Goal: Task Accomplishment & Management: Use online tool/utility

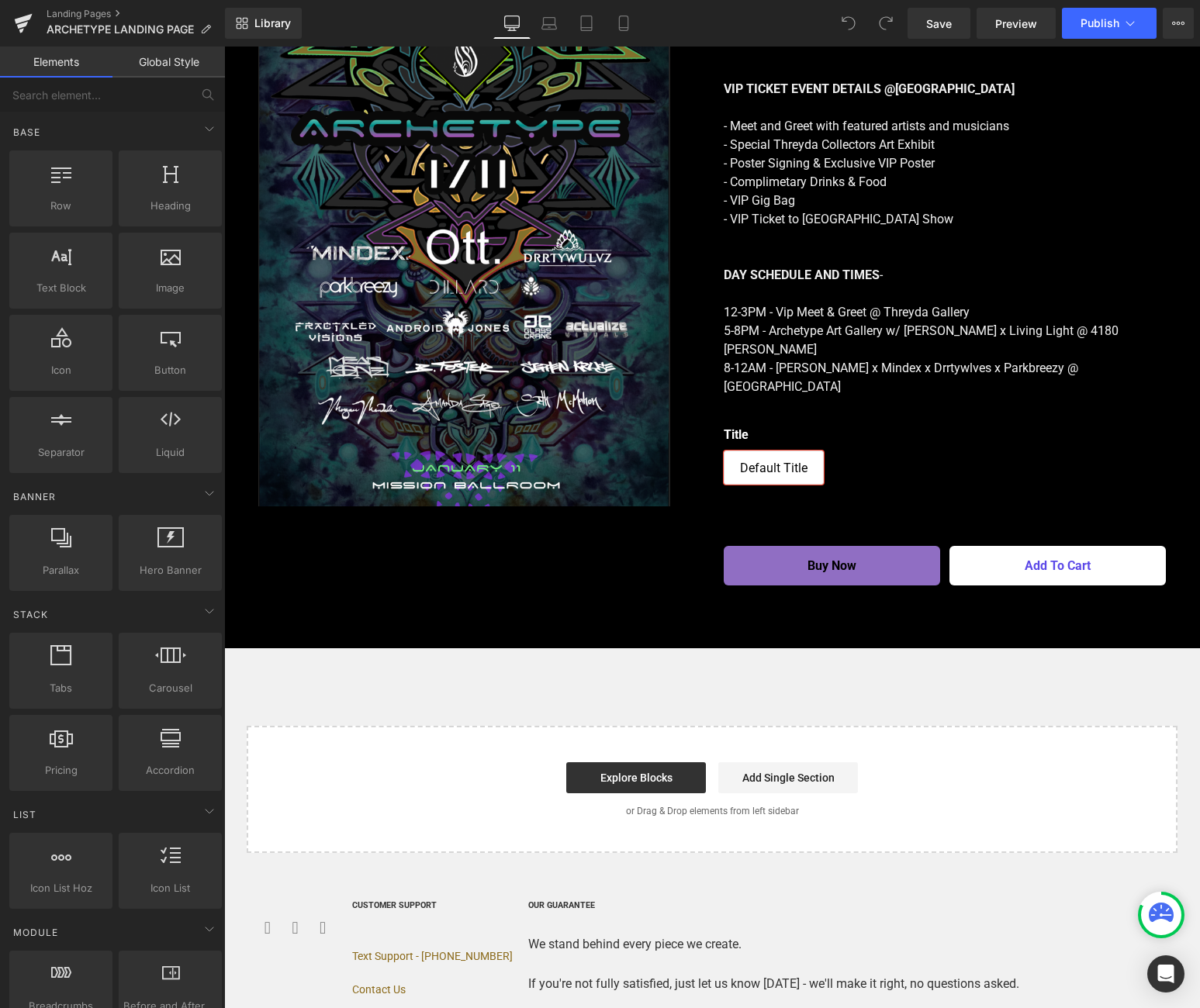
scroll to position [3061, 0]
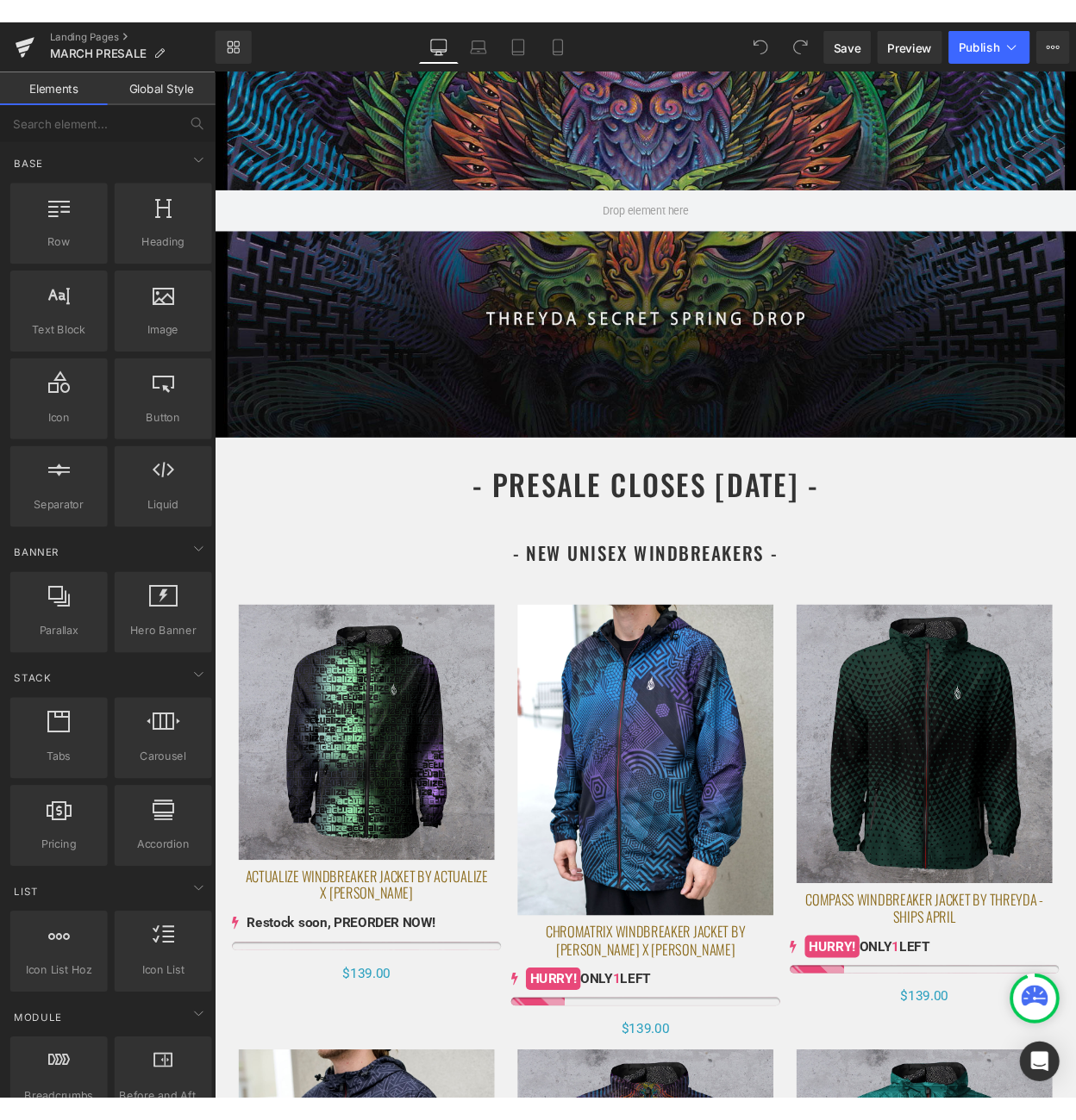
scroll to position [218, 0]
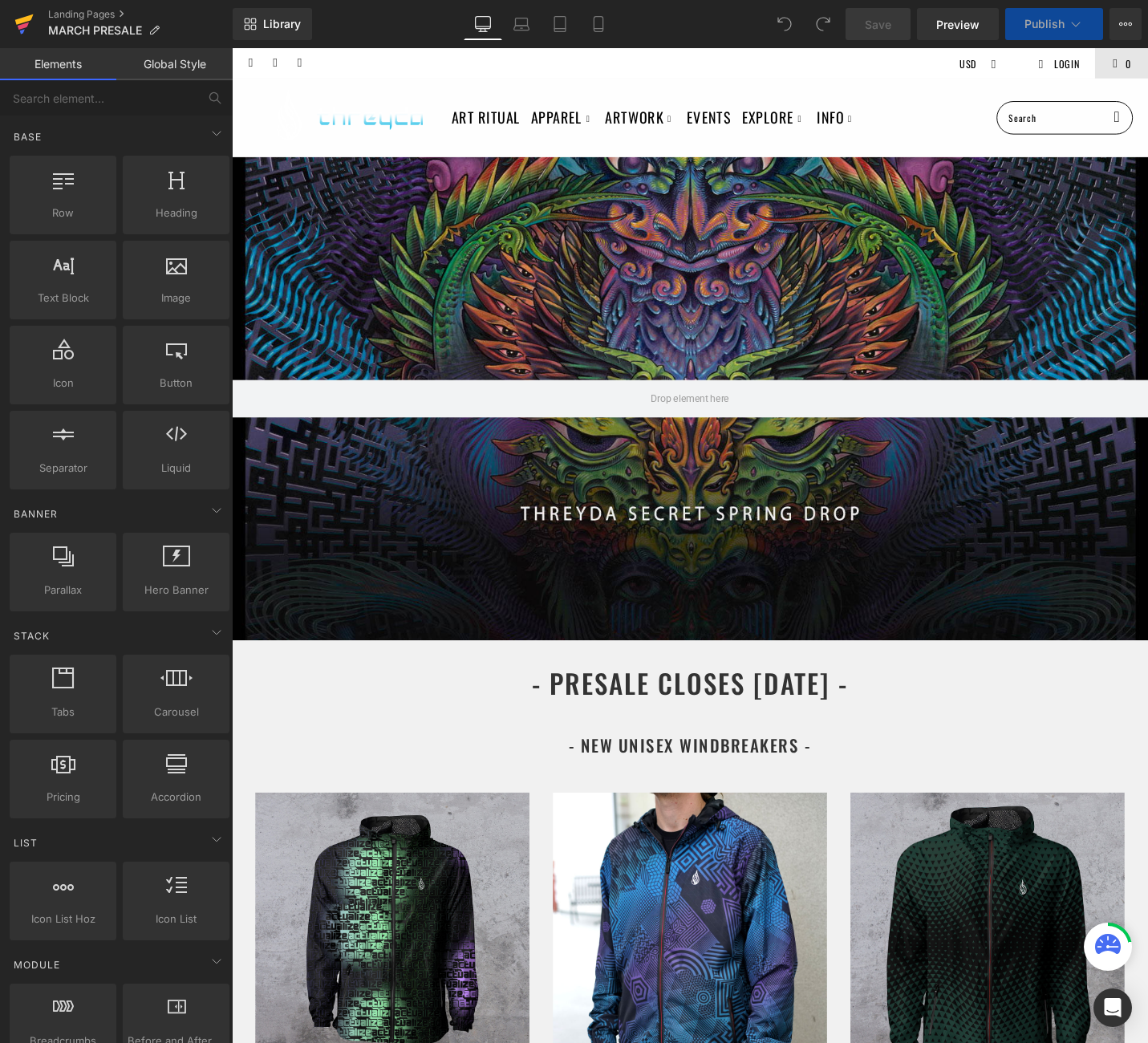
click at [23, 20] on icon at bounding box center [24, 19] width 18 height 11
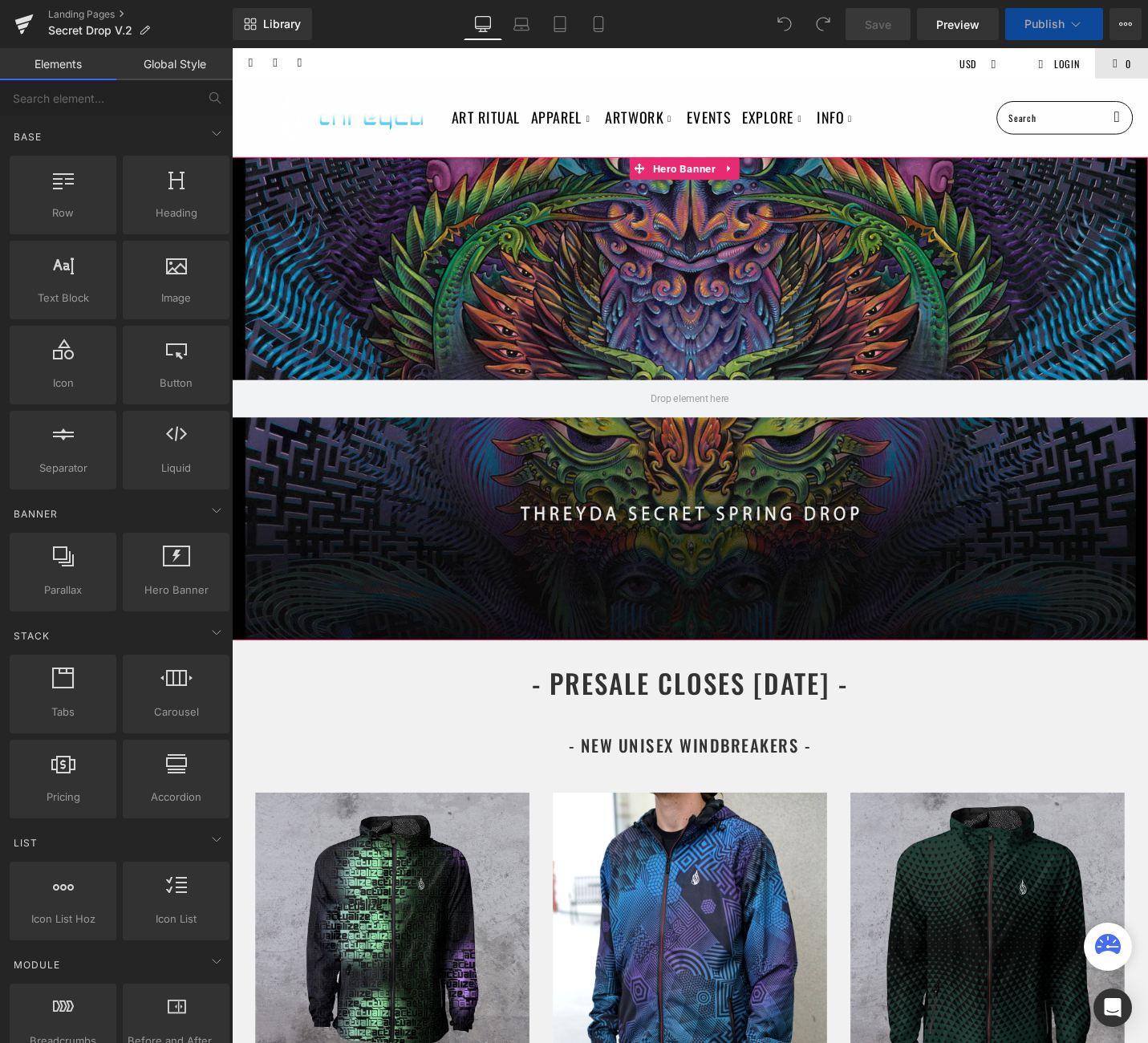
click at [825, 236] on div at bounding box center [717, 419] width 970 height 511
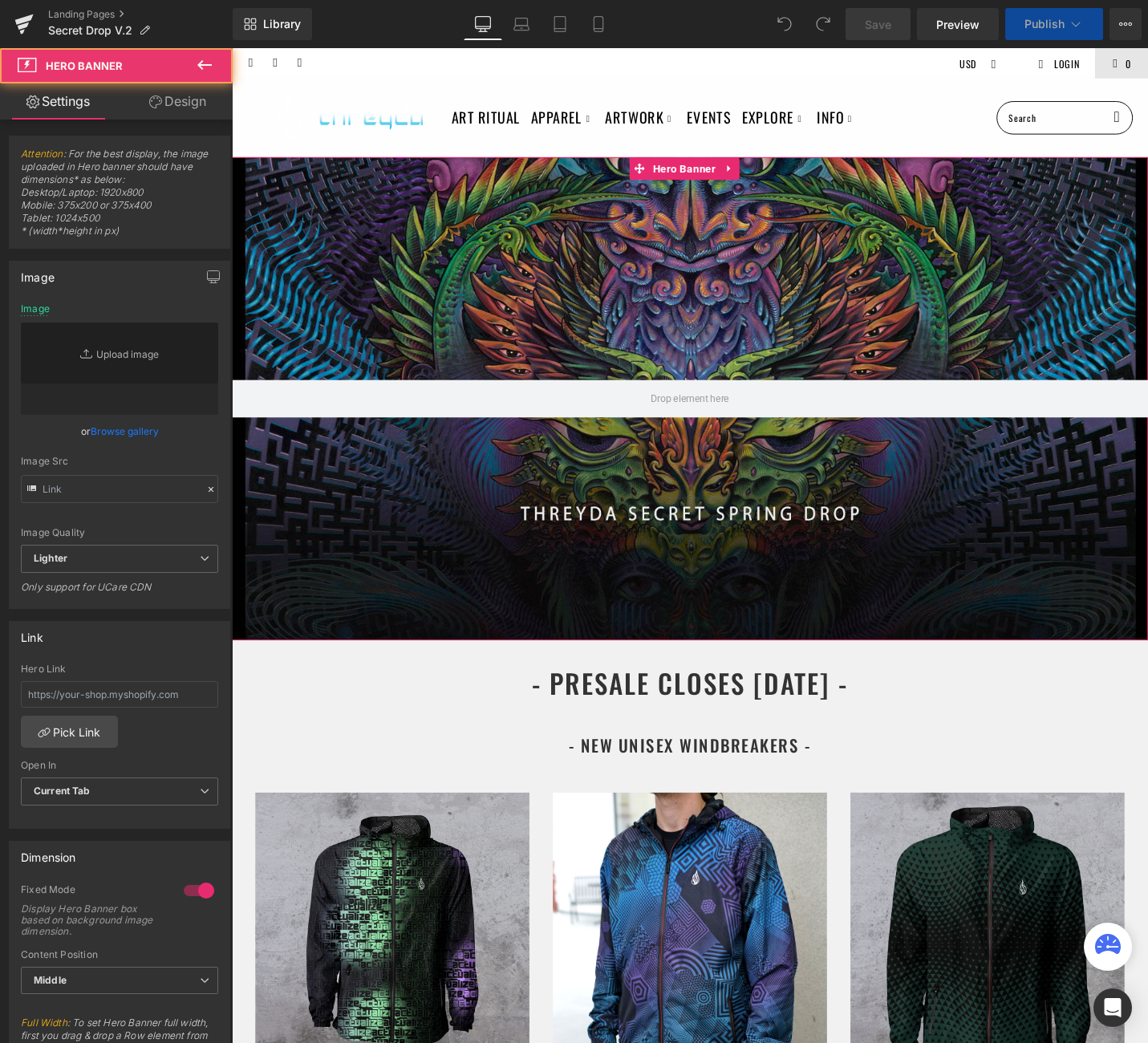
type input "[URL][DOMAIN_NAME]"
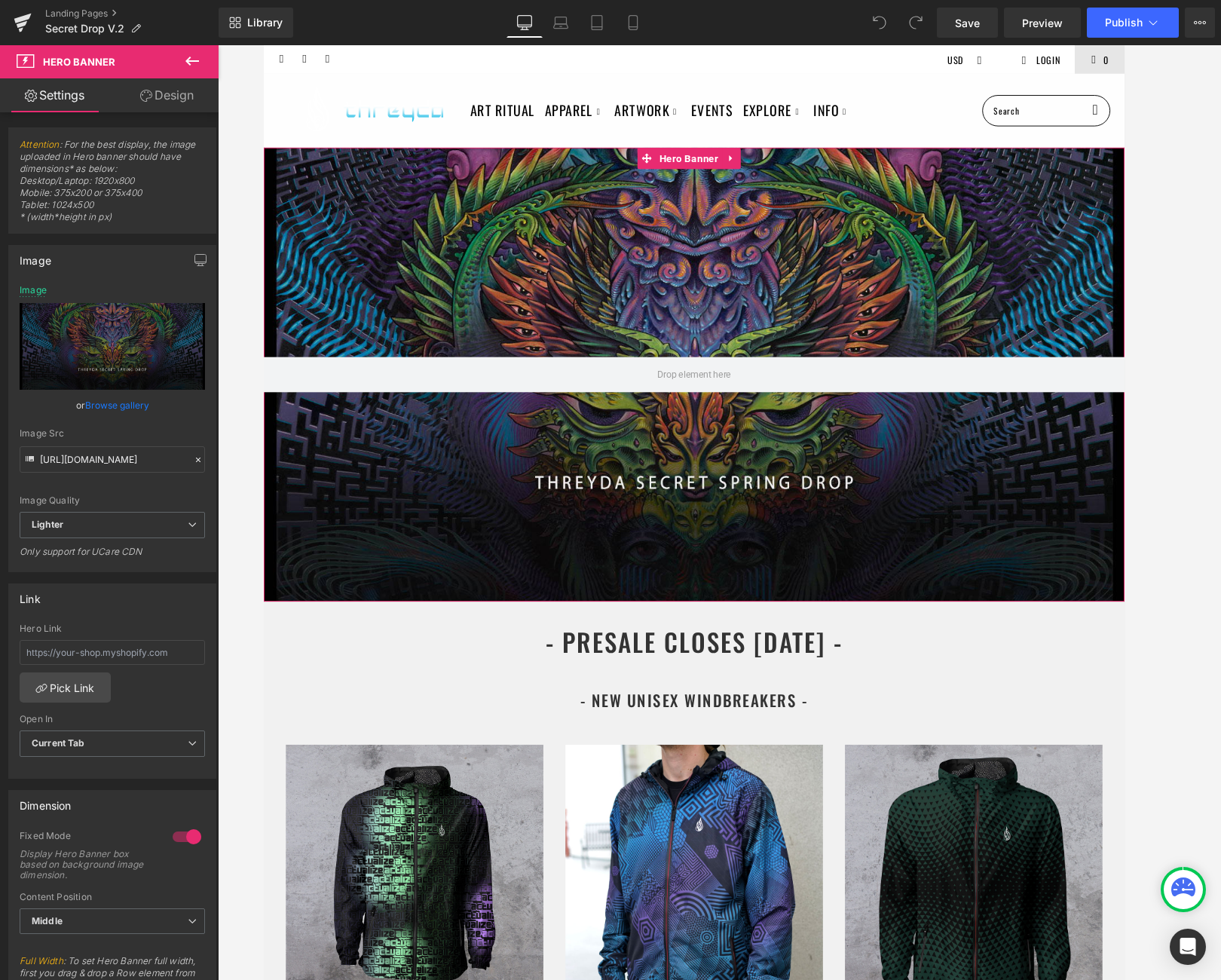
click at [736, 320] on div at bounding box center [719, 393] width 912 height 480
click at [719, 168] on span "Hero Banner" at bounding box center [713, 164] width 70 height 22
click at [129, 349] on icon "Replace Image" at bounding box center [112, 346] width 121 height 19
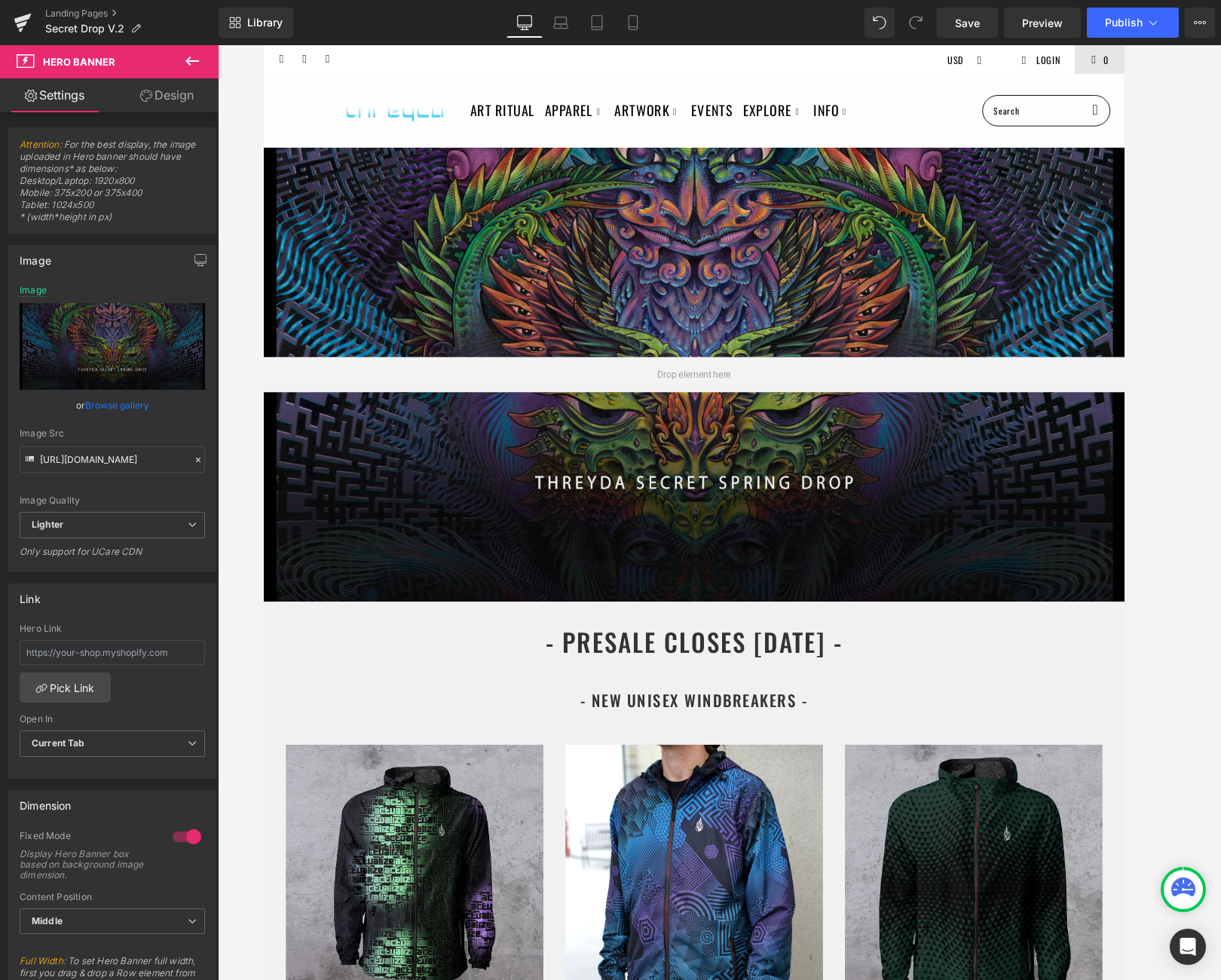
type input "C:\fakepath\Secret Launch v.2 Desktop Hero Banner.png"
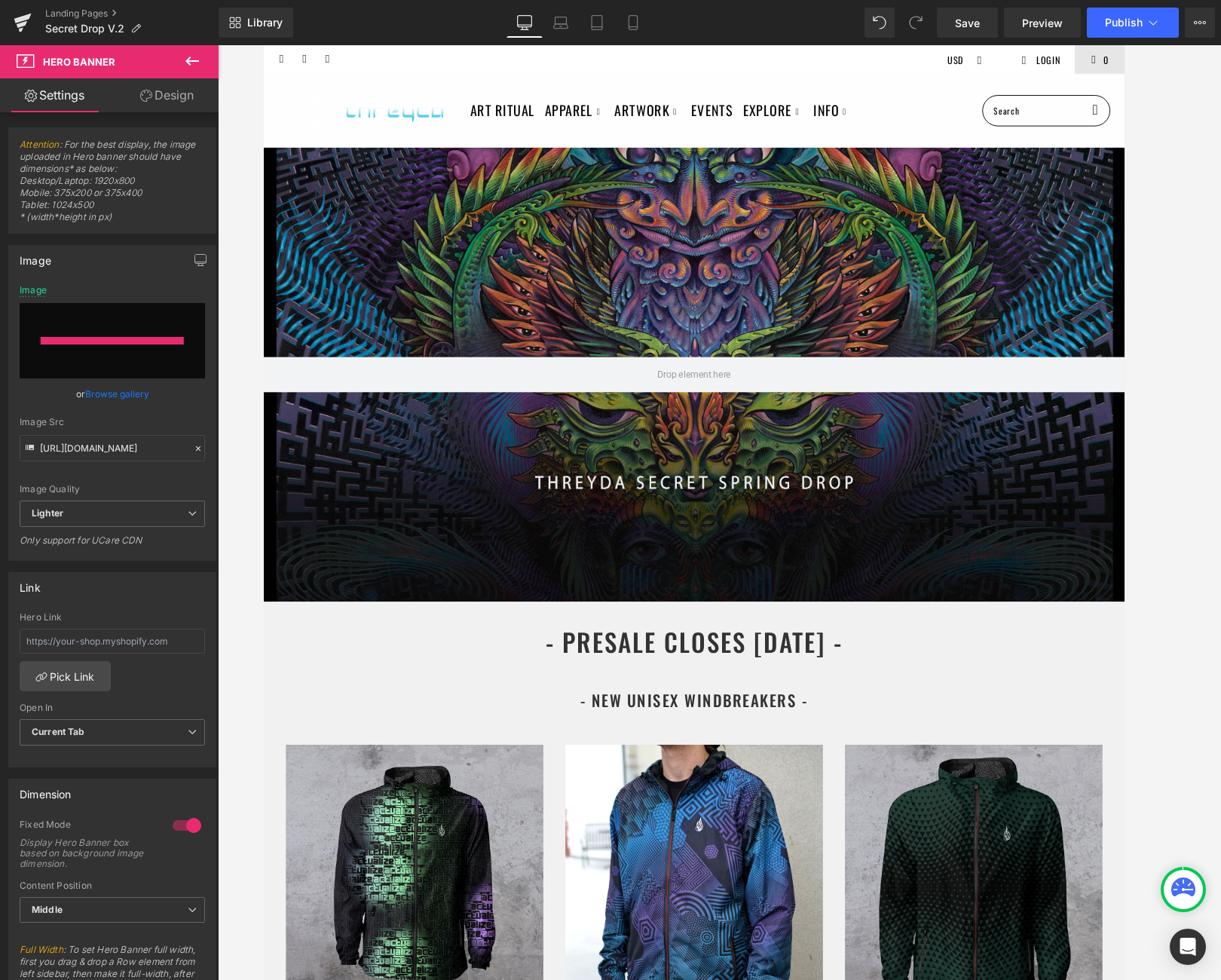
type input "[URL][DOMAIN_NAME]"
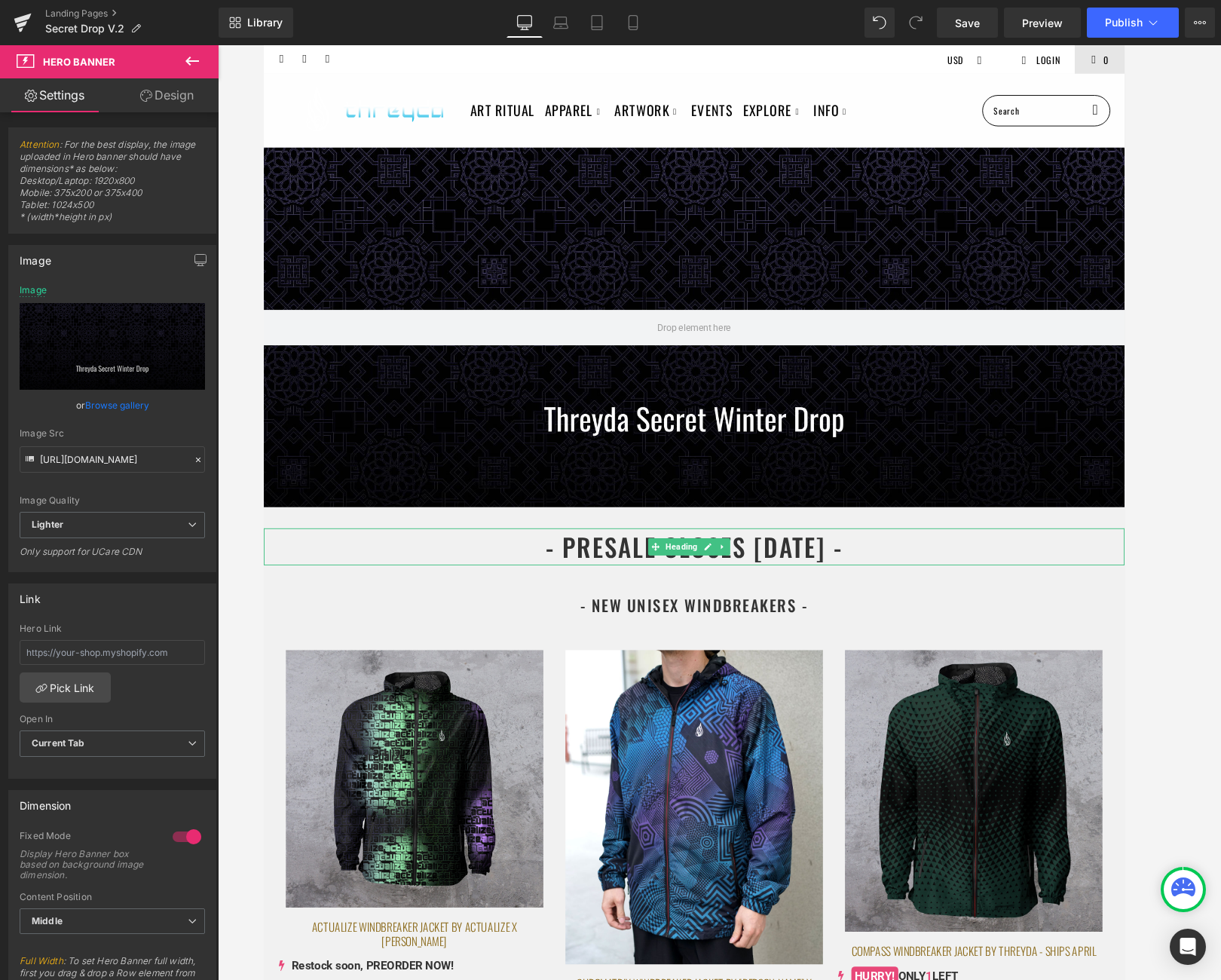
click at [820, 574] on h1 "- PRESALE CLOSES APRIL 1ST -" at bounding box center [719, 577] width 912 height 40
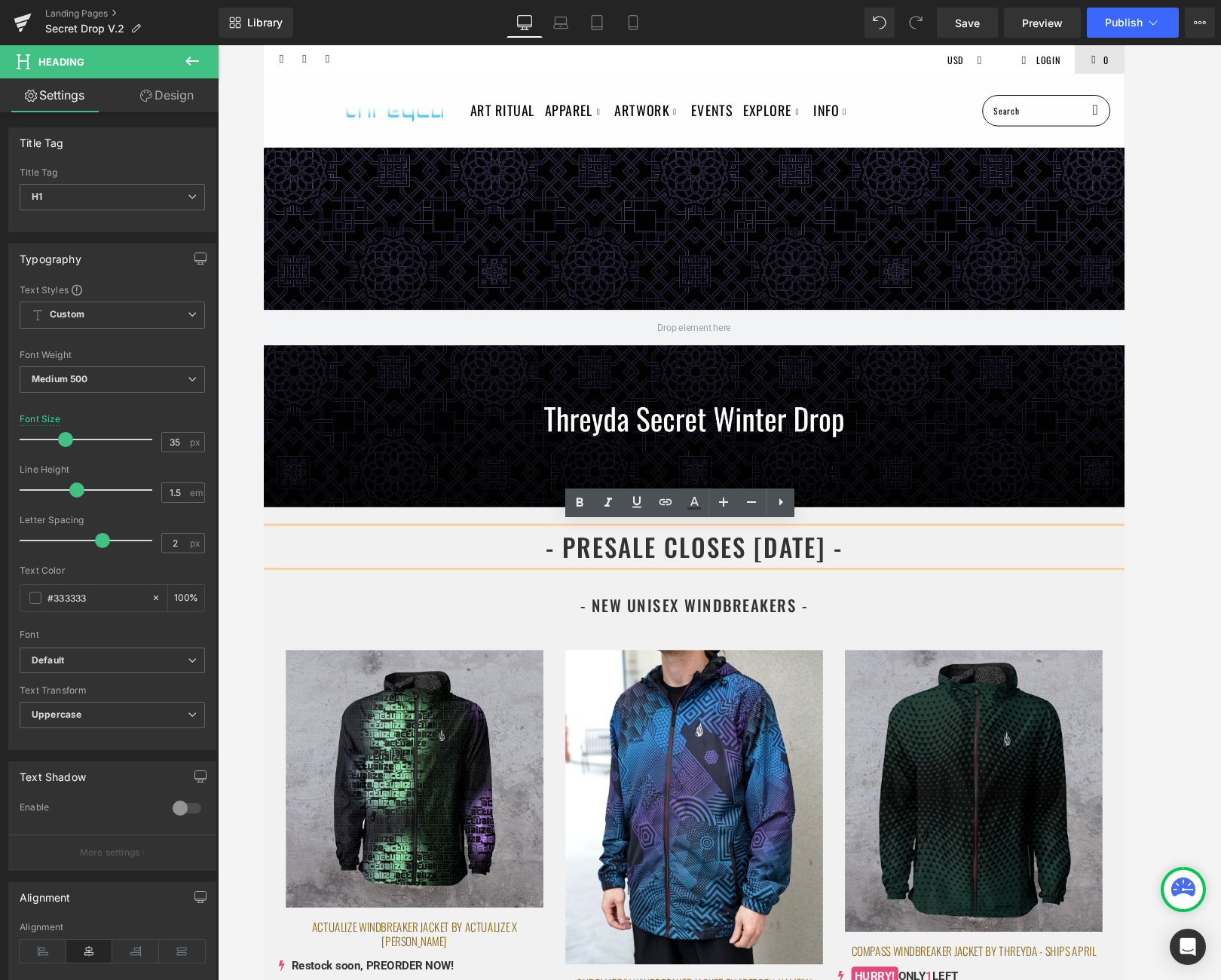
click at [830, 569] on h1 "- PRESALE CLOSES APRIL 1ST -" at bounding box center [719, 577] width 912 height 40
click at [828, 570] on h1 "- PRESALE CLOSES APRIL 1ST -" at bounding box center [719, 577] width 912 height 40
click at [1078, 566] on div at bounding box center [720, 512] width 1003 height 935
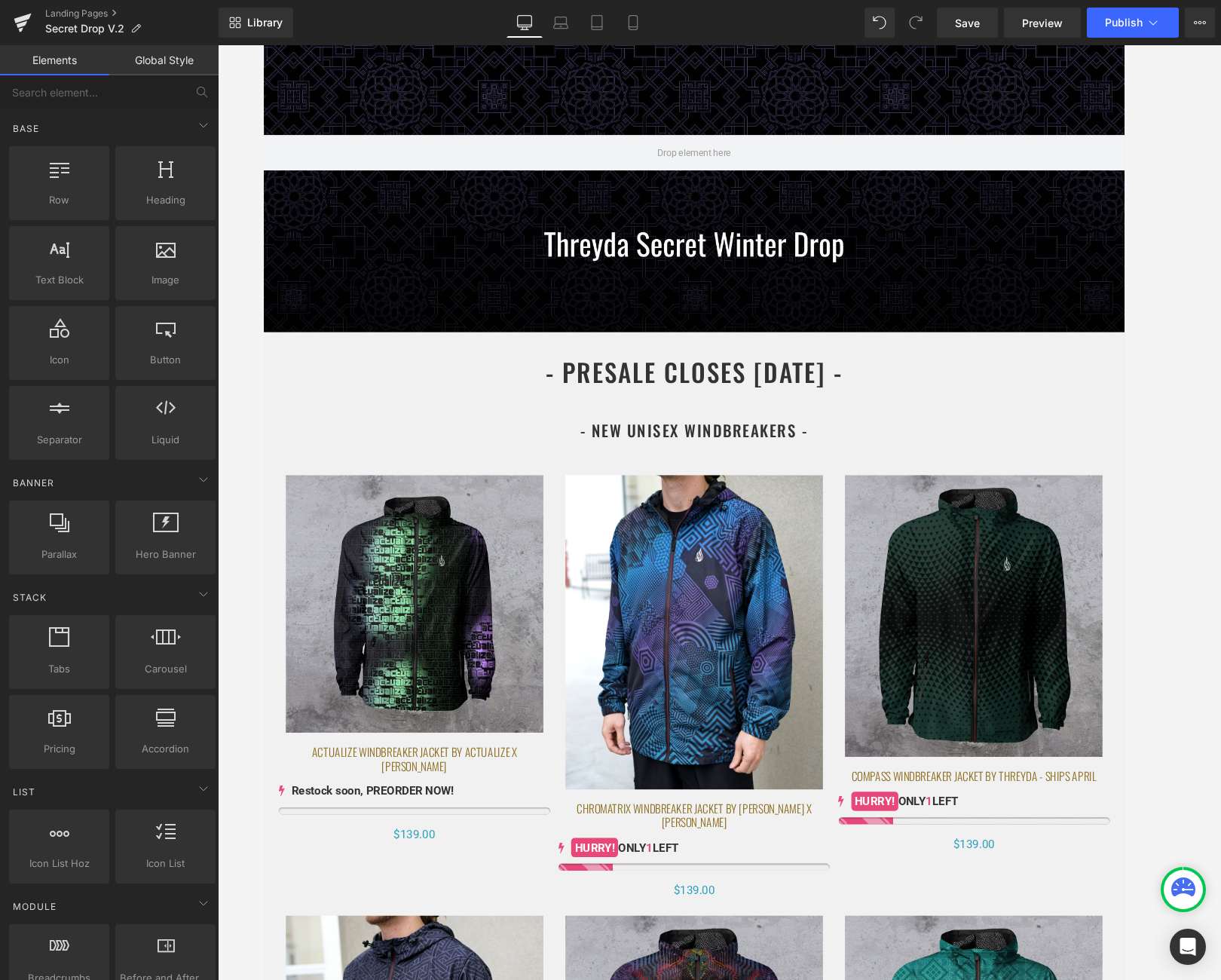
scroll to position [251, 0]
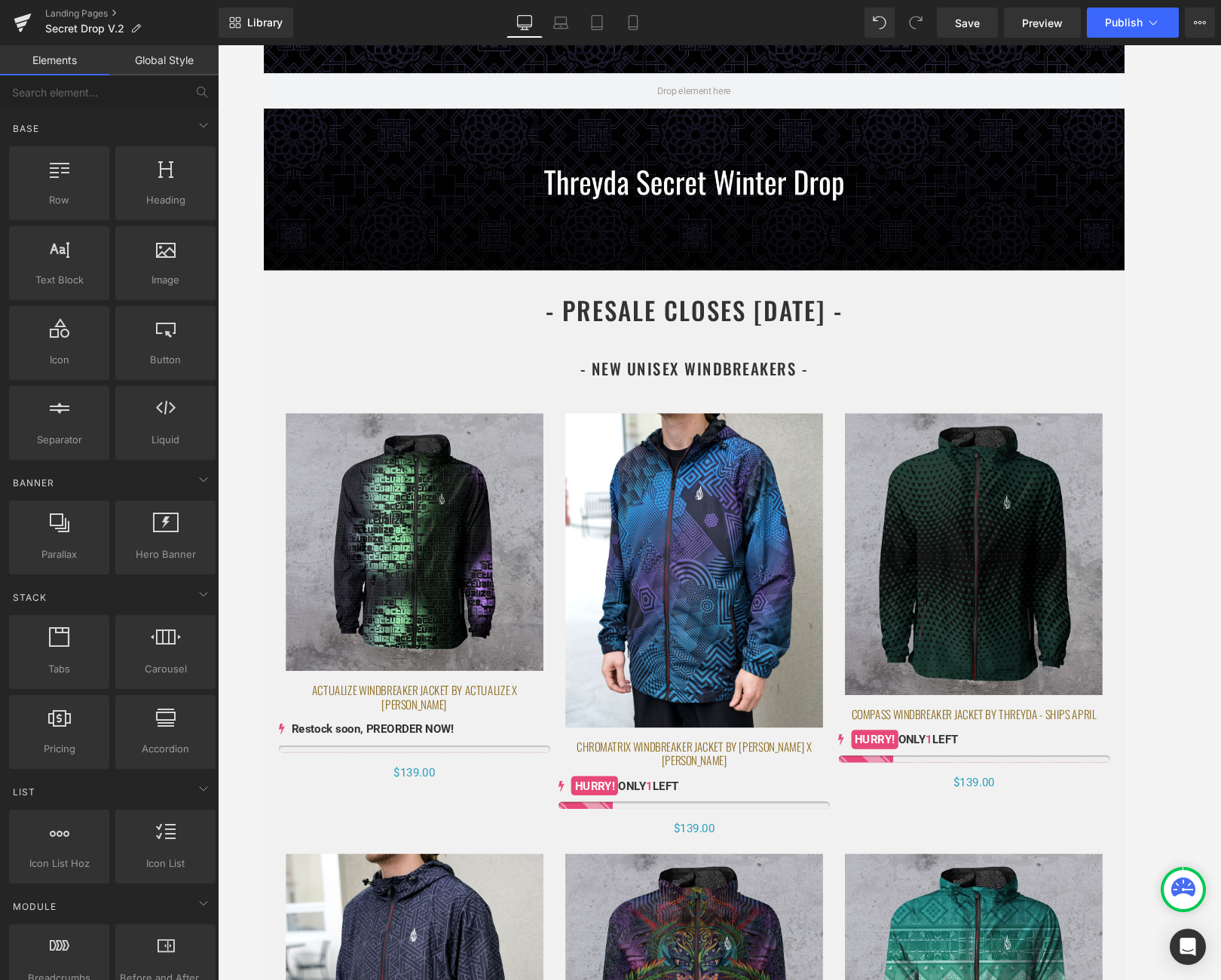
click at [1078, 530] on div at bounding box center [720, 512] width 1003 height 935
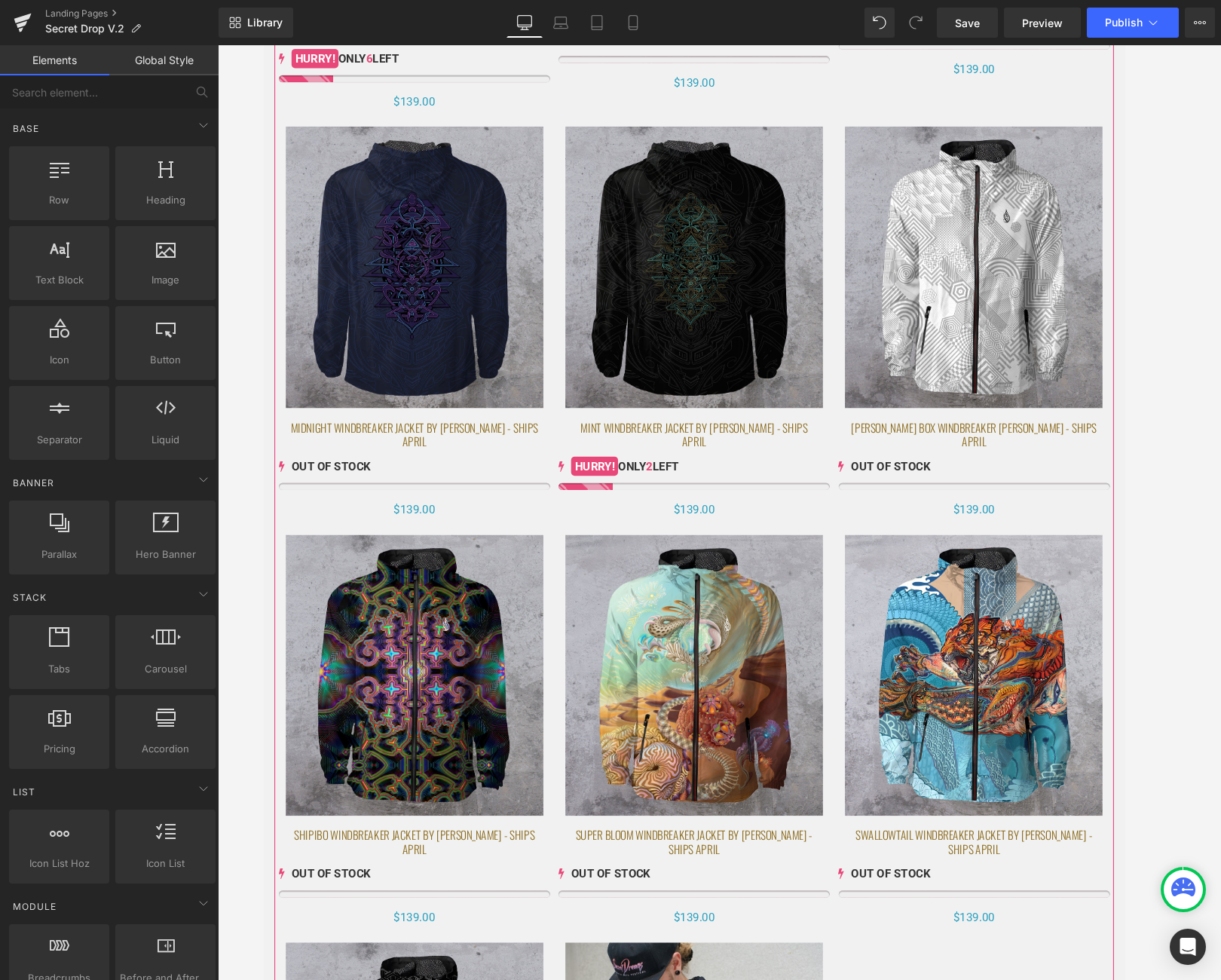
scroll to position [2449, 0]
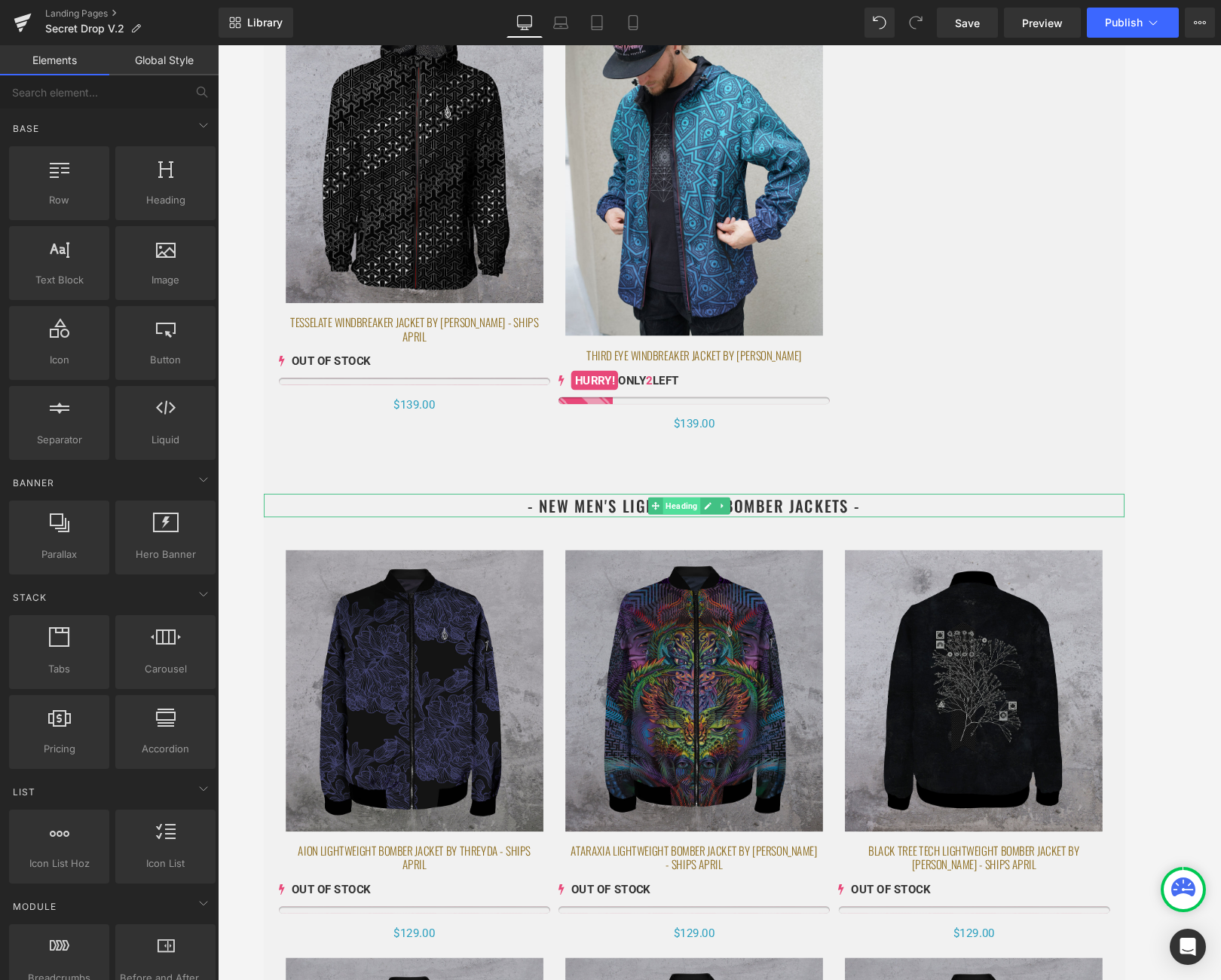
click at [710, 524] on span "Heading" at bounding box center [706, 533] width 40 height 18
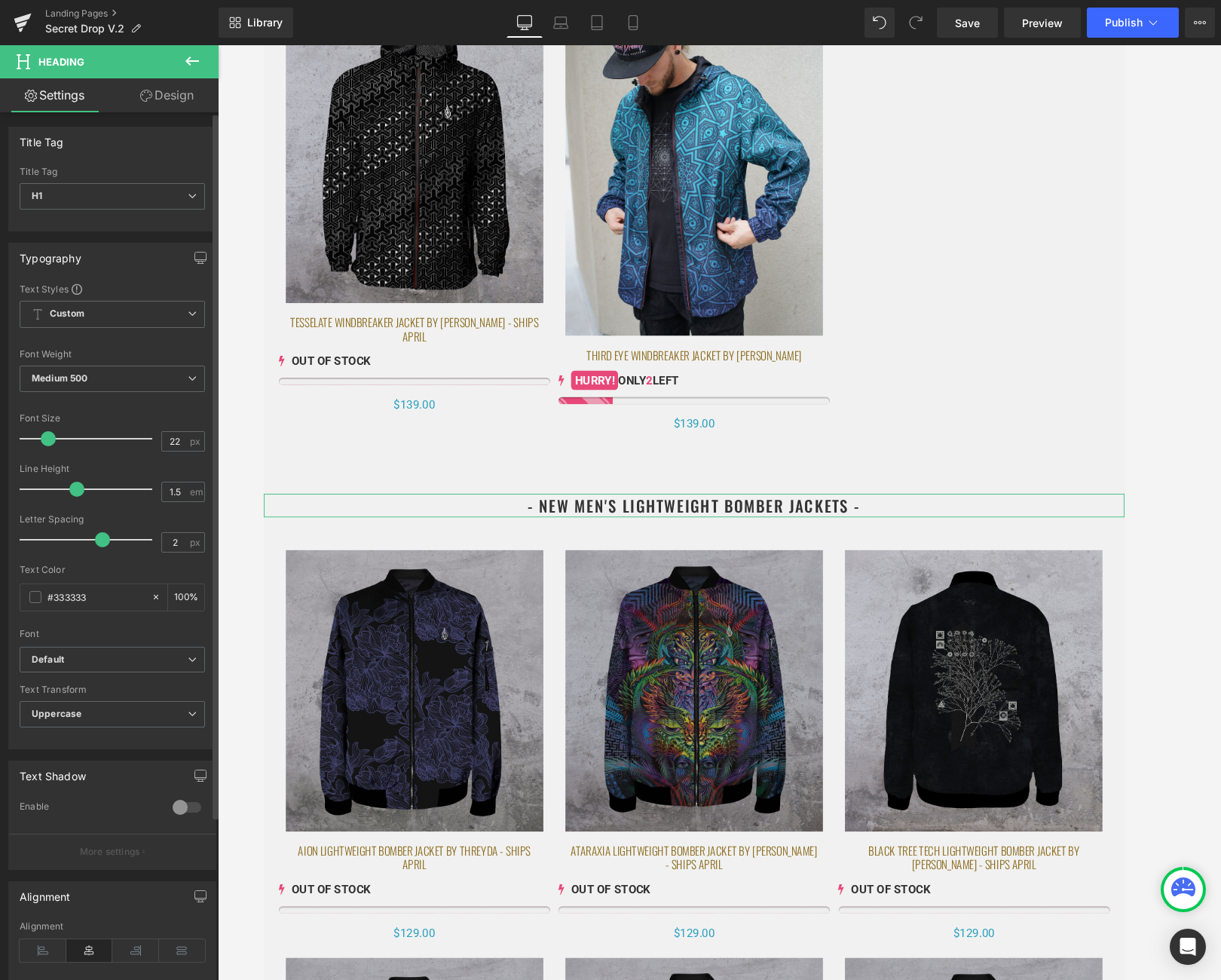
scroll to position [0, 0]
click at [714, 524] on span "Heading" at bounding box center [706, 533] width 40 height 18
click at [868, 521] on h1 "- NEW MEN'S LIGHTWEIGHT BOMBER JACKETS -" at bounding box center [719, 533] width 912 height 25
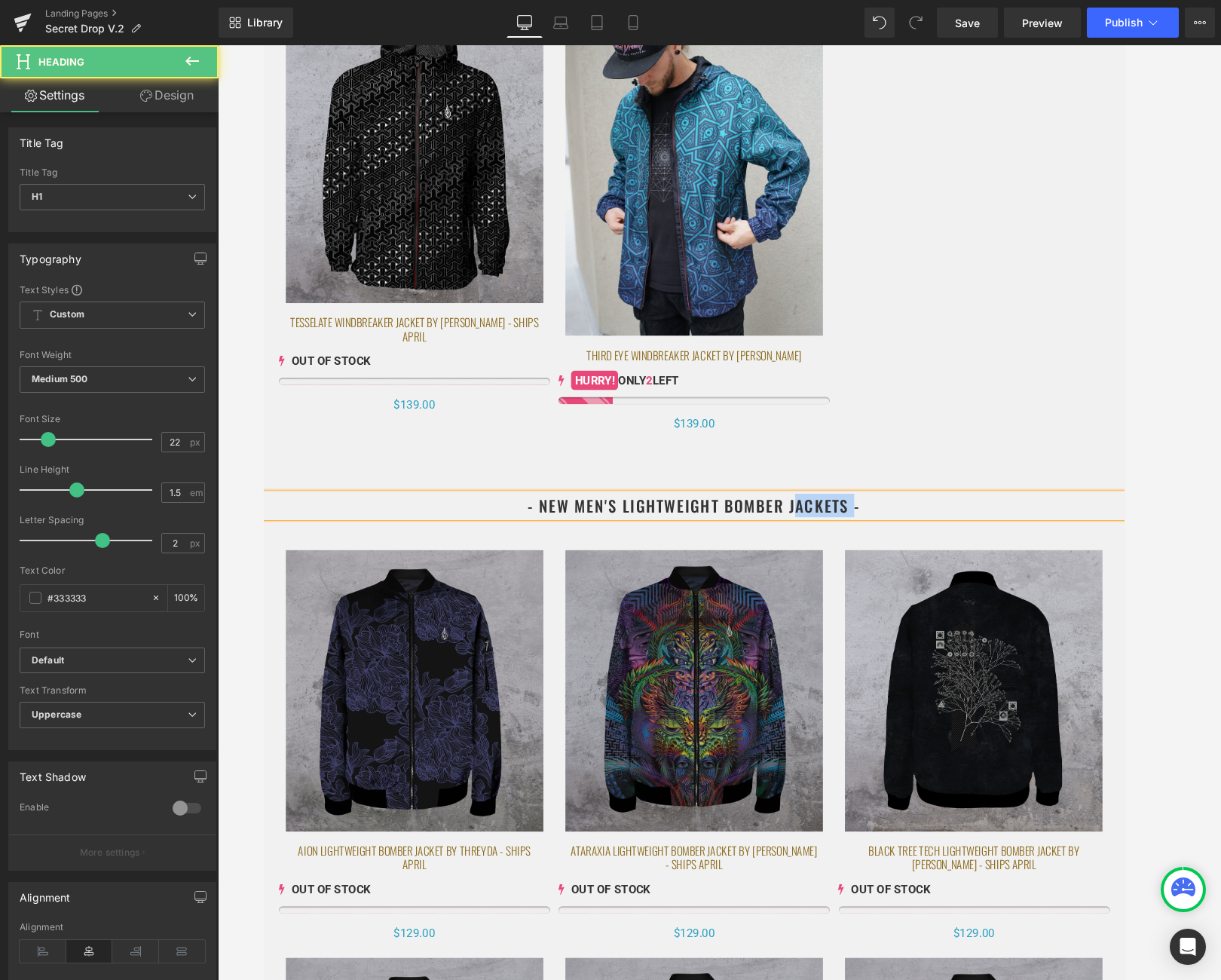
click at [868, 521] on h1 "- NEW MEN'S LIGHTWEIGHT BOMBER JACKETS -" at bounding box center [719, 533] width 912 height 25
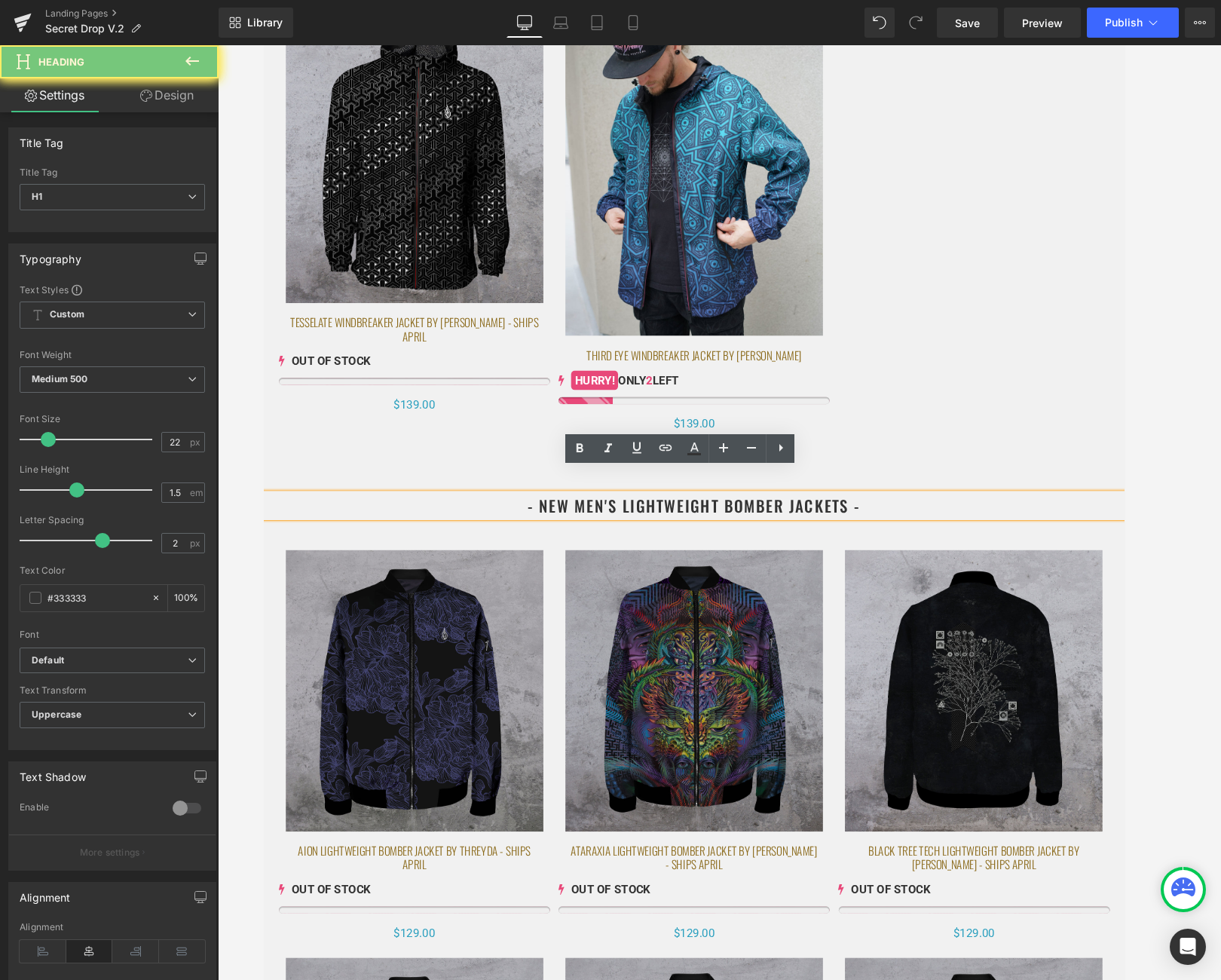
click at [905, 521] on h1 "- NEW MEN'S LIGHTWEIGHT BOMBER JACKETS -" at bounding box center [719, 533] width 912 height 25
click at [880, 521] on h1 "- NEW MEN'S LIGHTWEIGHT BOMBER JACKETS -" at bounding box center [719, 533] width 912 height 25
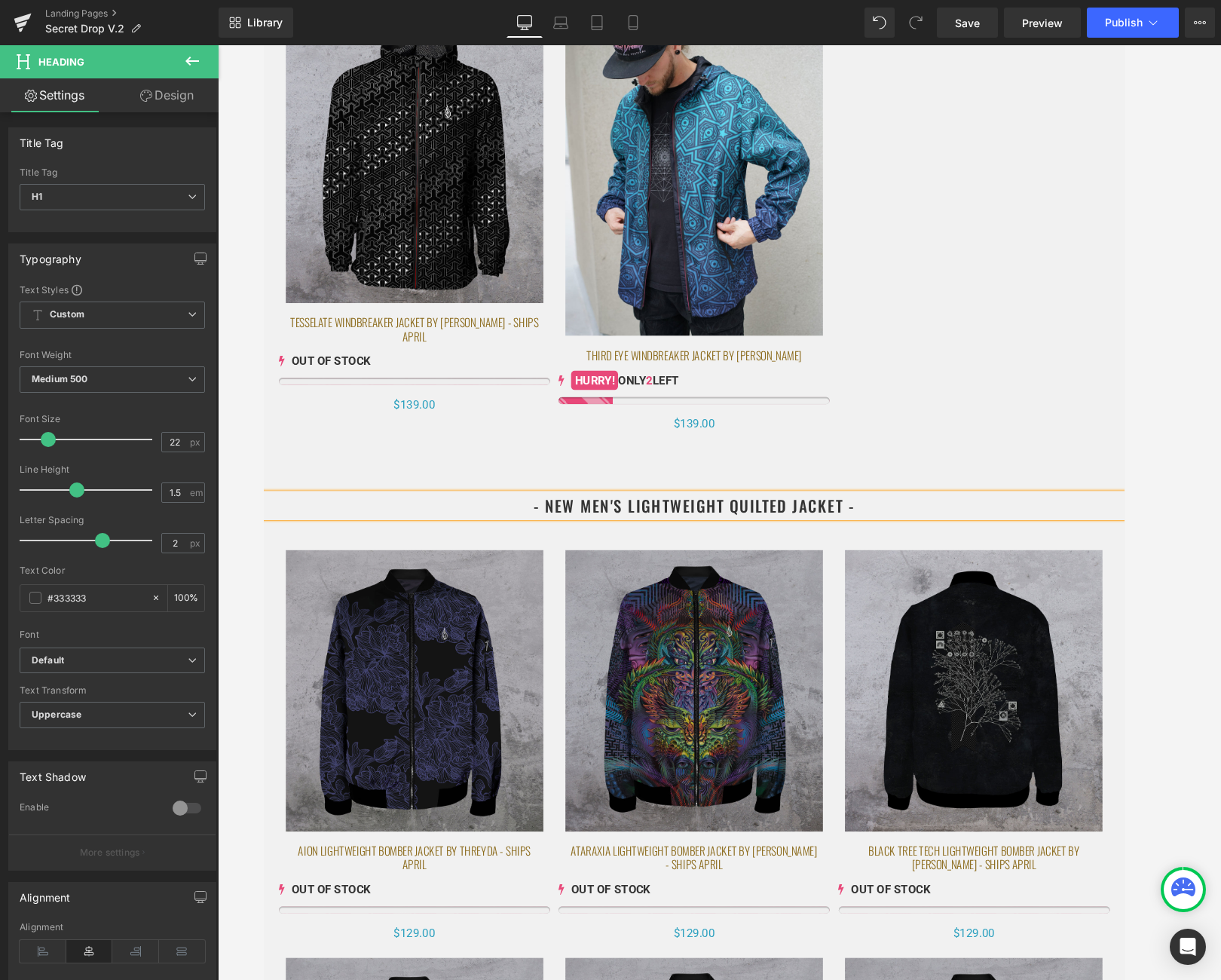
click at [1078, 485] on div at bounding box center [720, 512] width 1003 height 935
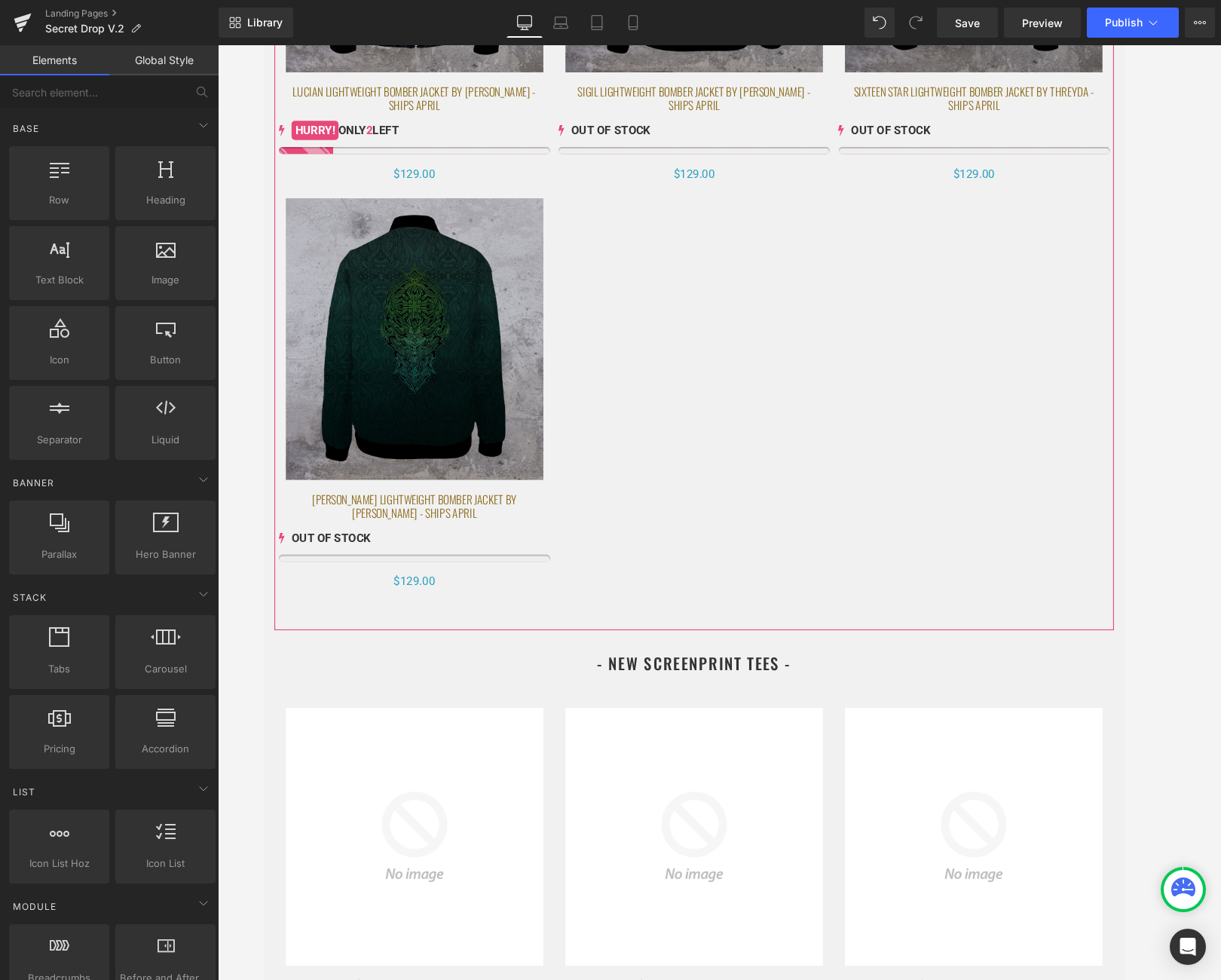
scroll to position [4430, 0]
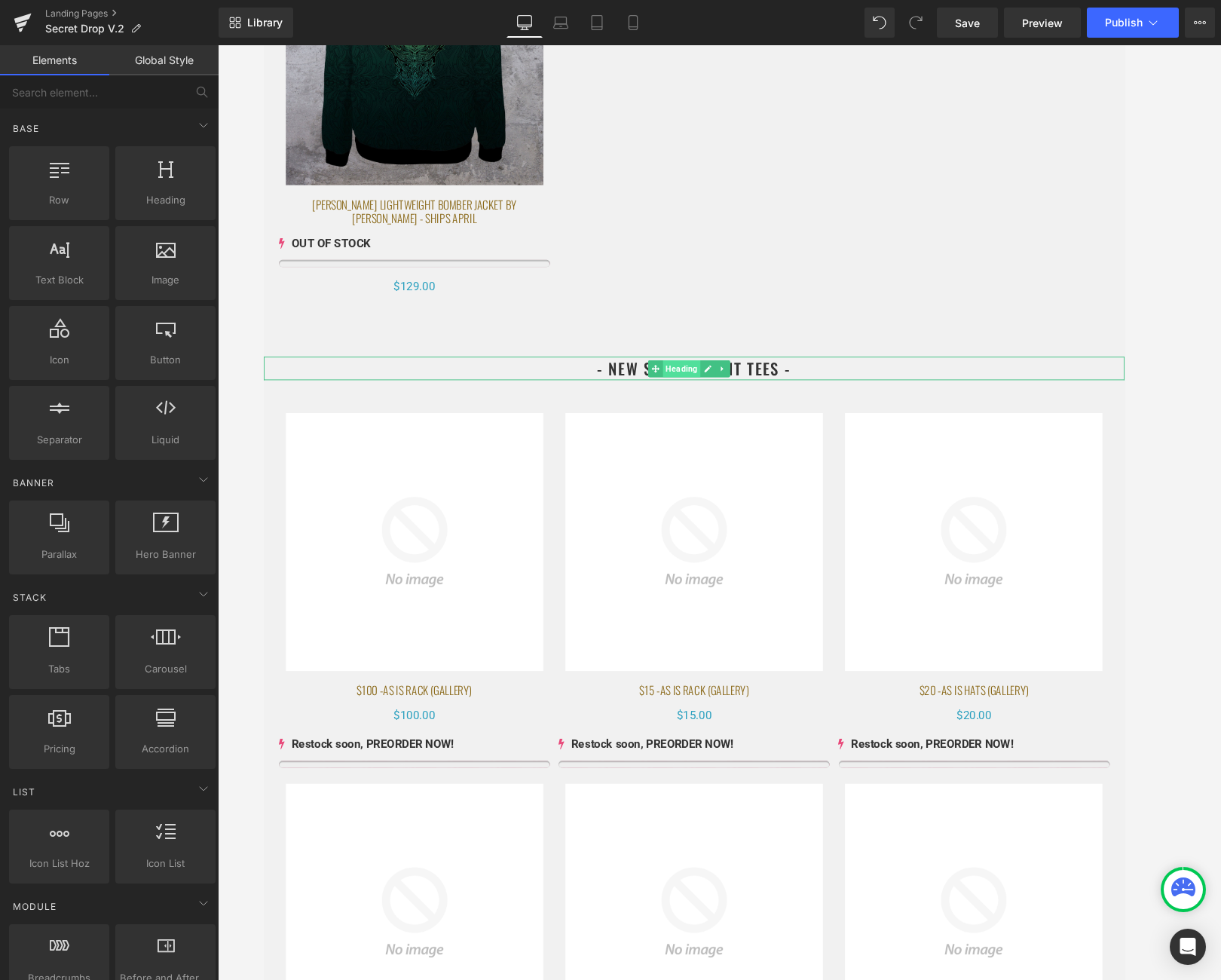
click at [711, 379] on span "Heading" at bounding box center [706, 388] width 40 height 18
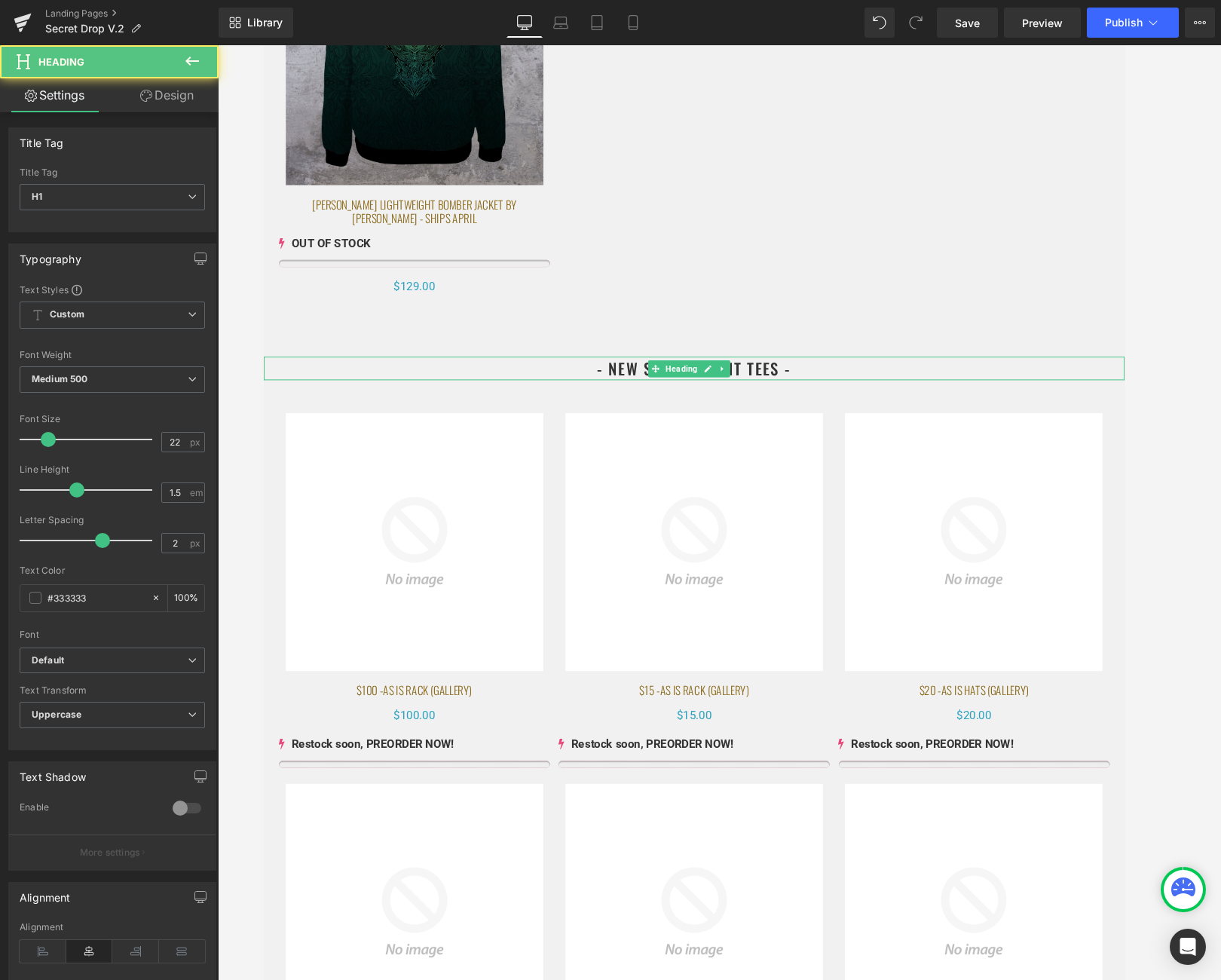
click at [798, 375] on h1 "- NEW SCREENPRINT TEES -" at bounding box center [719, 388] width 912 height 25
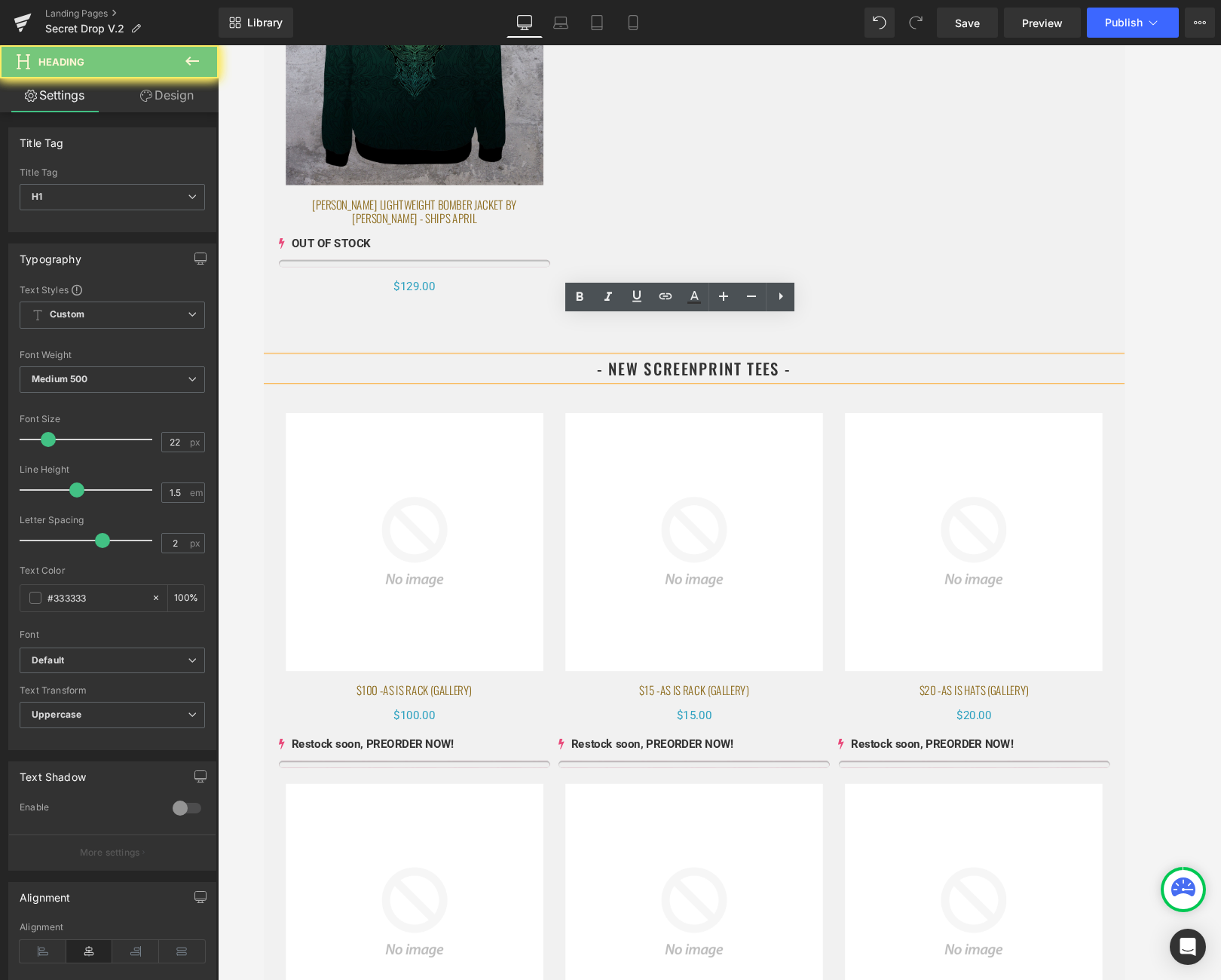
click at [763, 375] on h1 "- NEW SCREENPRINT TEES -" at bounding box center [719, 388] width 912 height 25
drag, startPoint x: 765, startPoint y: 350, endPoint x: 662, endPoint y: 350, distance: 103.0
click at [662, 375] on h1 "- NEW SCREENPRINT TEES -" at bounding box center [719, 388] width 912 height 25
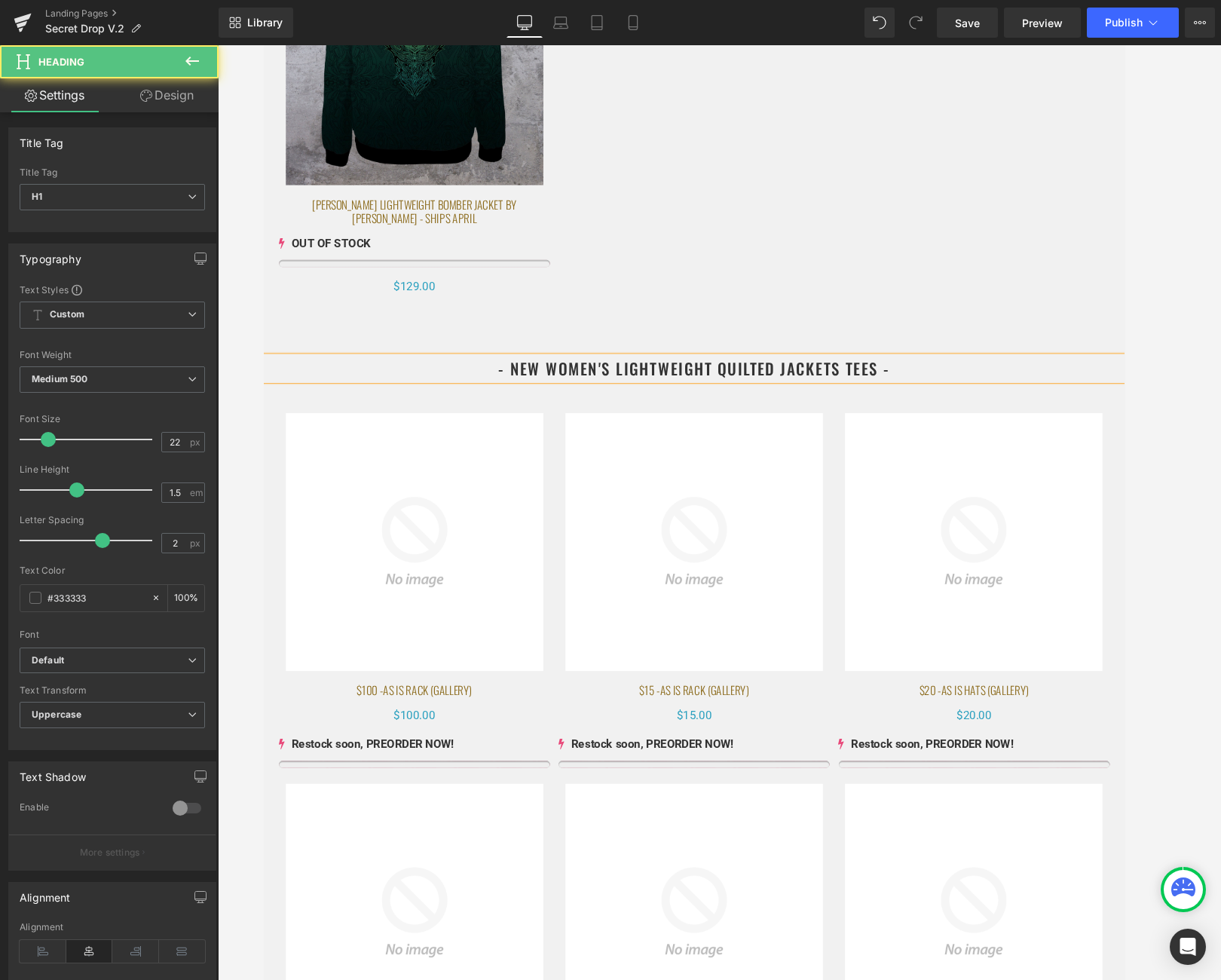
click at [911, 375] on h1 "- NEW women's Lightweight Quilted Jackets TEES -" at bounding box center [719, 388] width 912 height 25
click at [1078, 298] on div at bounding box center [720, 512] width 1003 height 935
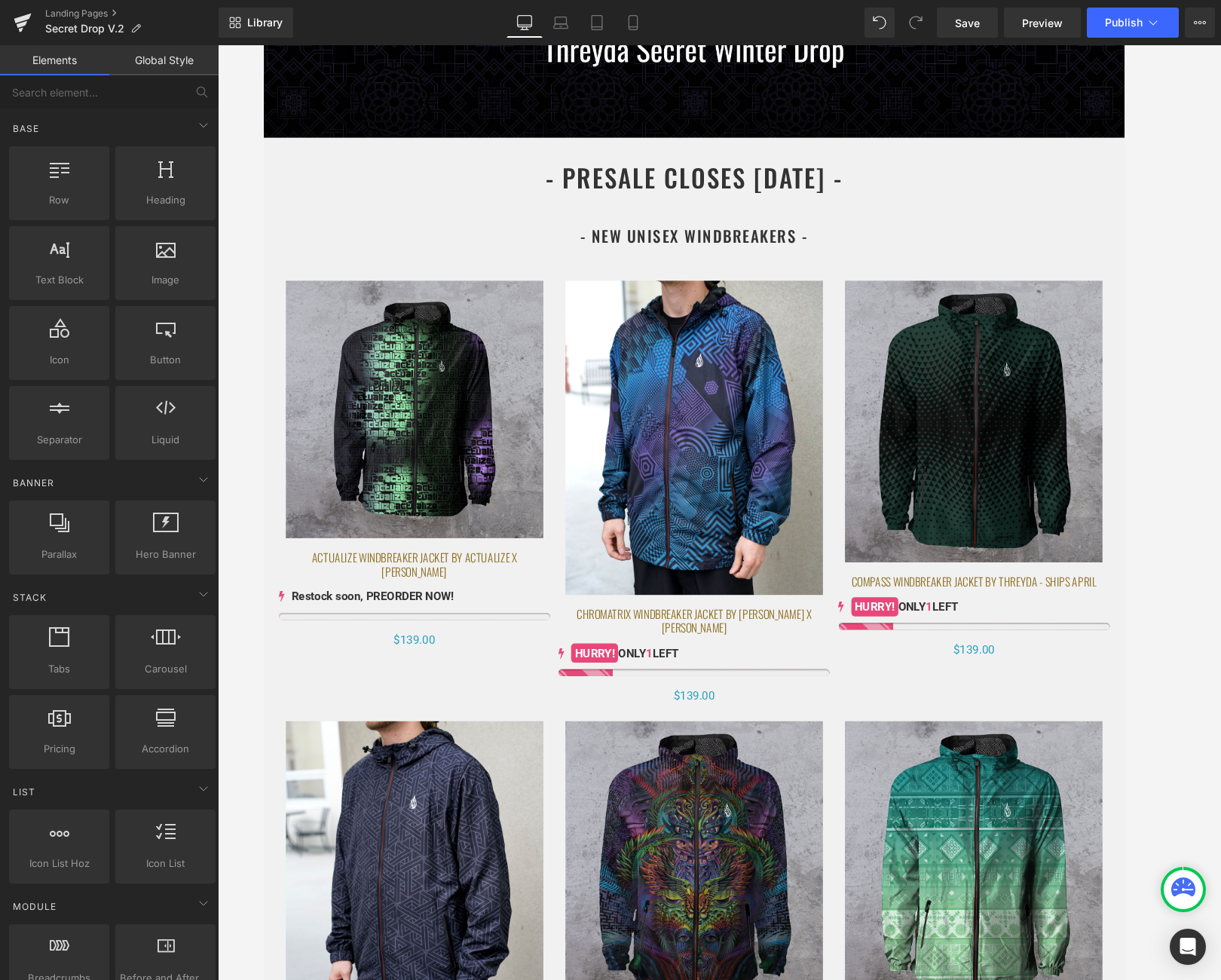
scroll to position [212, 0]
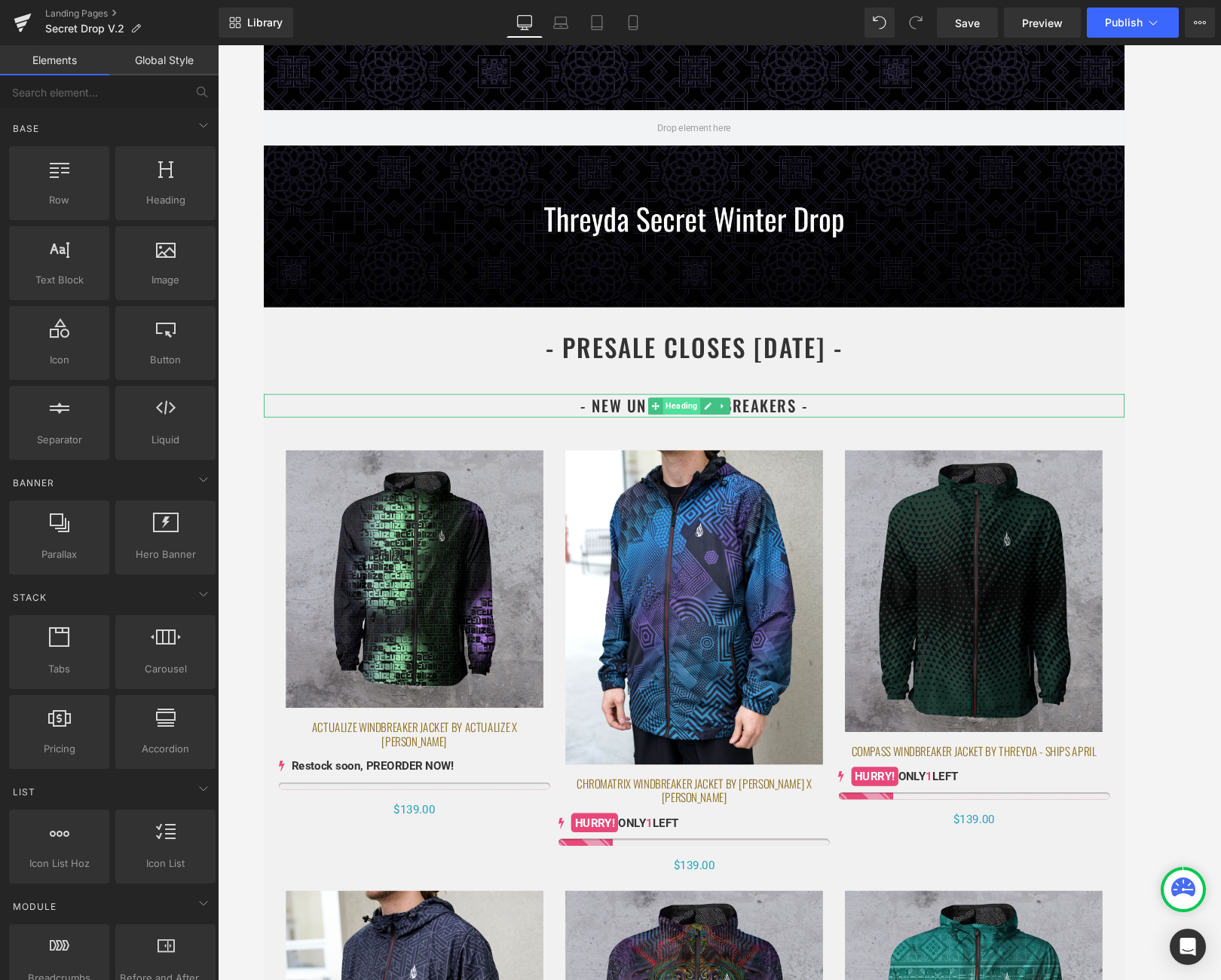
click at [709, 421] on span "Heading" at bounding box center [706, 427] width 40 height 18
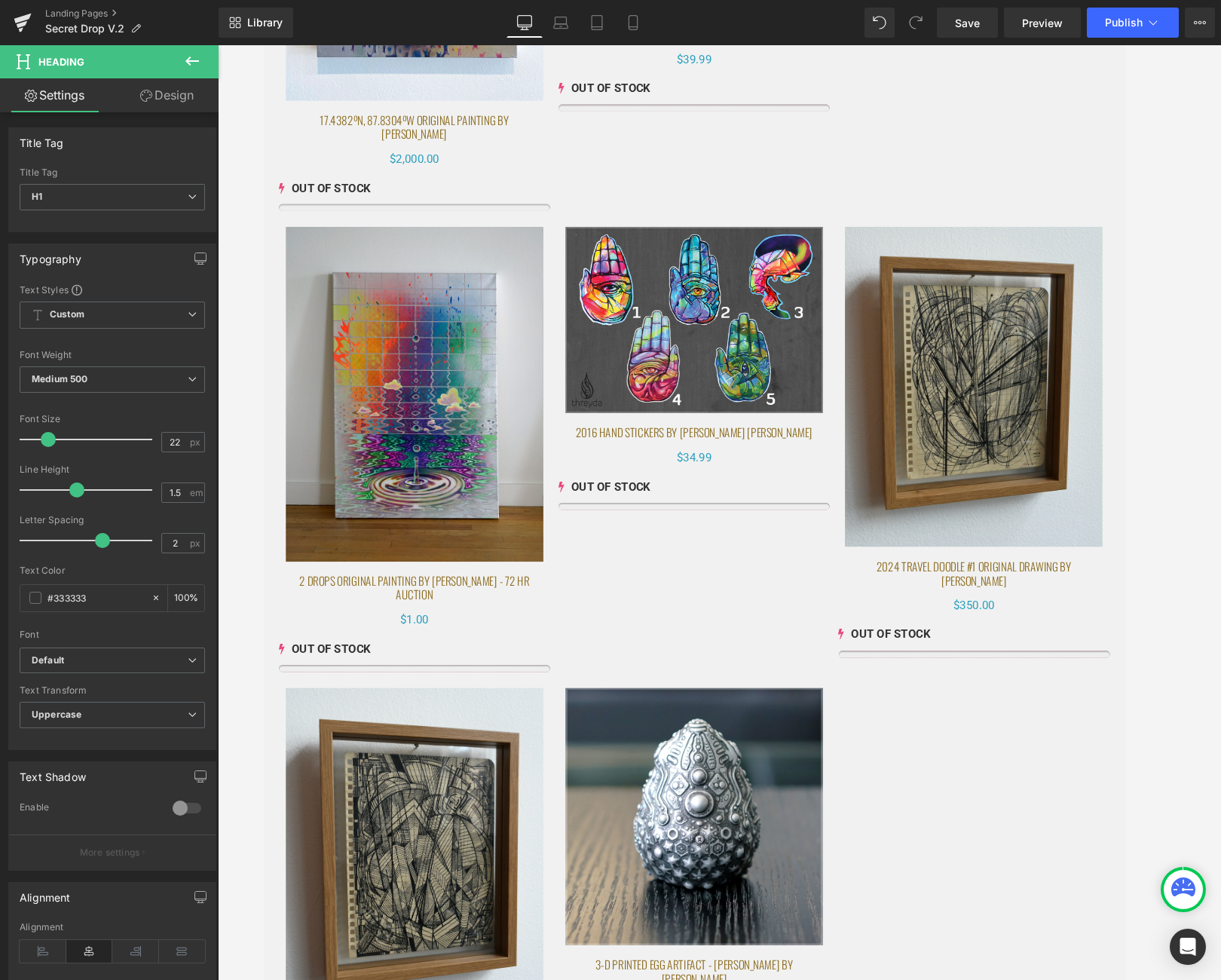
scroll to position [7495, 0]
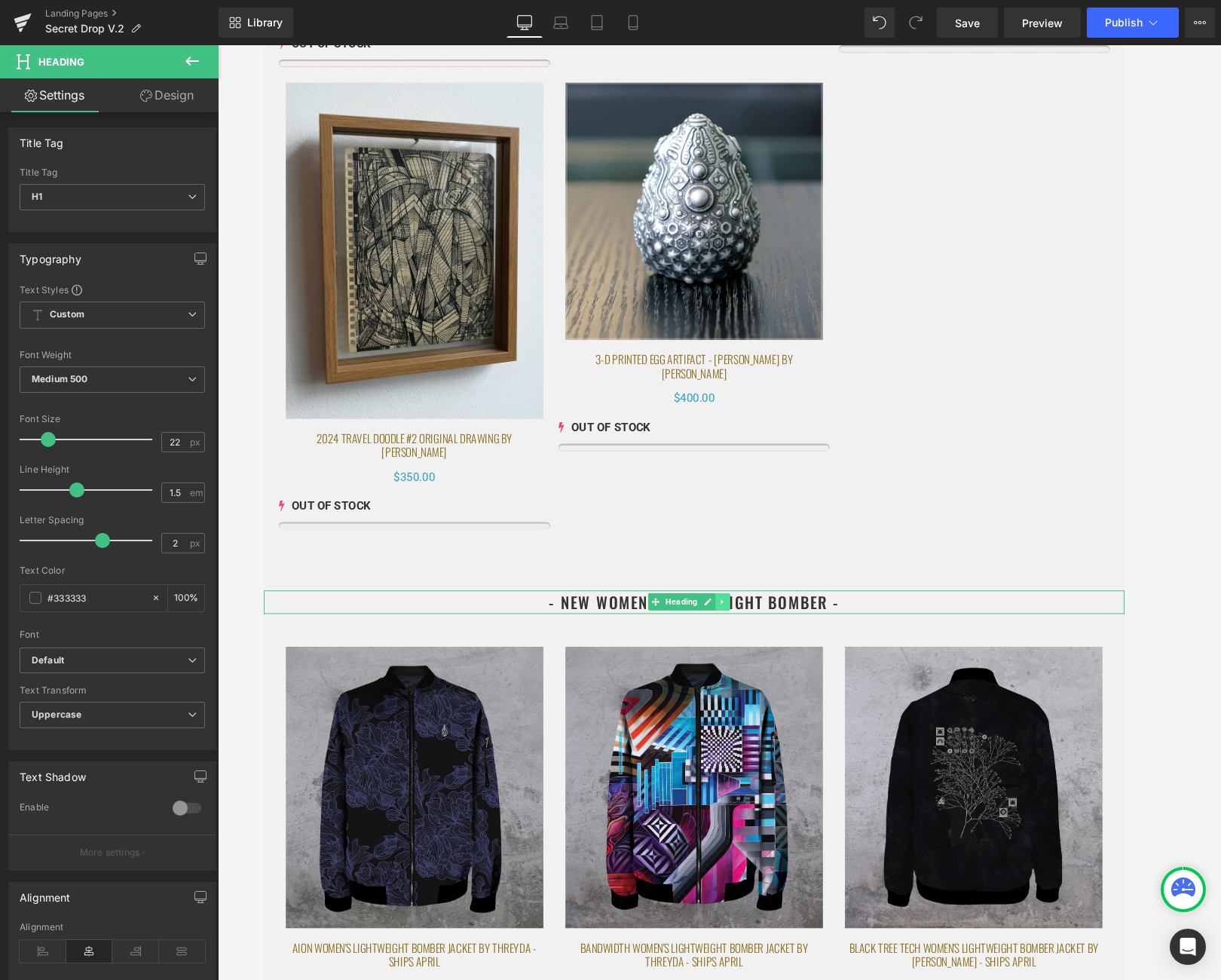
click at [751, 630] on icon at bounding box center [749, 635] width 8 height 9
click at [758, 630] on icon at bounding box center [758, 635] width 8 height 9
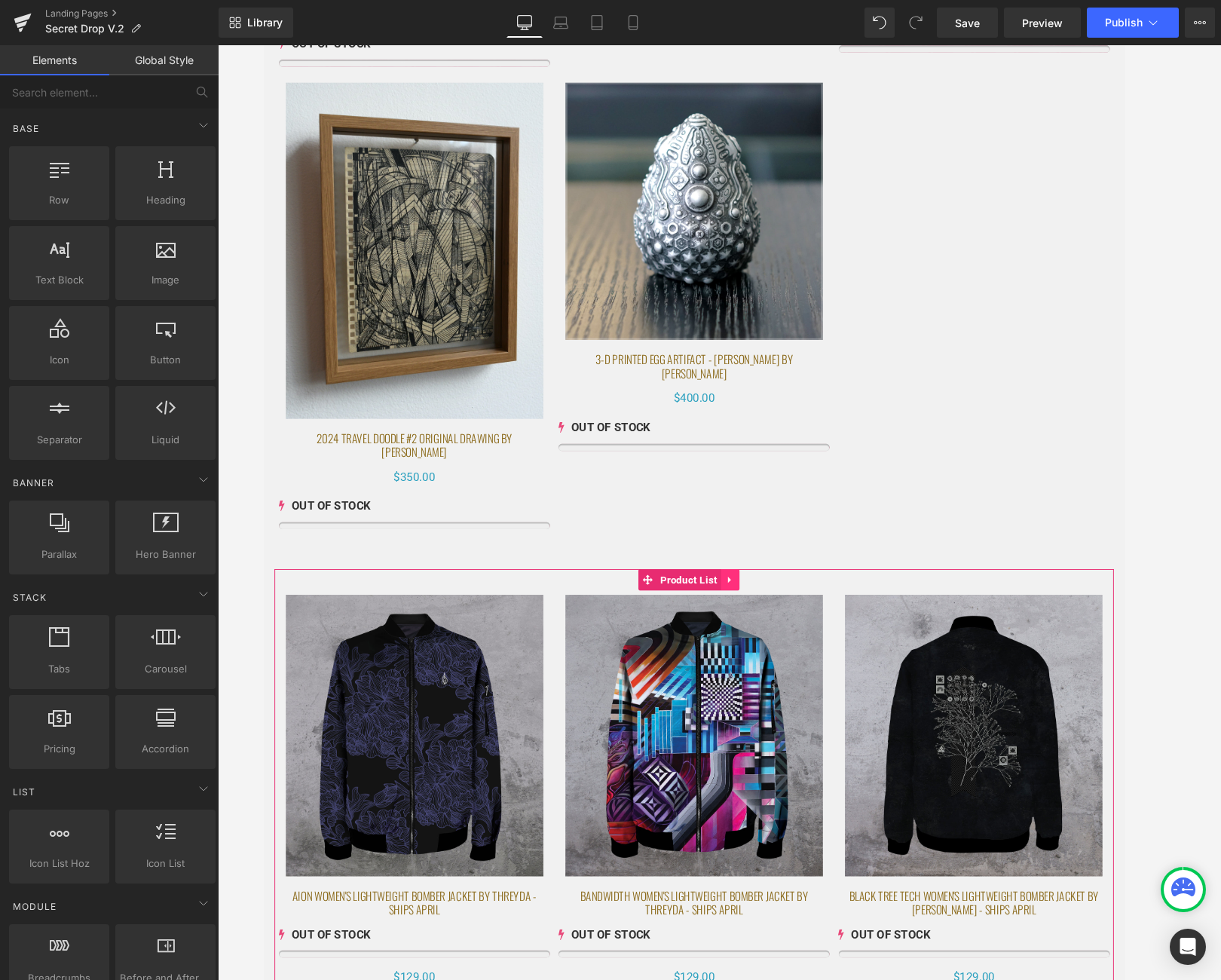
click at [758, 600] on link at bounding box center [758, 611] width 20 height 22
click at [765, 607] on icon at bounding box center [767, 611] width 11 height 11
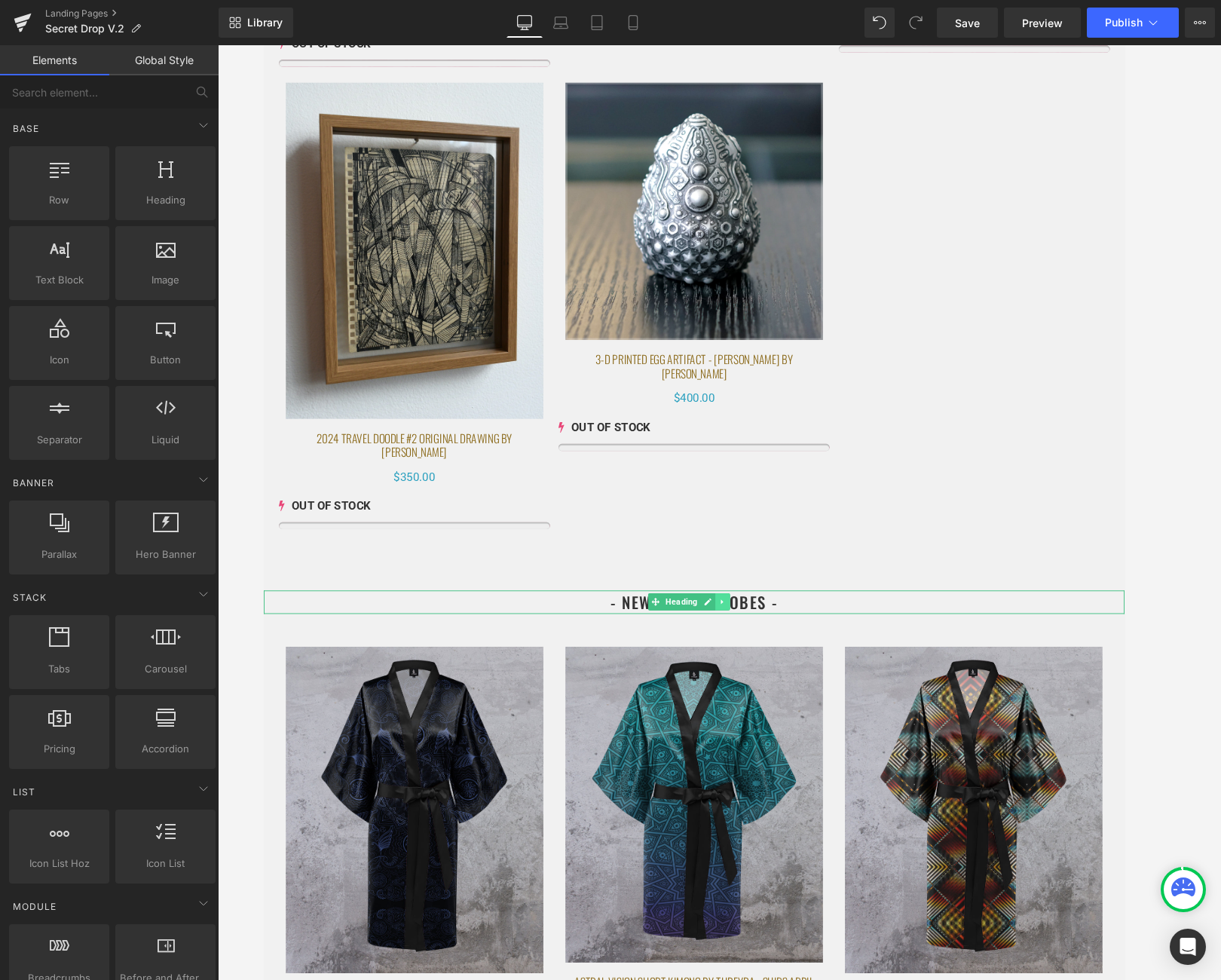
click at [752, 630] on icon at bounding box center [749, 635] width 8 height 9
click at [757, 631] on icon at bounding box center [758, 635] width 8 height 8
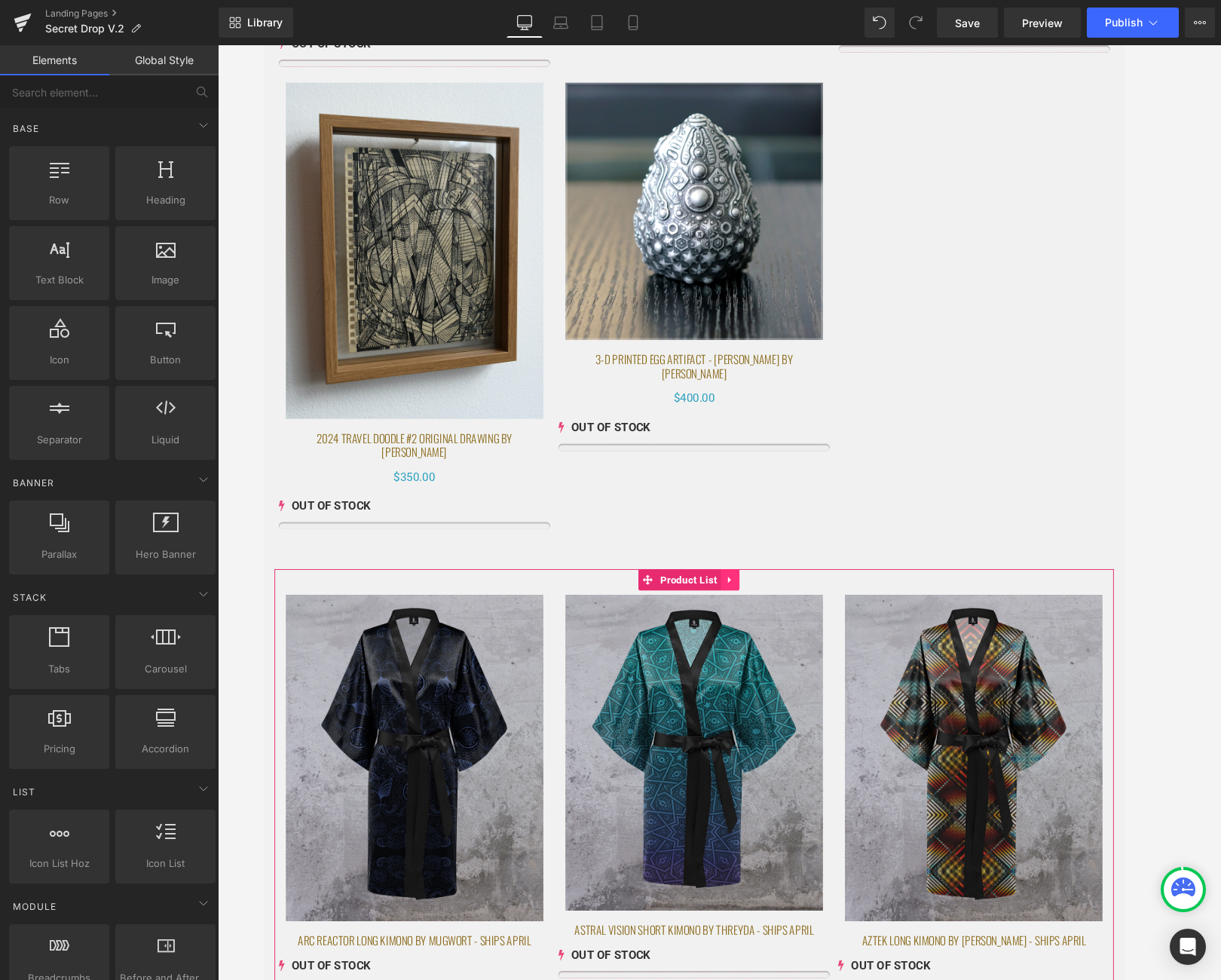
click at [756, 600] on link at bounding box center [758, 611] width 20 height 22
click at [770, 607] on icon at bounding box center [767, 611] width 11 height 11
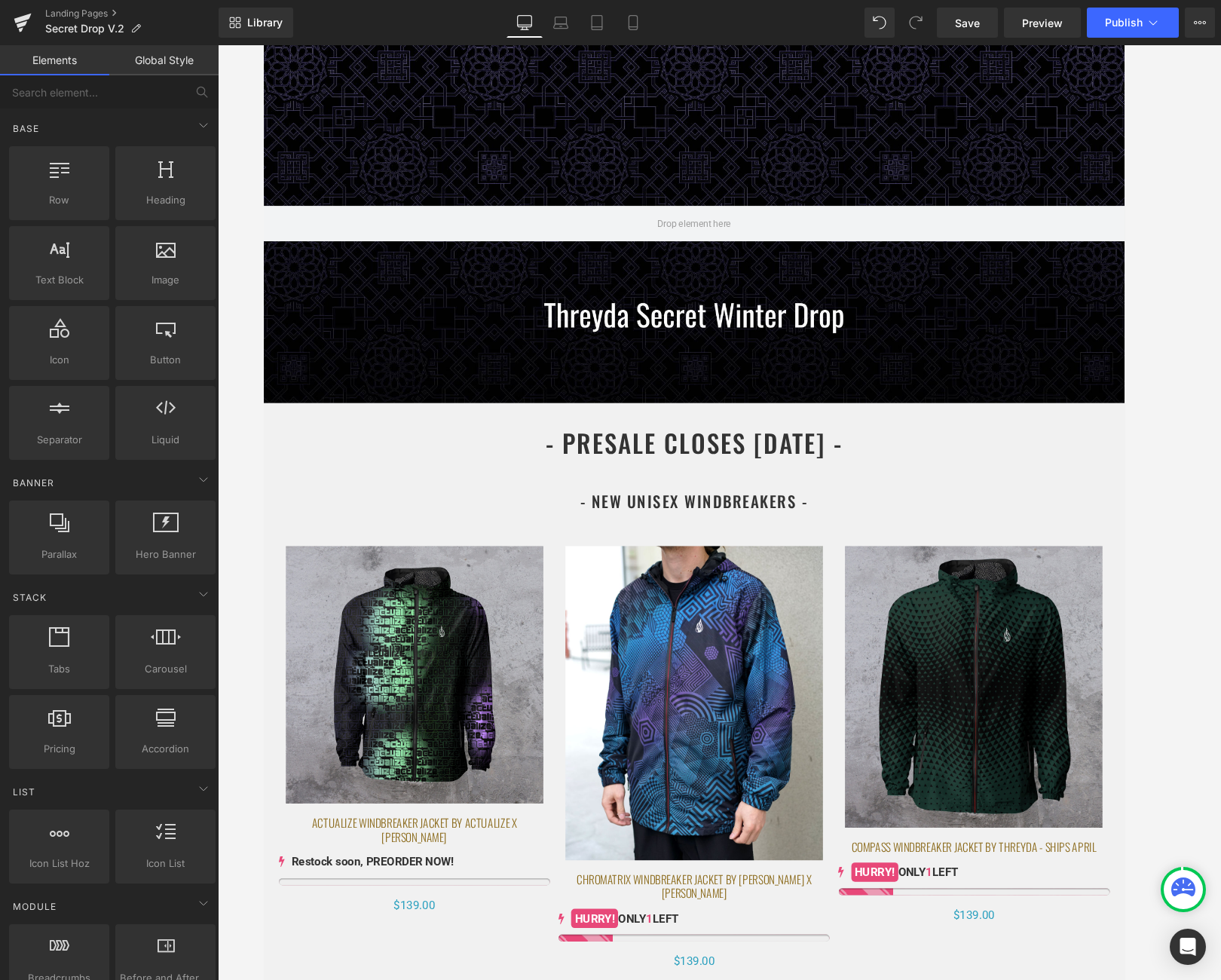
scroll to position [120, 0]
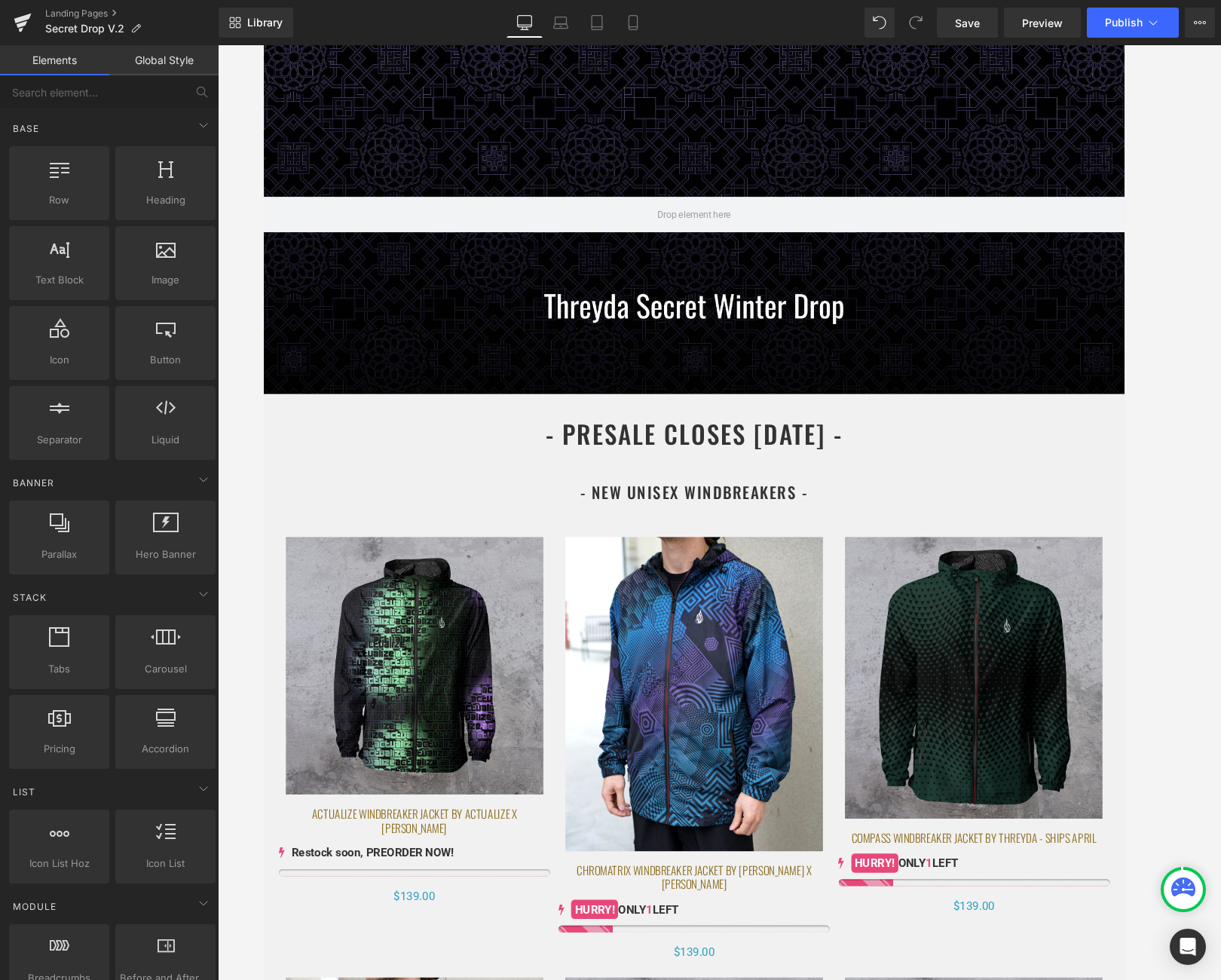
click at [1078, 462] on div at bounding box center [720, 512] width 1003 height 935
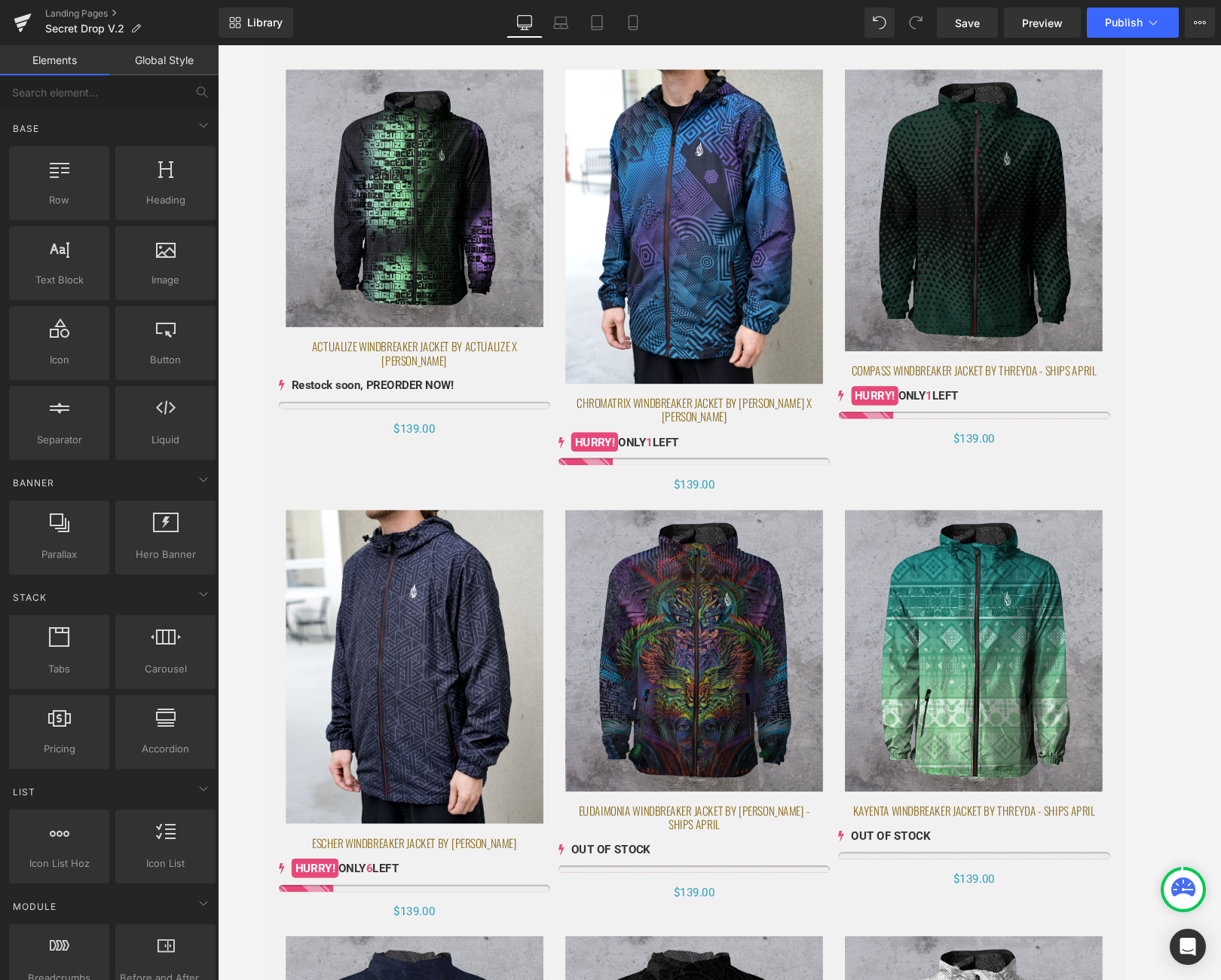
scroll to position [0, 0]
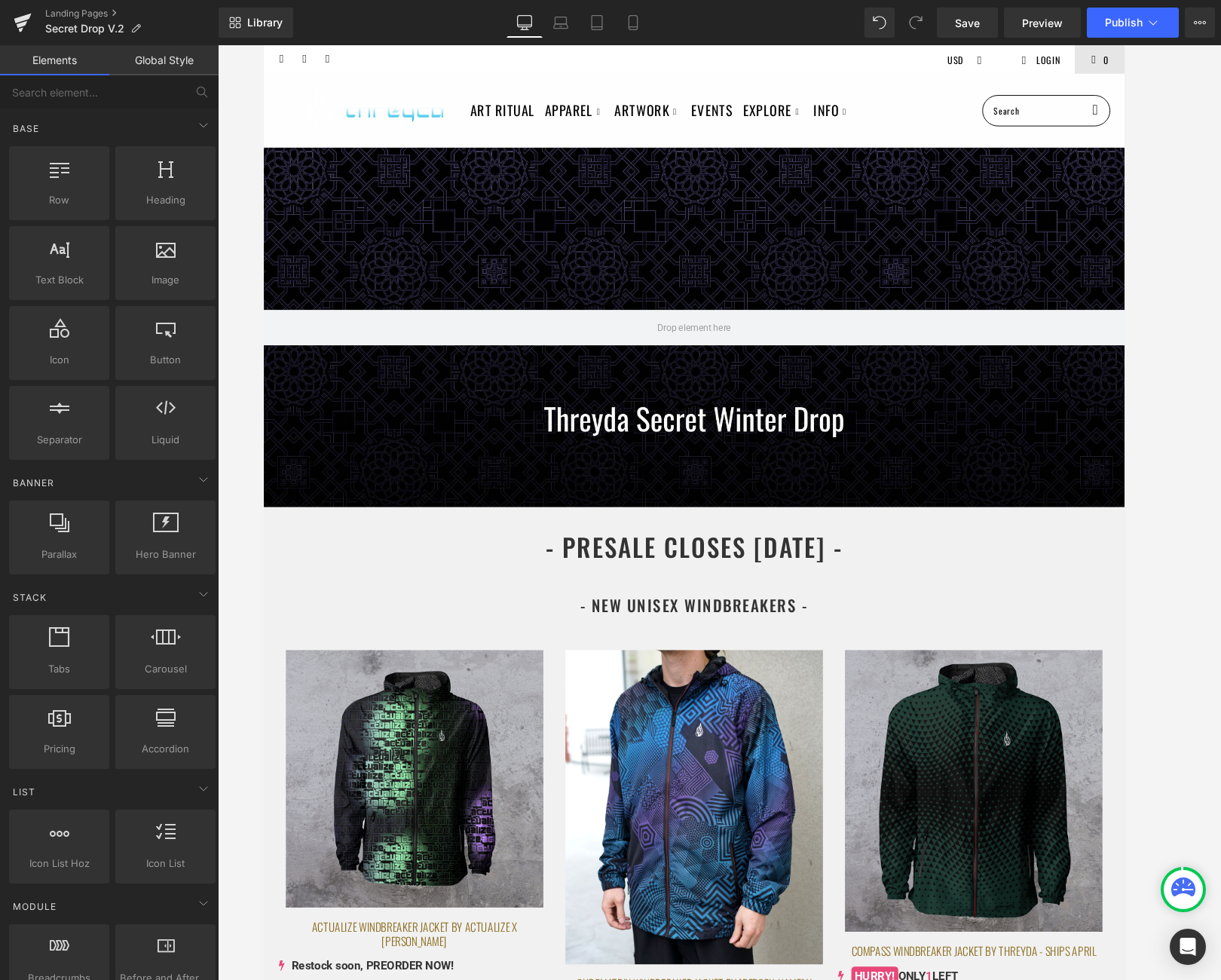
click at [1078, 478] on div at bounding box center [720, 512] width 1003 height 935
click at [1078, 13] on button "View Live Page View with current Template Save Template to Library Schedule Pub…" at bounding box center [1200, 22] width 30 height 30
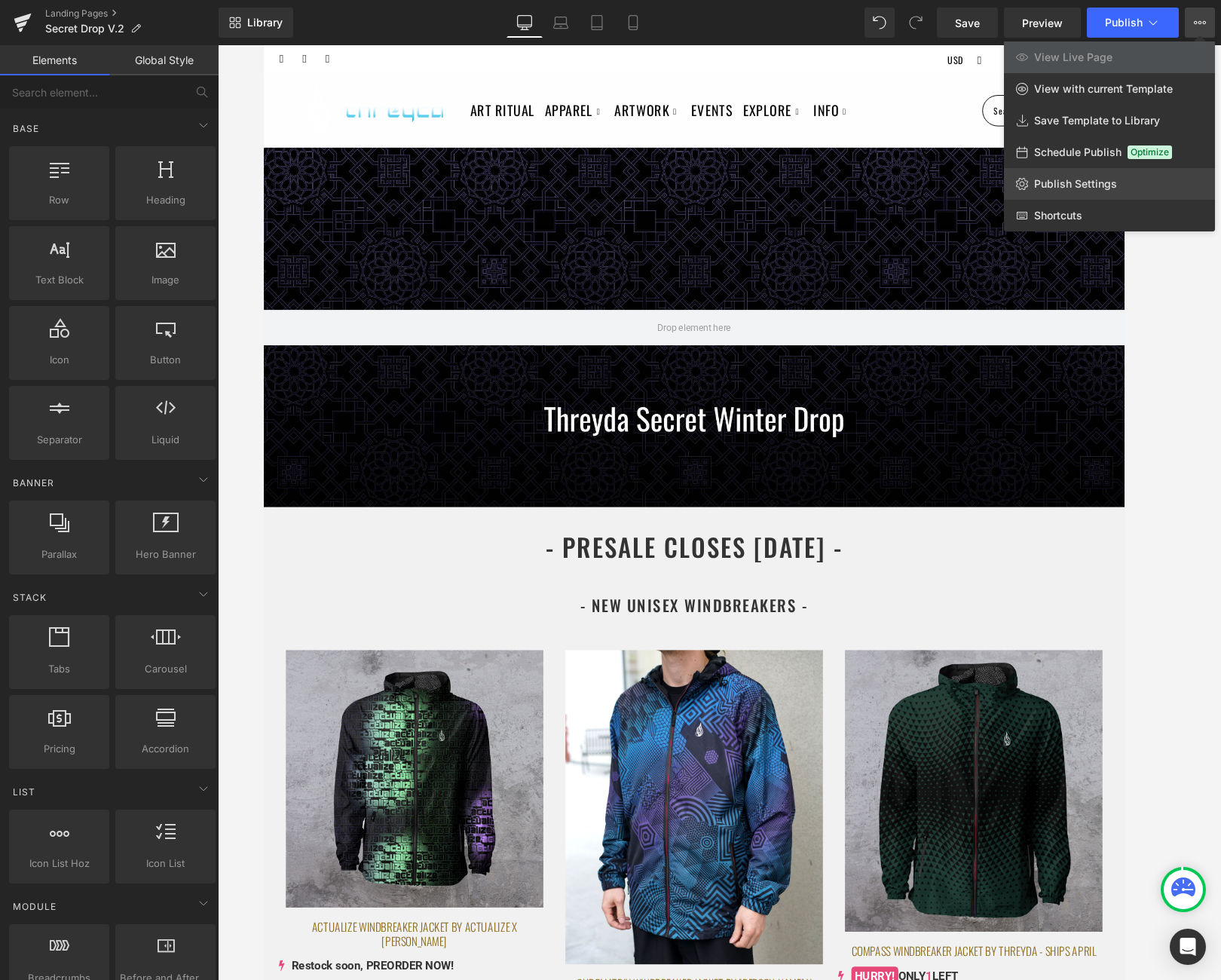
click at [1076, 190] on span "Publish Settings" at bounding box center [1076, 183] width 83 height 13
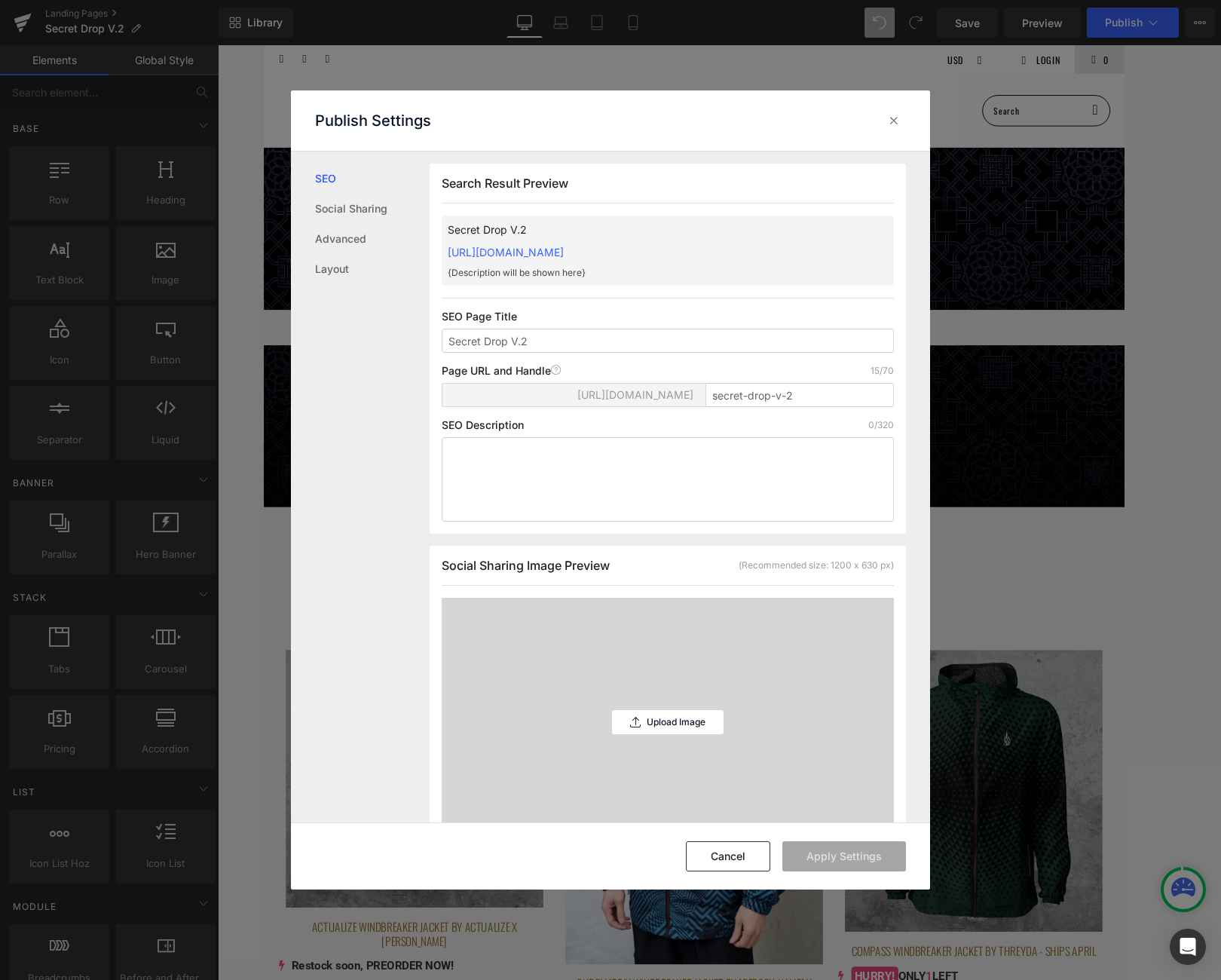
click at [357, 188] on link "SEO" at bounding box center [372, 178] width 115 height 30
click at [358, 207] on link "Social Sharing" at bounding box center [372, 209] width 115 height 30
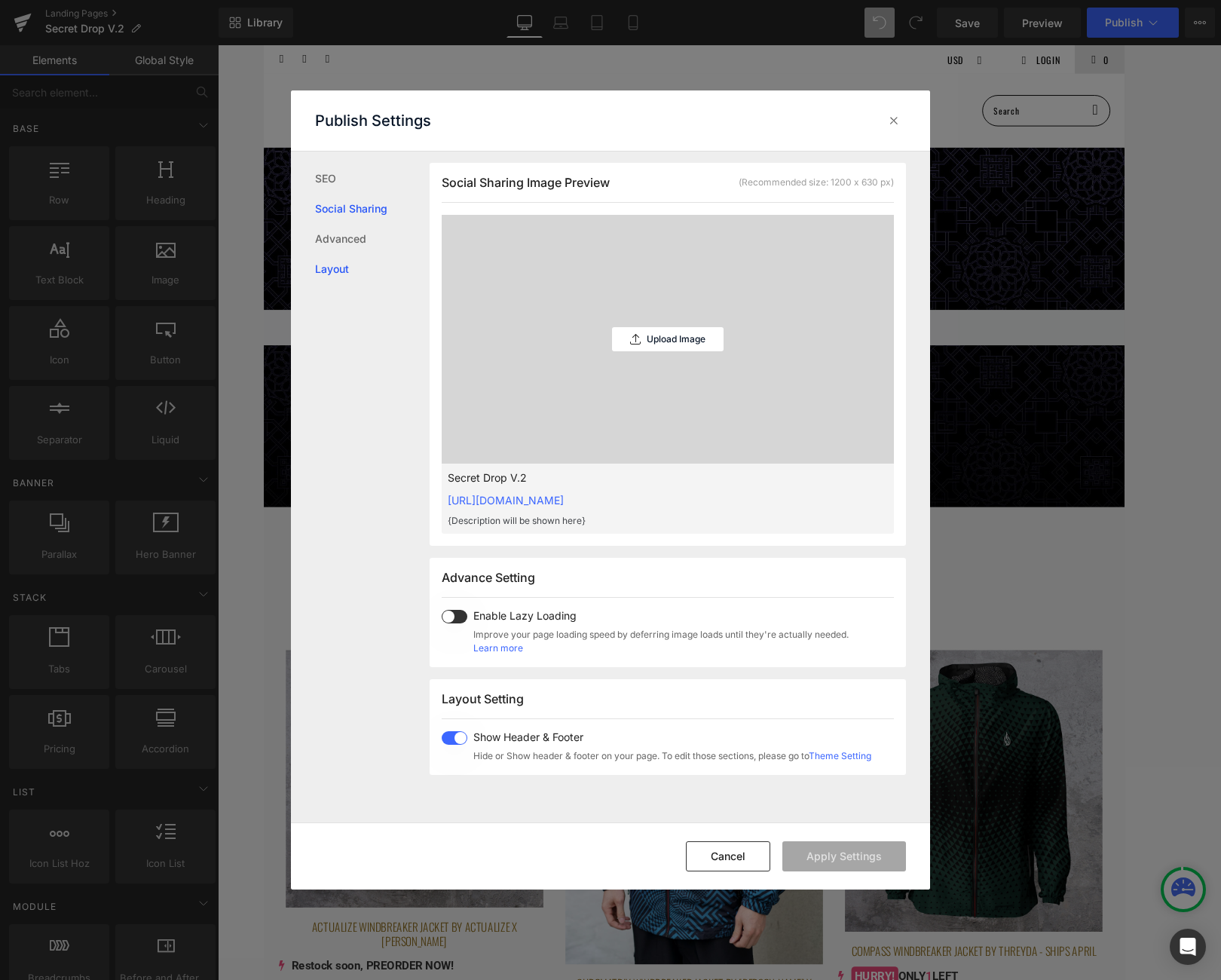
click at [347, 270] on link "Layout" at bounding box center [372, 269] width 115 height 30
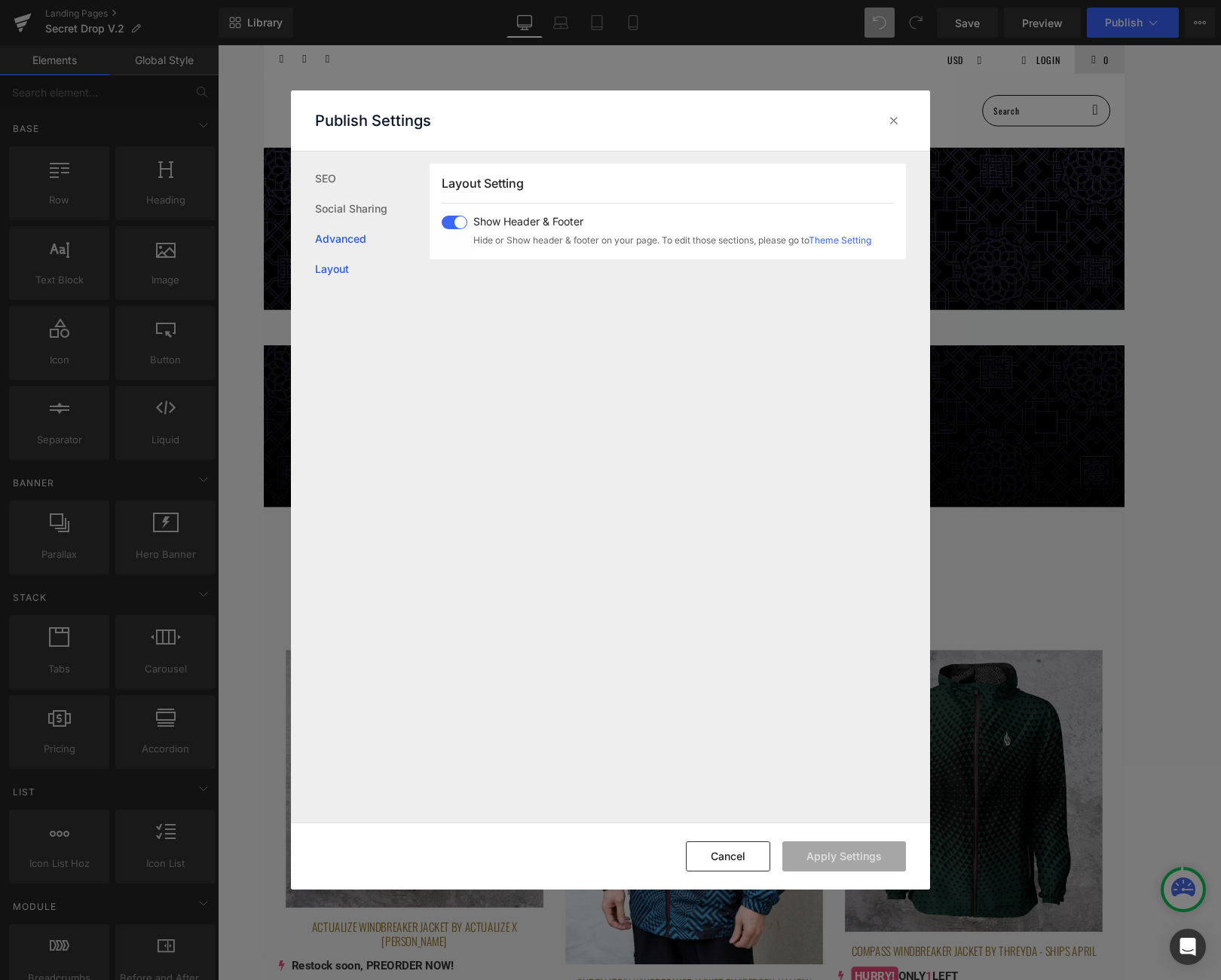
click at [347, 244] on link "Advanced" at bounding box center [372, 239] width 115 height 30
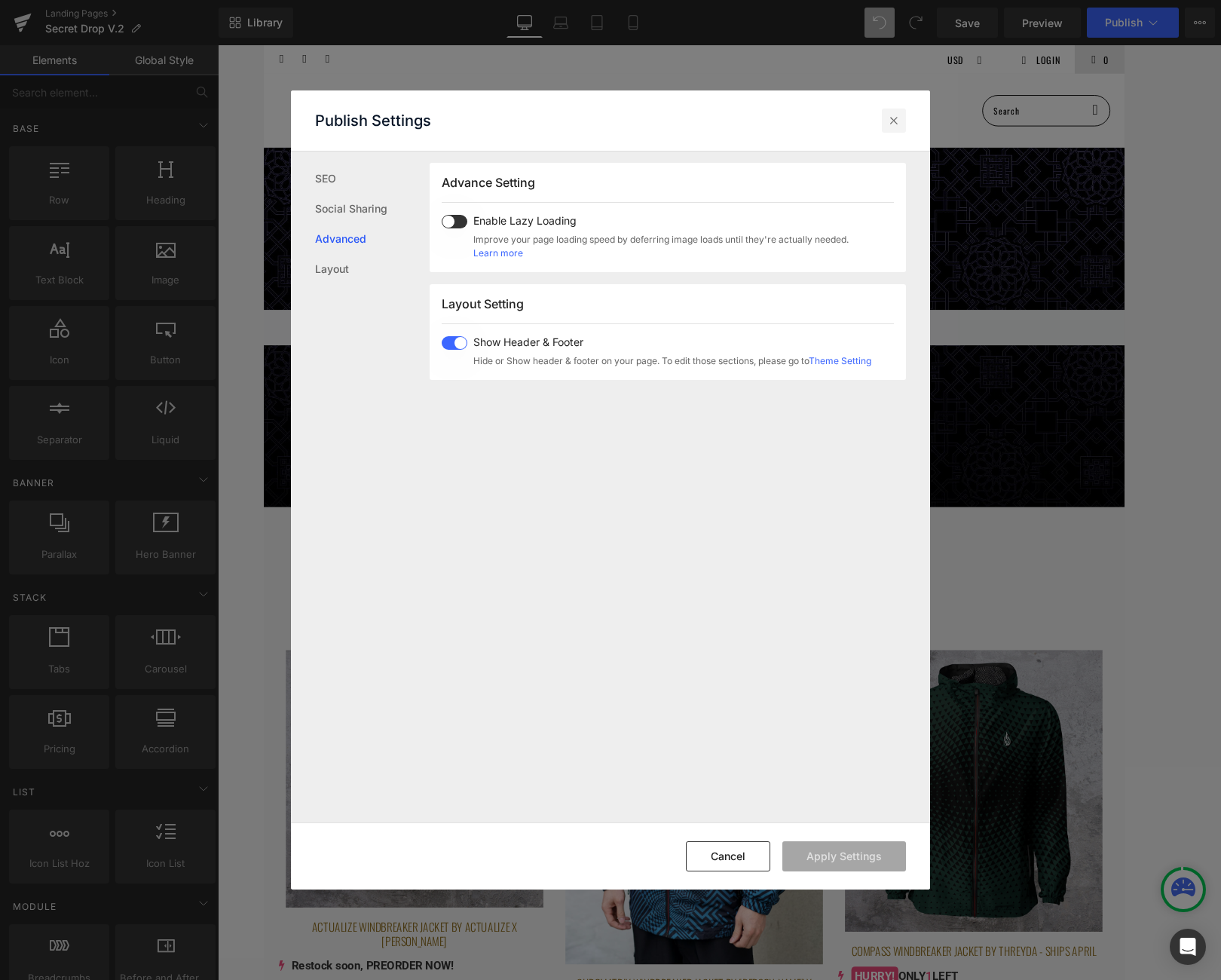
click at [896, 113] on icon at bounding box center [894, 121] width 15 height 15
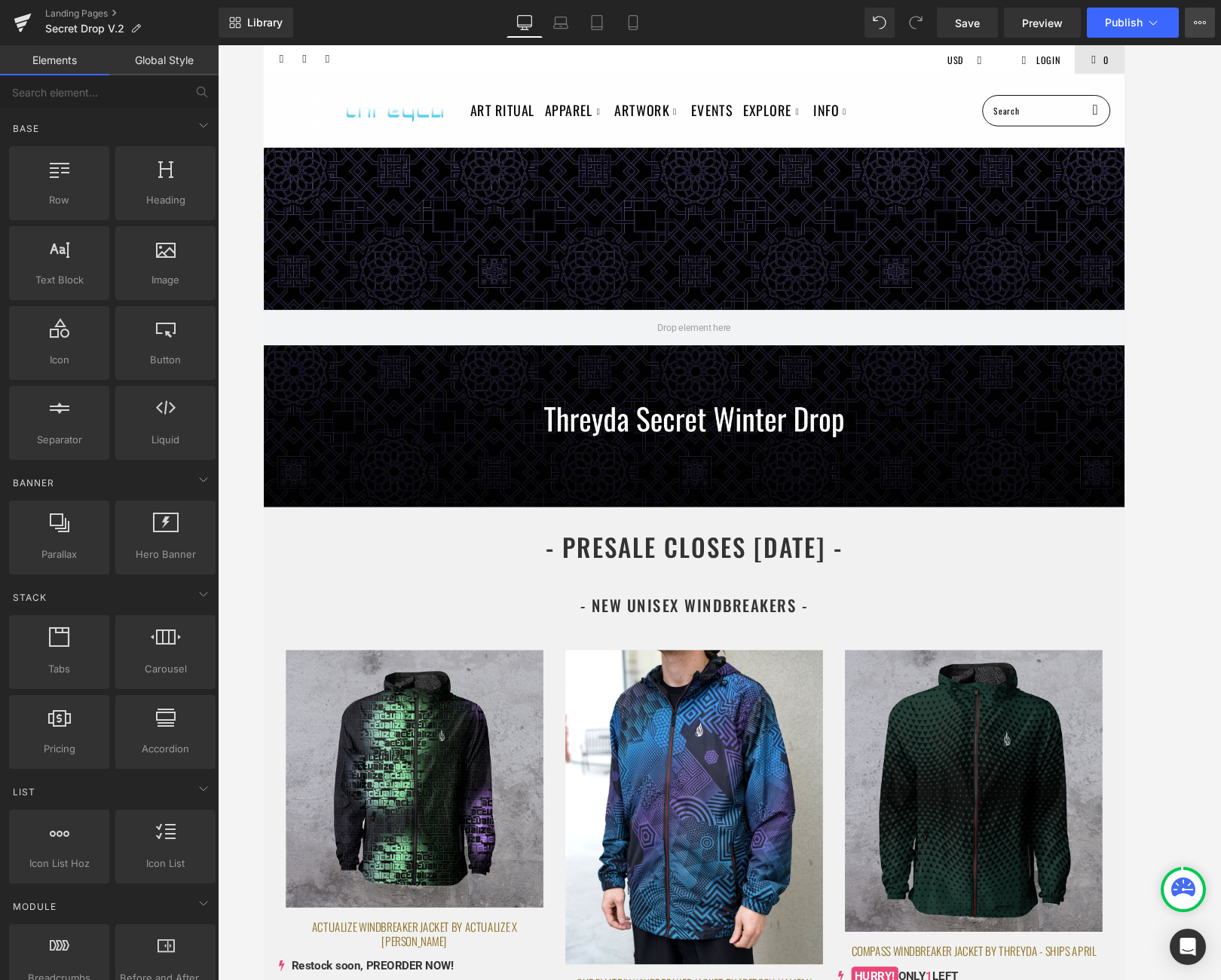
click at [1078, 23] on icon at bounding box center [1200, 22] width 12 height 12
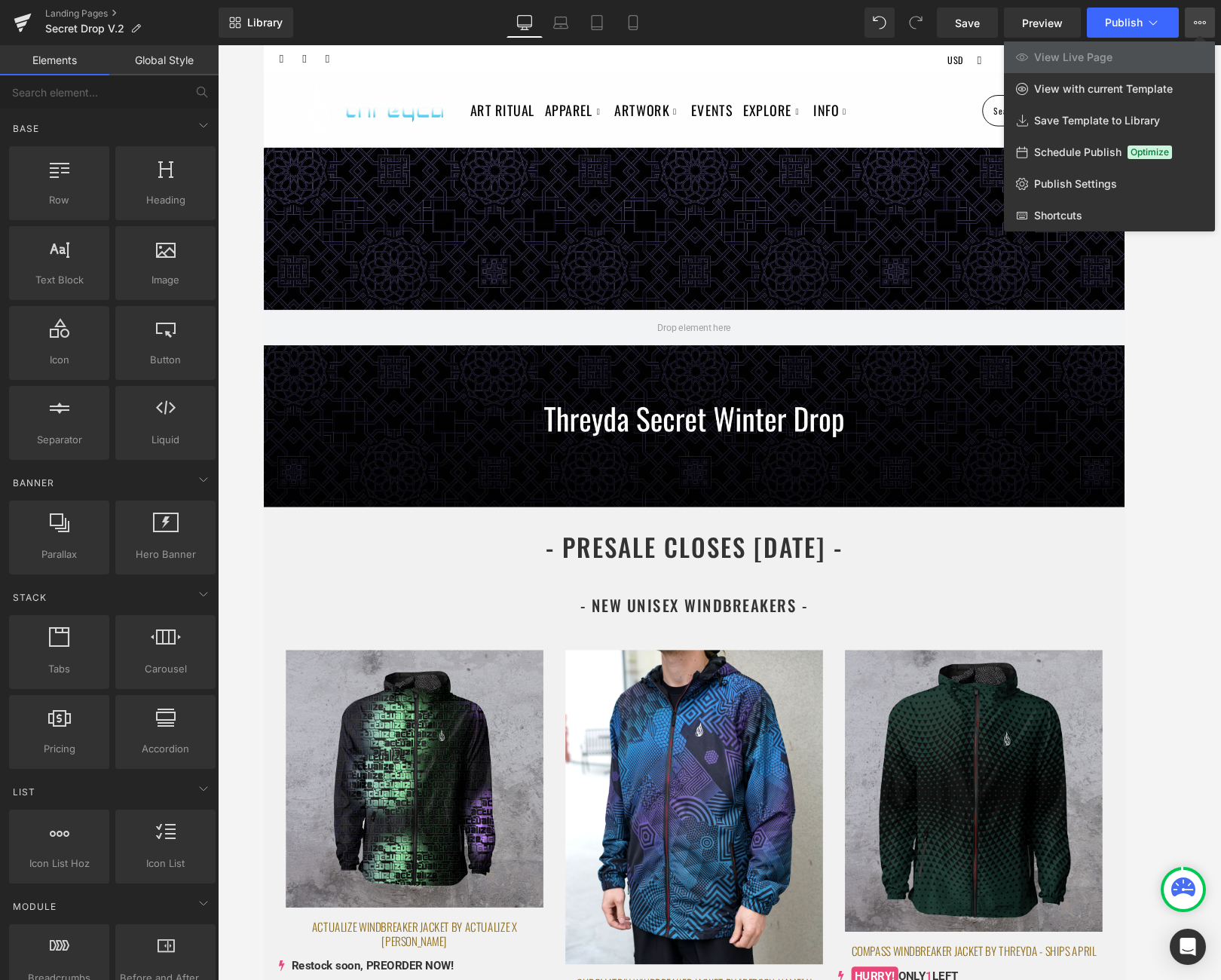
click at [949, 88] on div at bounding box center [720, 512] width 1003 height 935
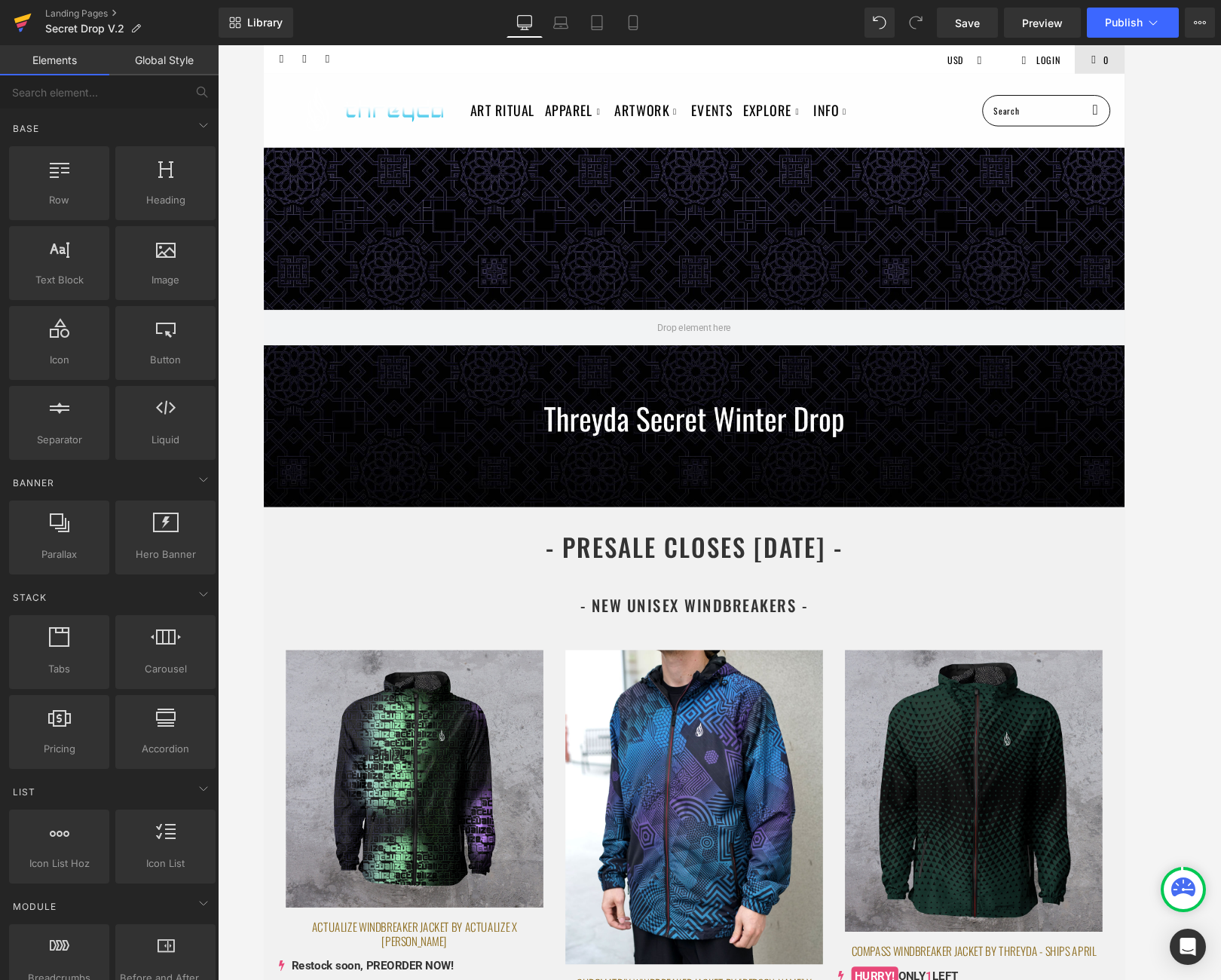
click at [25, 16] on icon at bounding box center [22, 18] width 17 height 10
click at [962, 22] on span "Save" at bounding box center [967, 22] width 25 height 16
click at [26, 12] on icon at bounding box center [22, 23] width 18 height 38
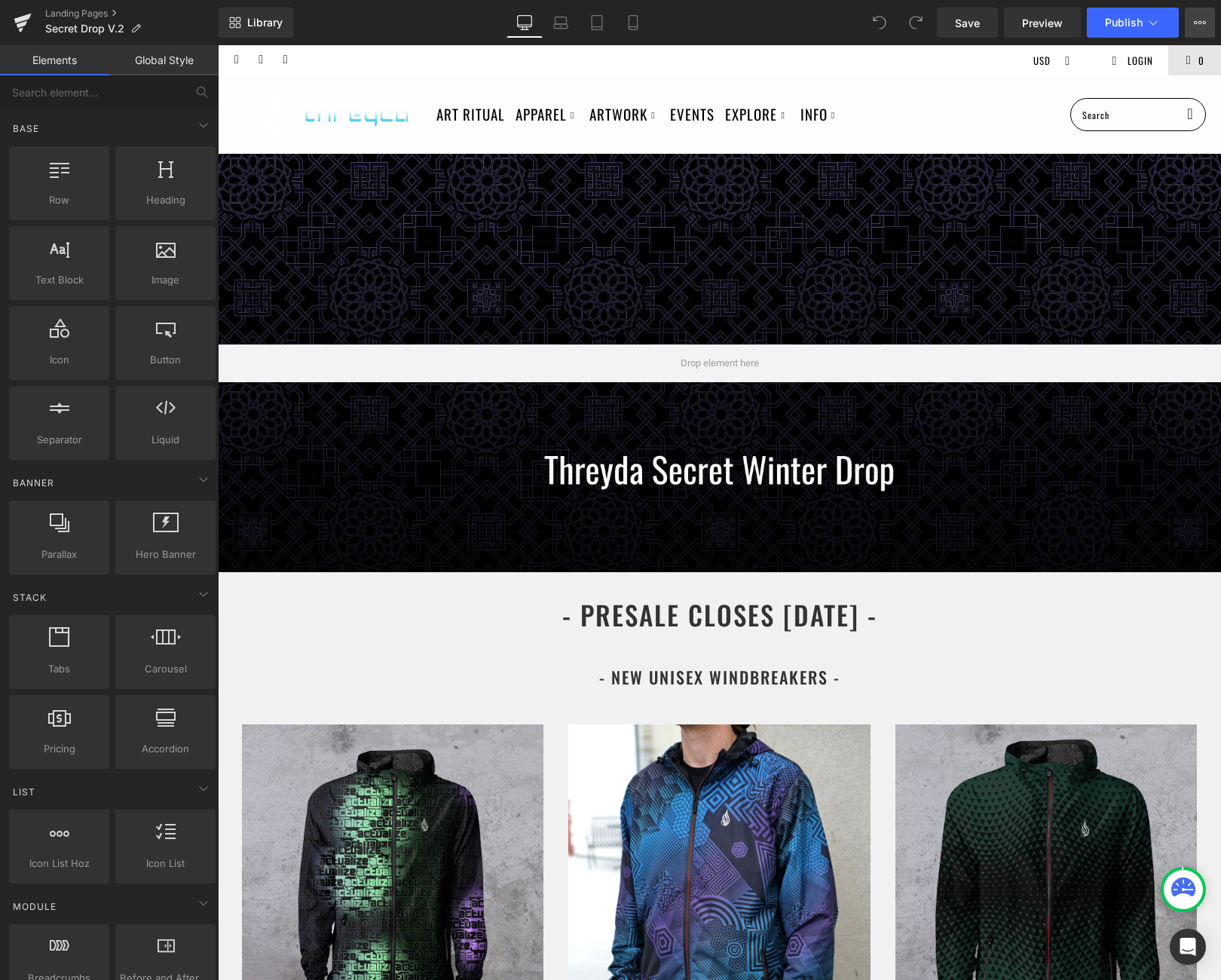
click at [1195, 27] on button "View Live Page View with current Template Save Template to Library Schedule Pub…" at bounding box center [1200, 22] width 30 height 30
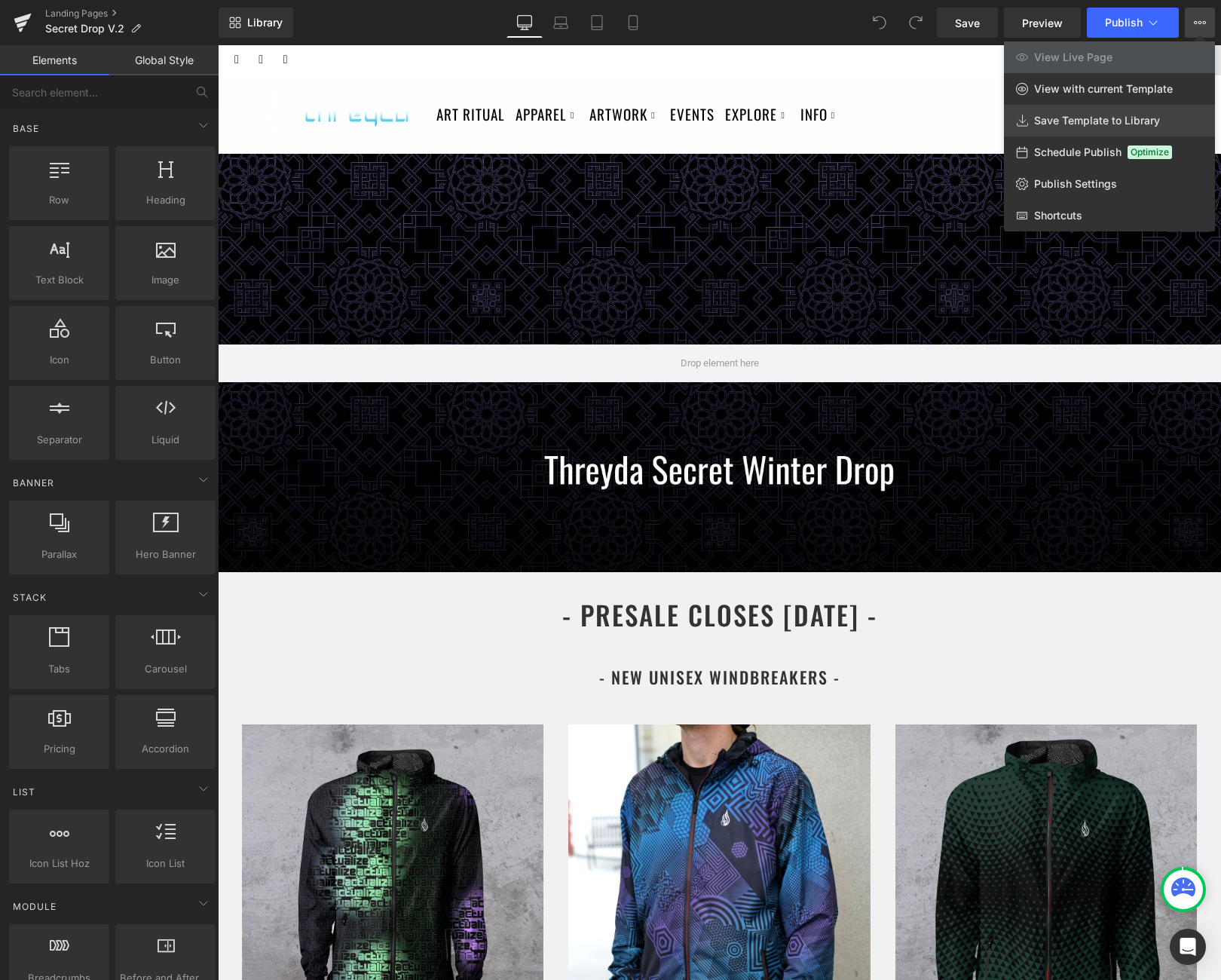
click at [1145, 120] on span "Save Template to Library" at bounding box center [1097, 121] width 126 height 13
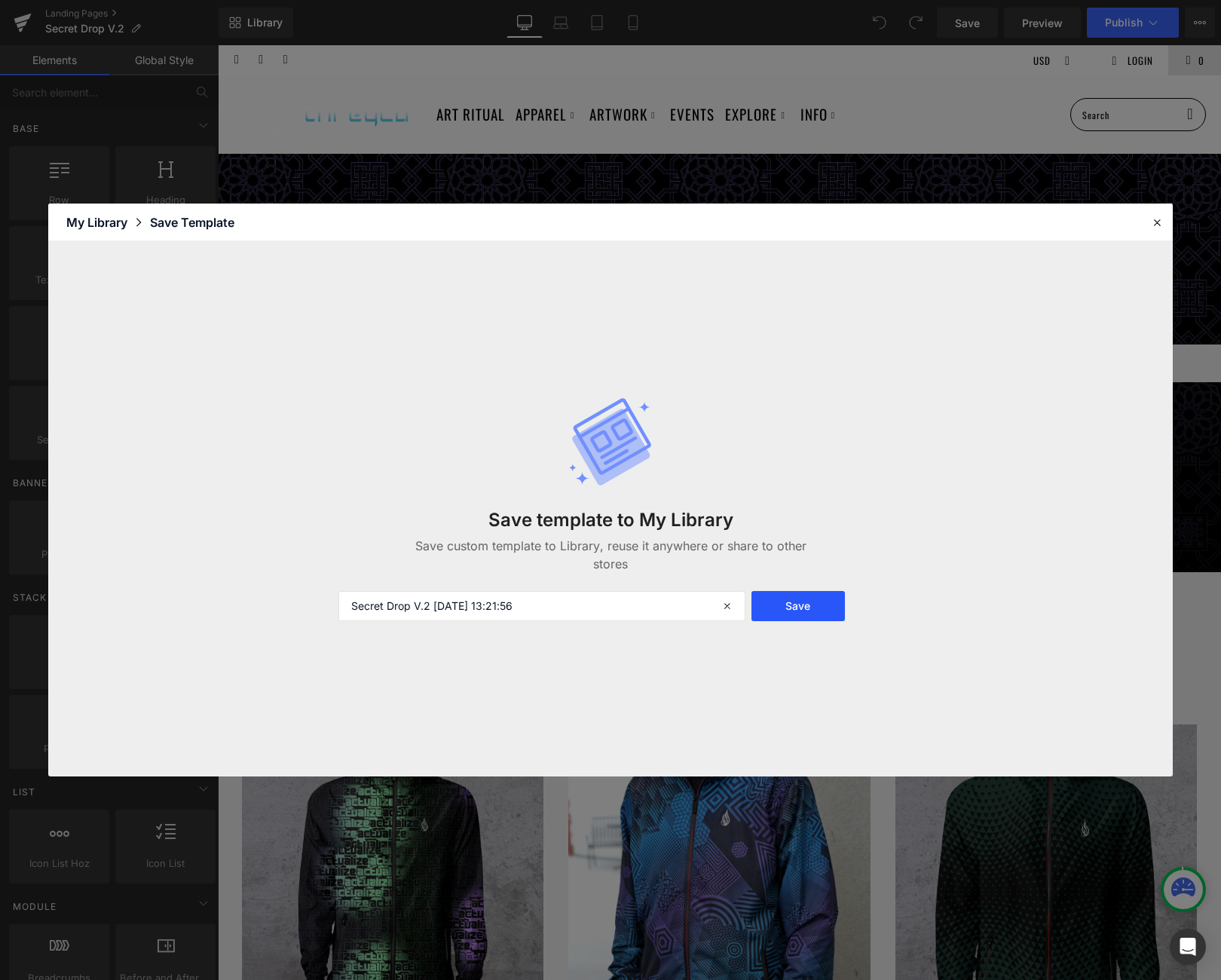
click at [780, 606] on button "Save" at bounding box center [798, 606] width 93 height 30
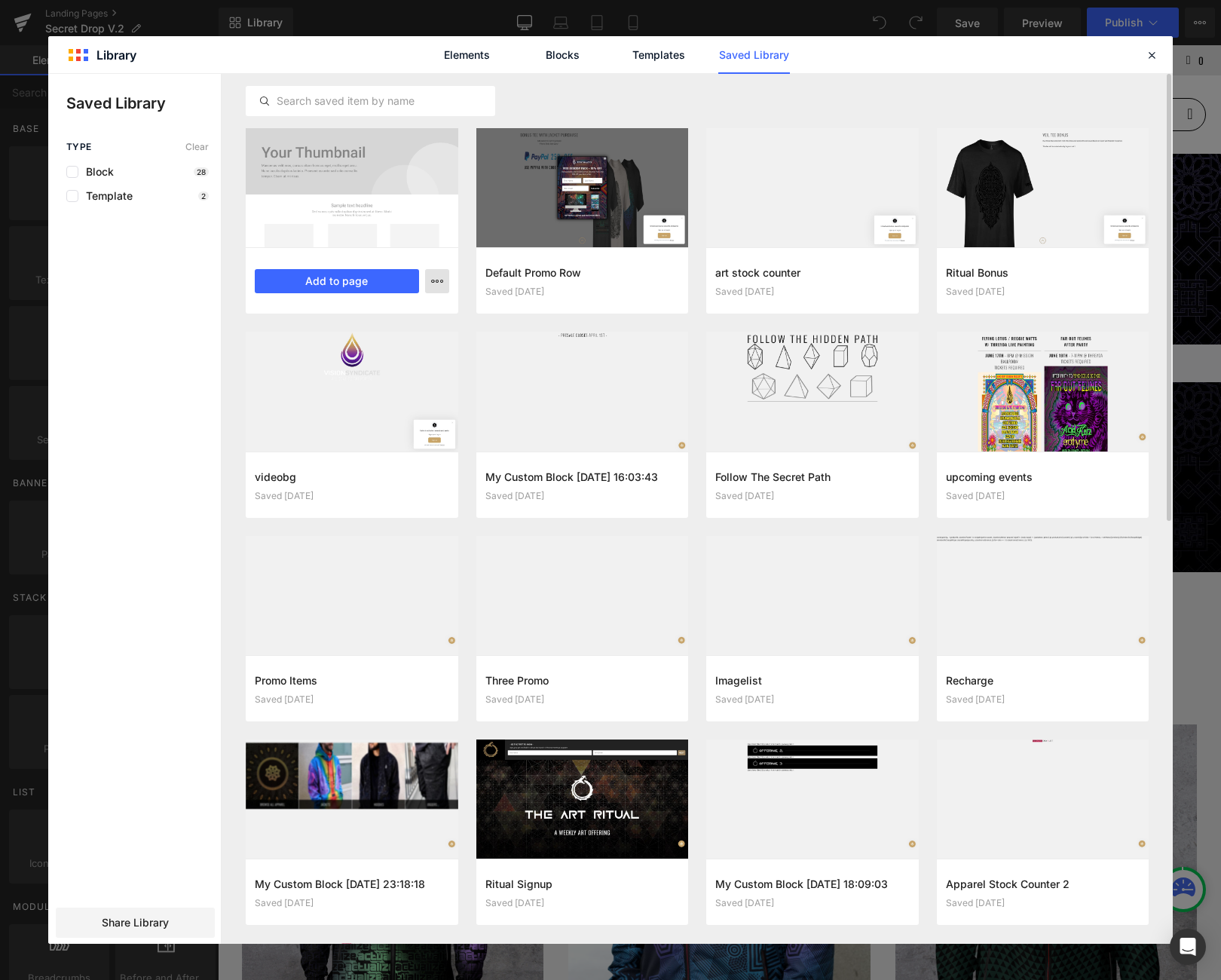
click at [441, 275] on icon "button" at bounding box center [437, 281] width 12 height 12
click at [441, 275] on div at bounding box center [610, 508] width 1124 height 870
click at [649, 61] on link "Templates" at bounding box center [658, 55] width 72 height 38
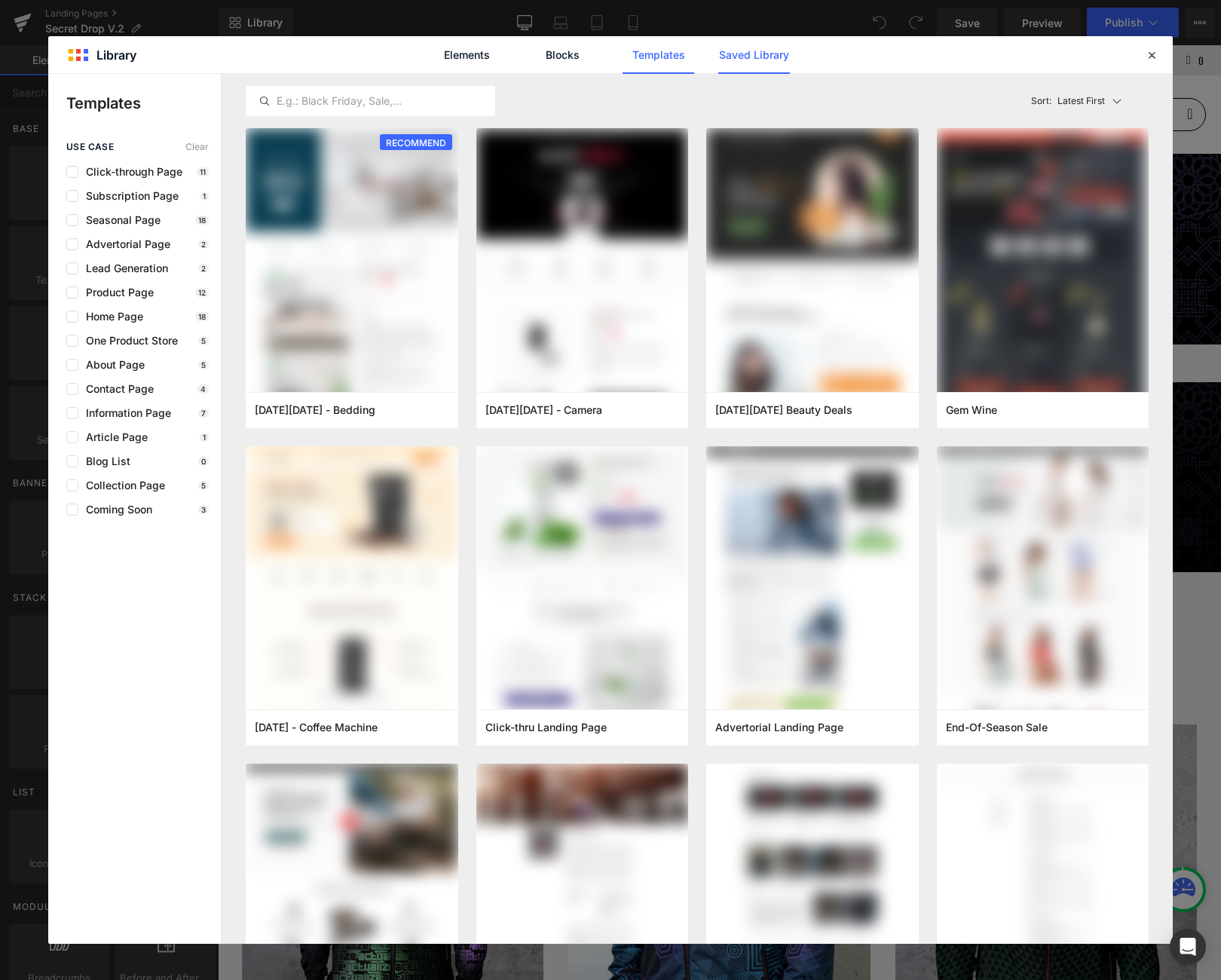
click at [729, 55] on link "Saved Library" at bounding box center [754, 55] width 72 height 38
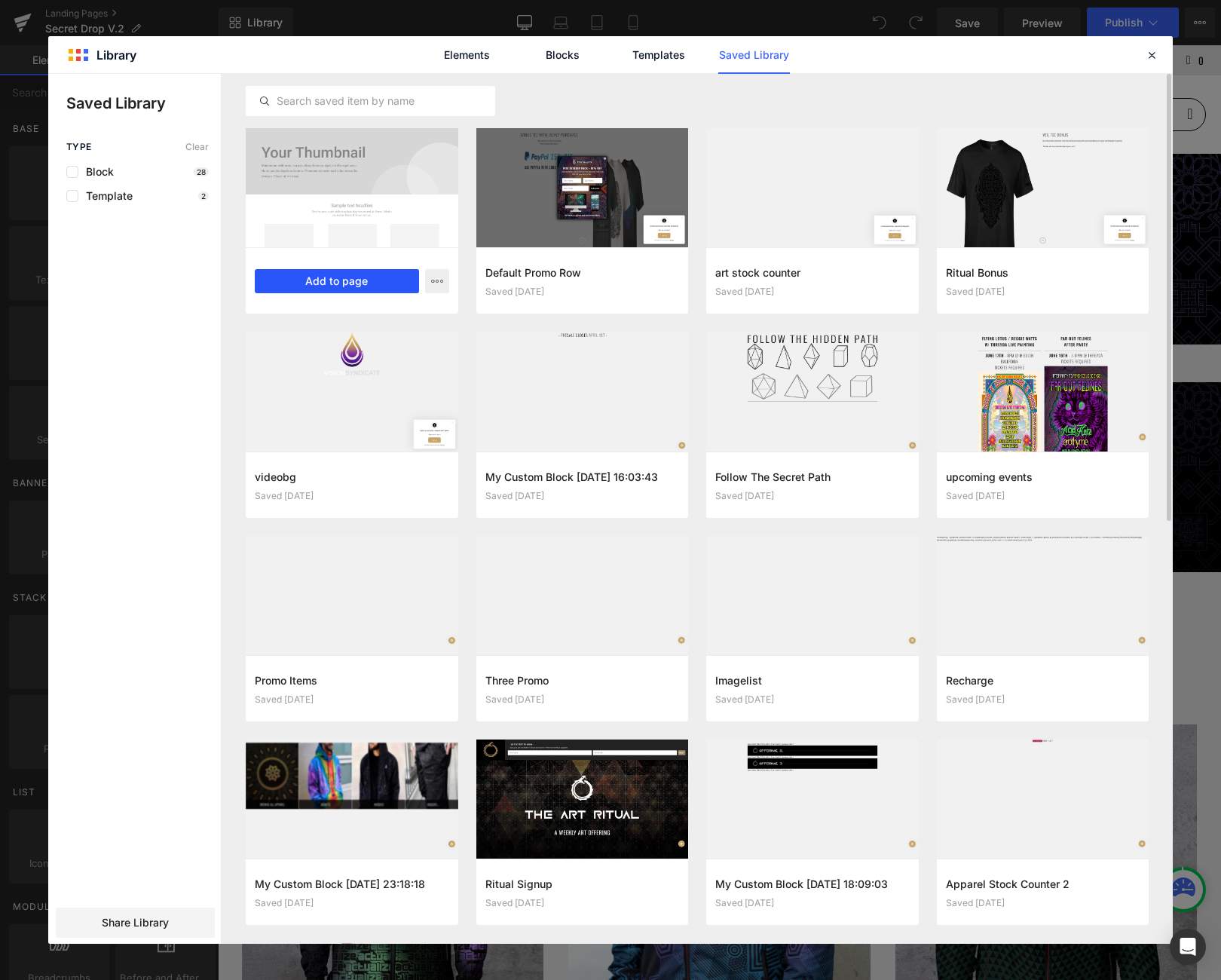
click at [354, 281] on button "Add to page" at bounding box center [336, 281] width 164 height 24
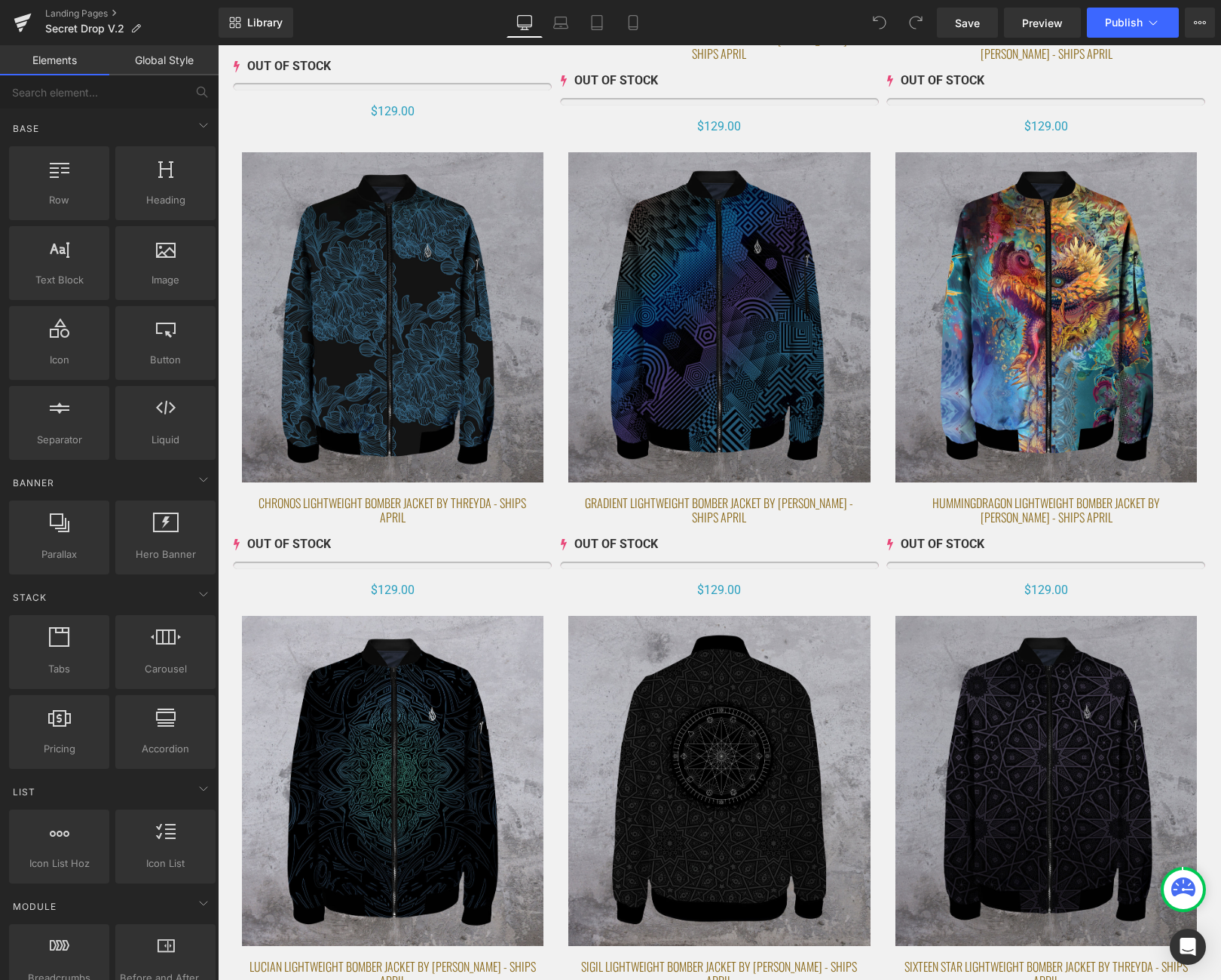
scroll to position [8956, 0]
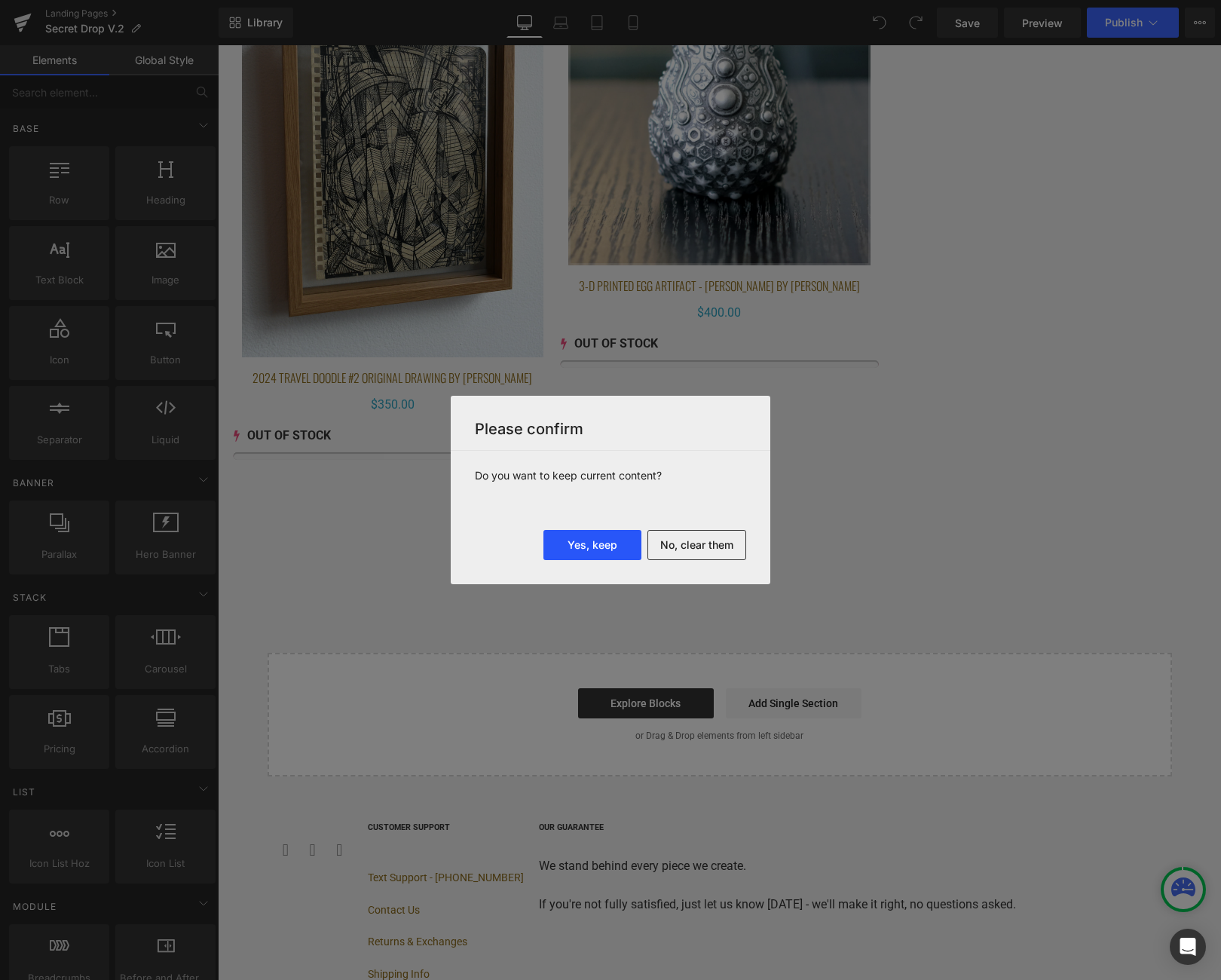
click at [620, 549] on button "Yes, keep" at bounding box center [592, 545] width 98 height 30
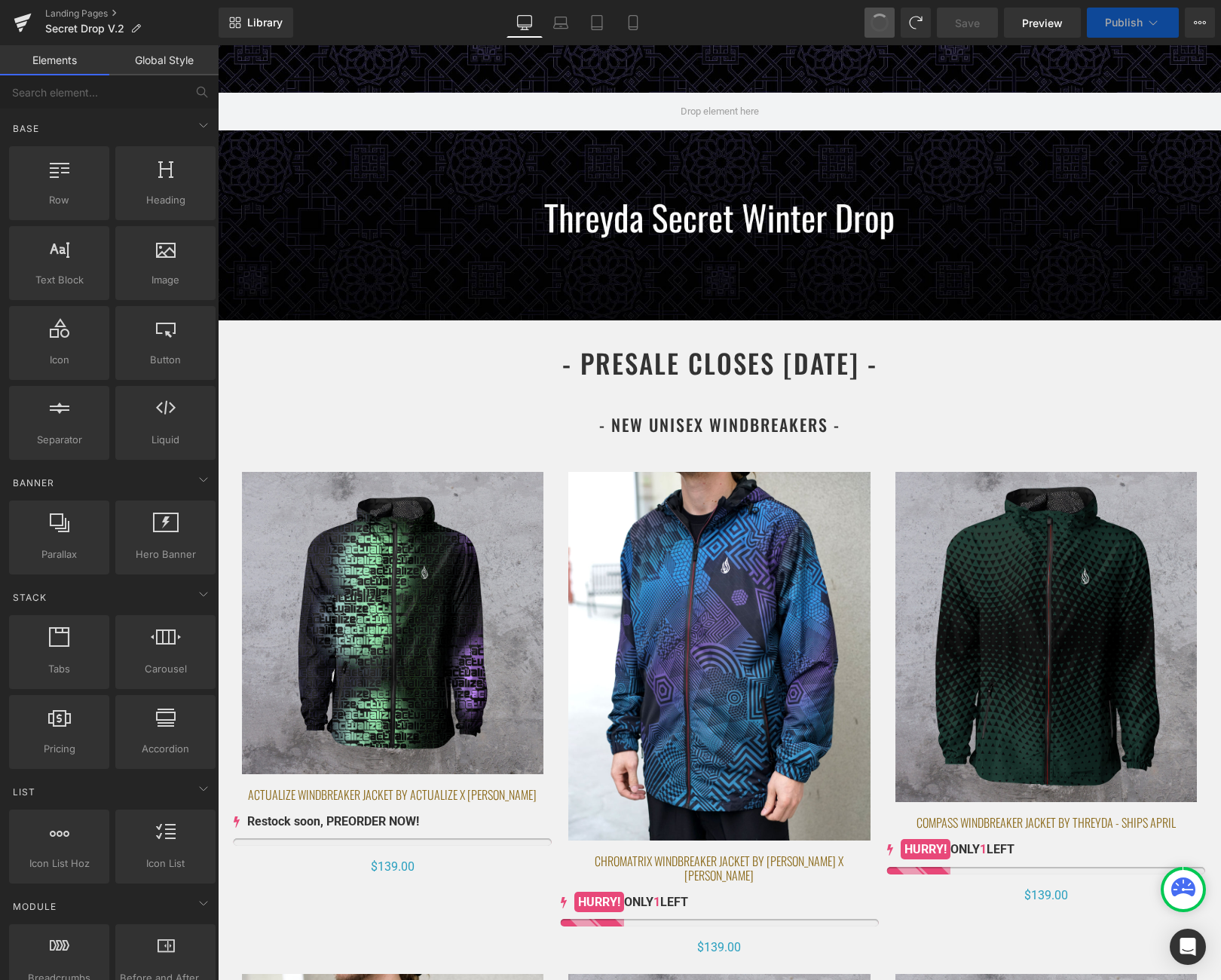
scroll to position [9529, 0]
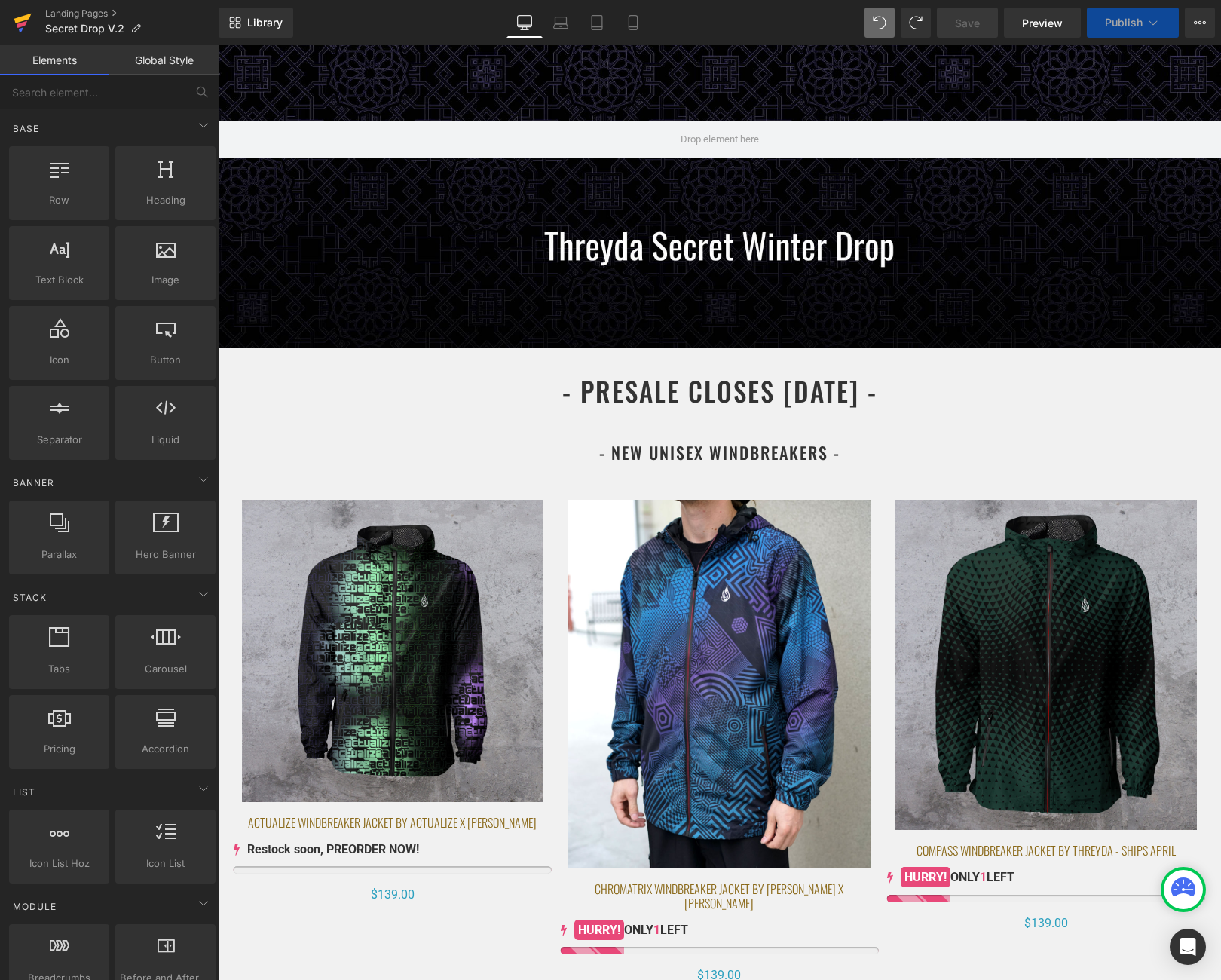
click at [22, 21] on icon at bounding box center [22, 18] width 17 height 10
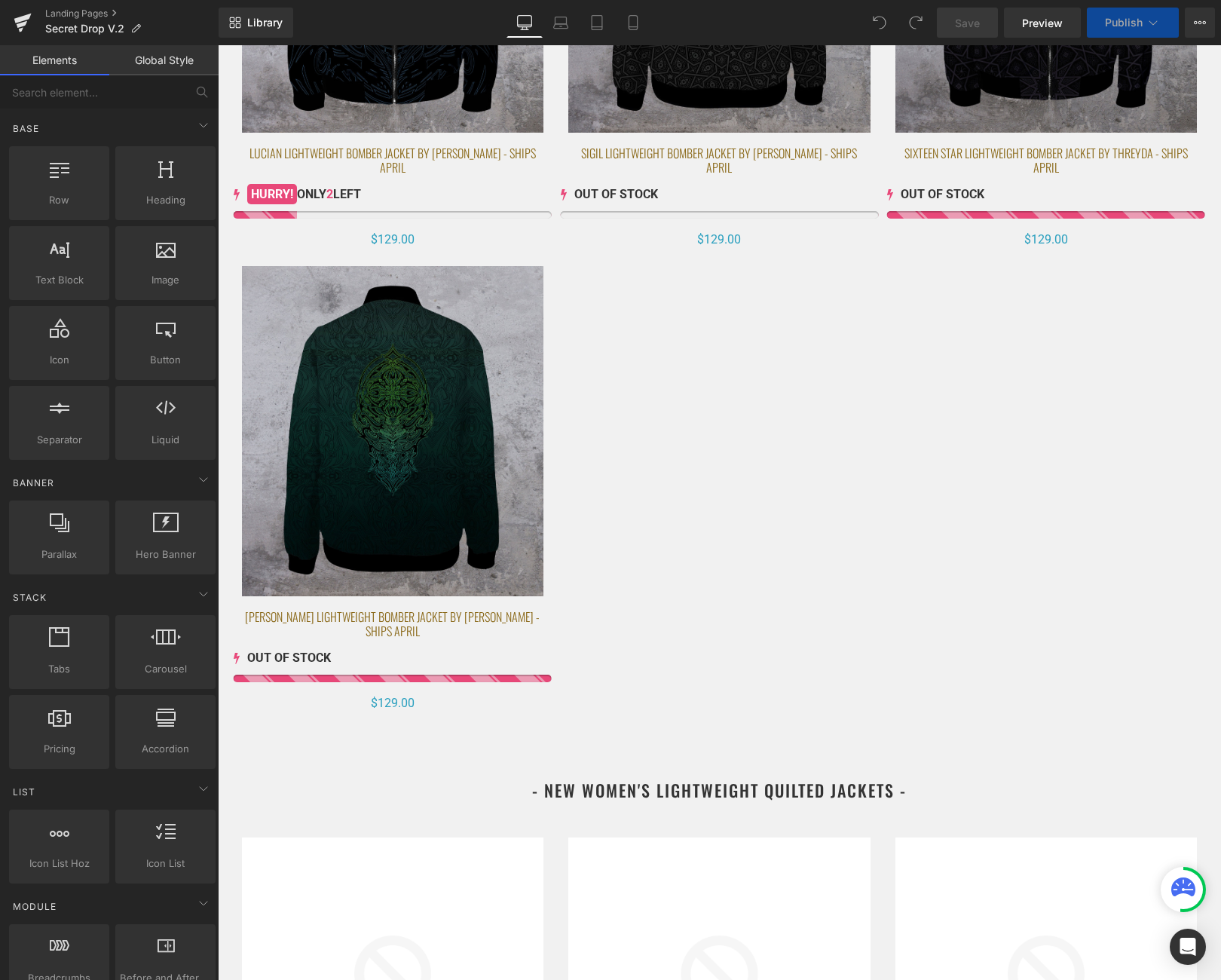
scroll to position [52, 0]
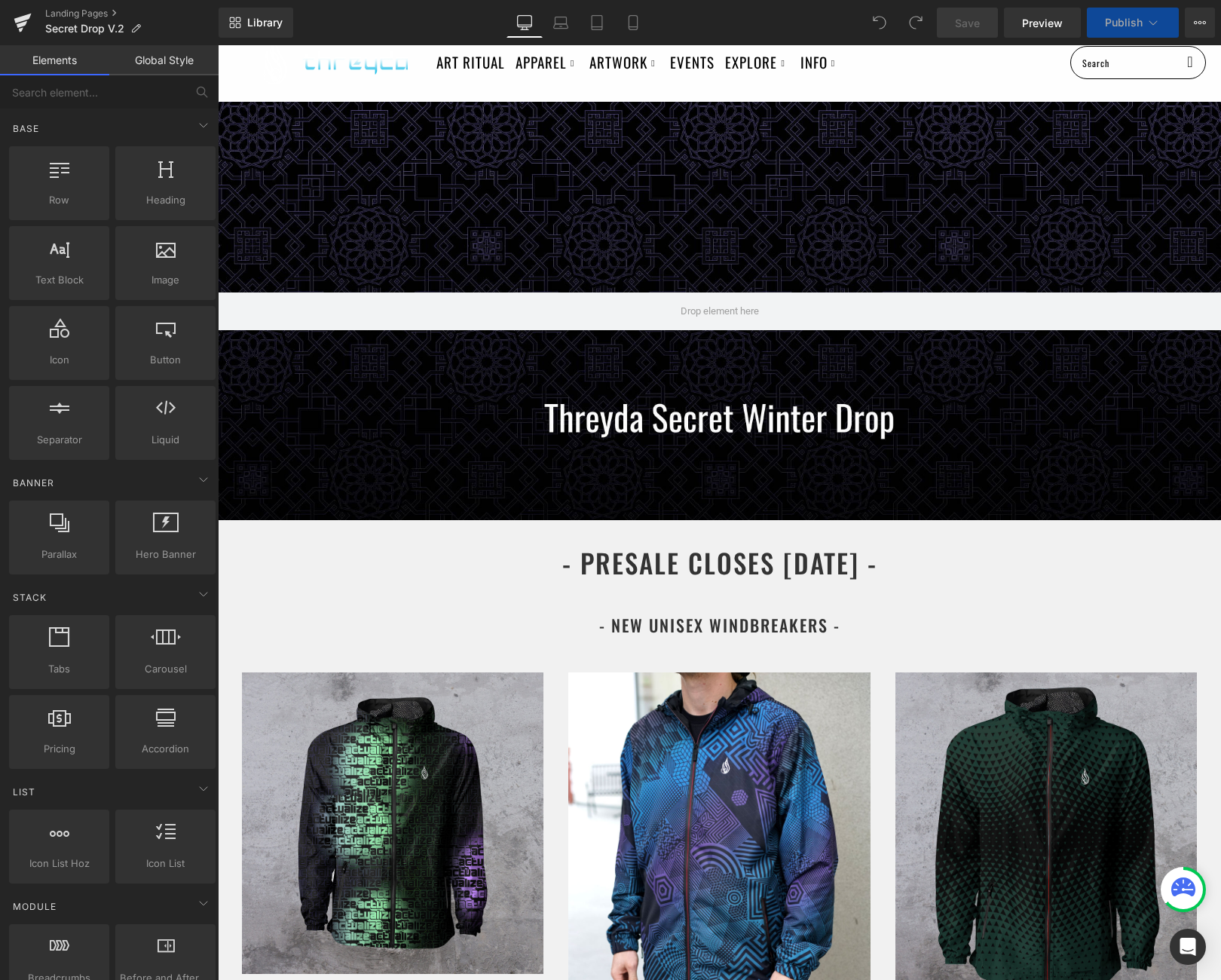
click at [1157, 17] on icon at bounding box center [1153, 22] width 15 height 15
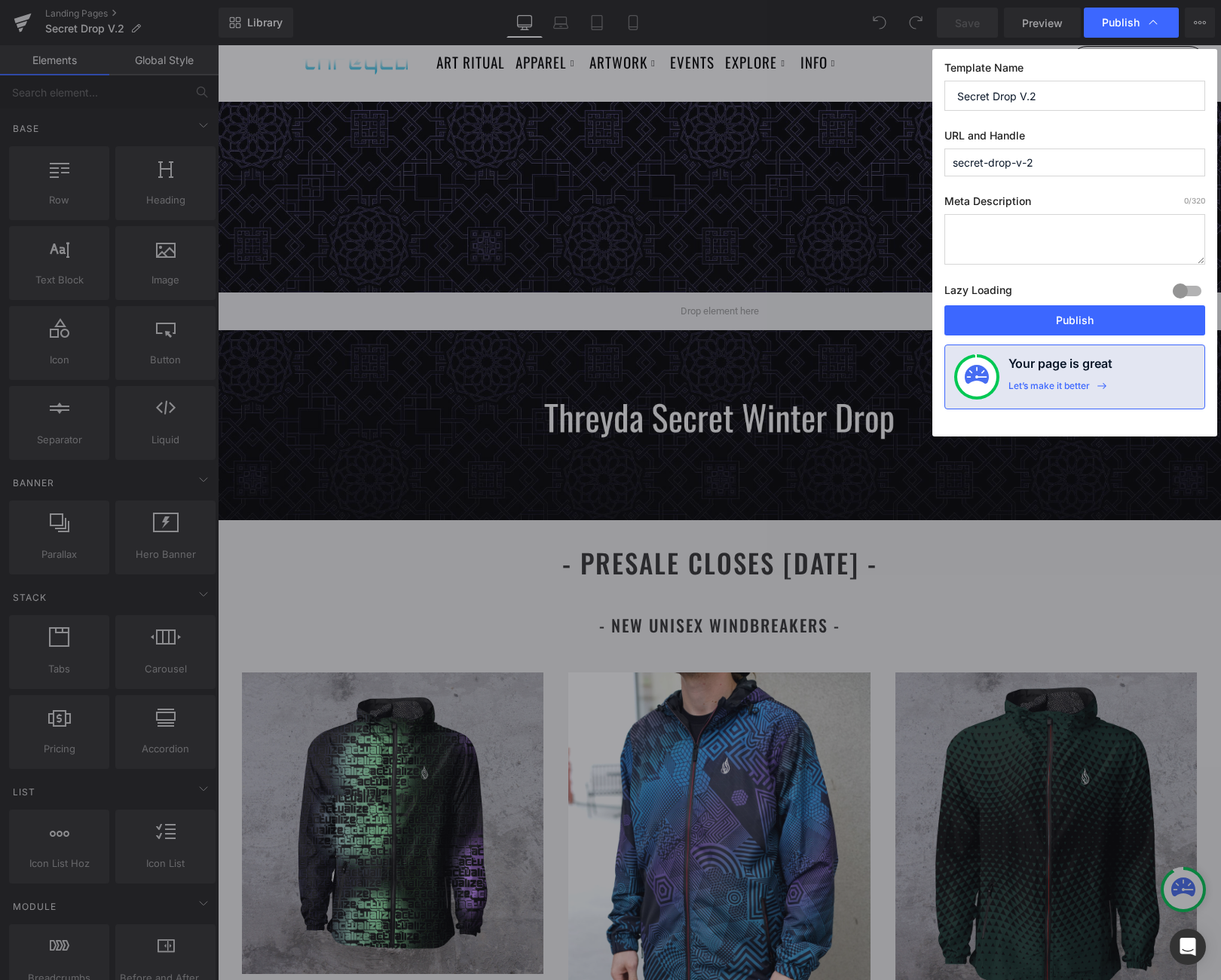
scroll to position [0, 0]
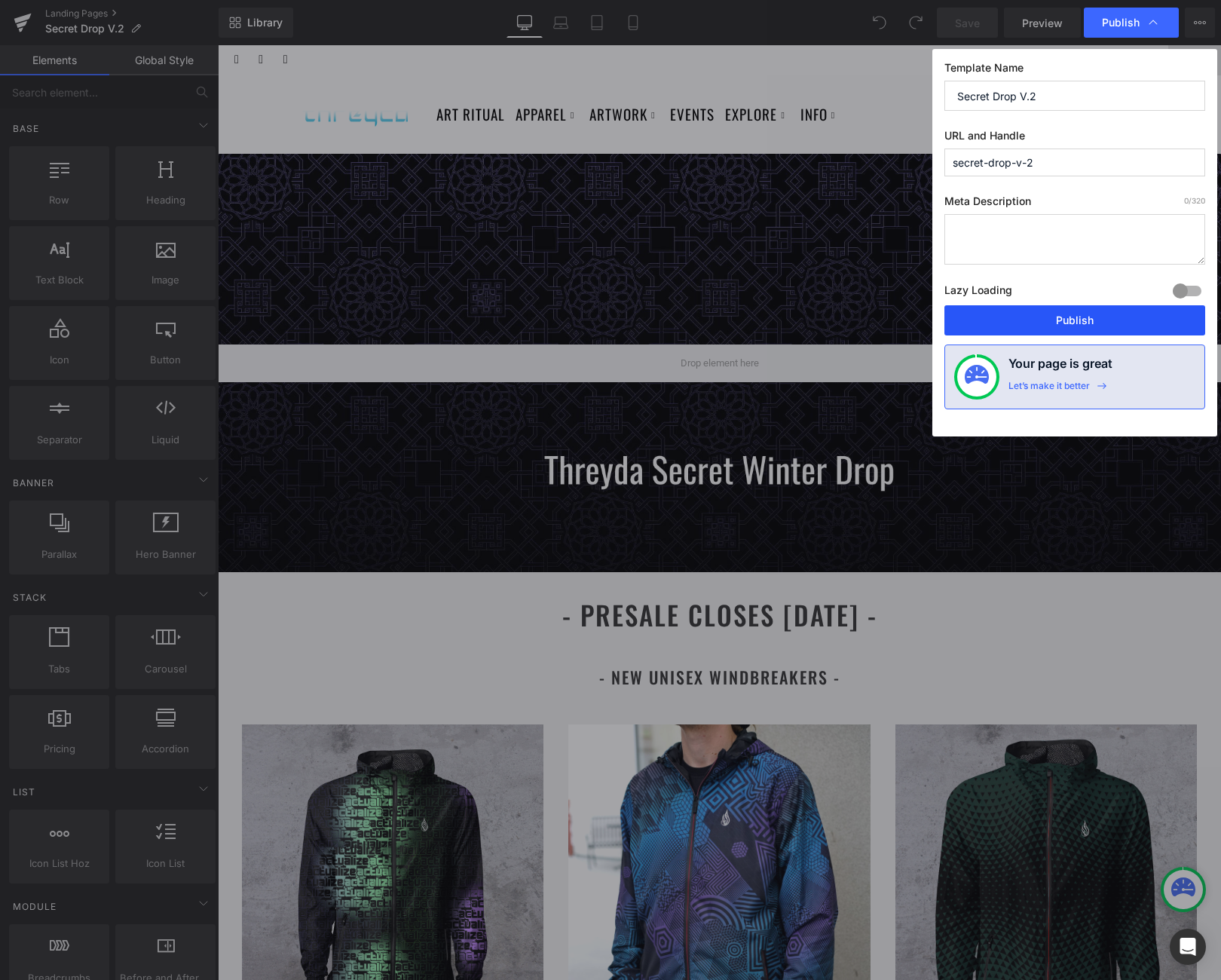
click at [1042, 318] on button "Publish" at bounding box center [1075, 321] width 261 height 30
click at [1088, 318] on button "Publish" at bounding box center [1075, 321] width 261 height 30
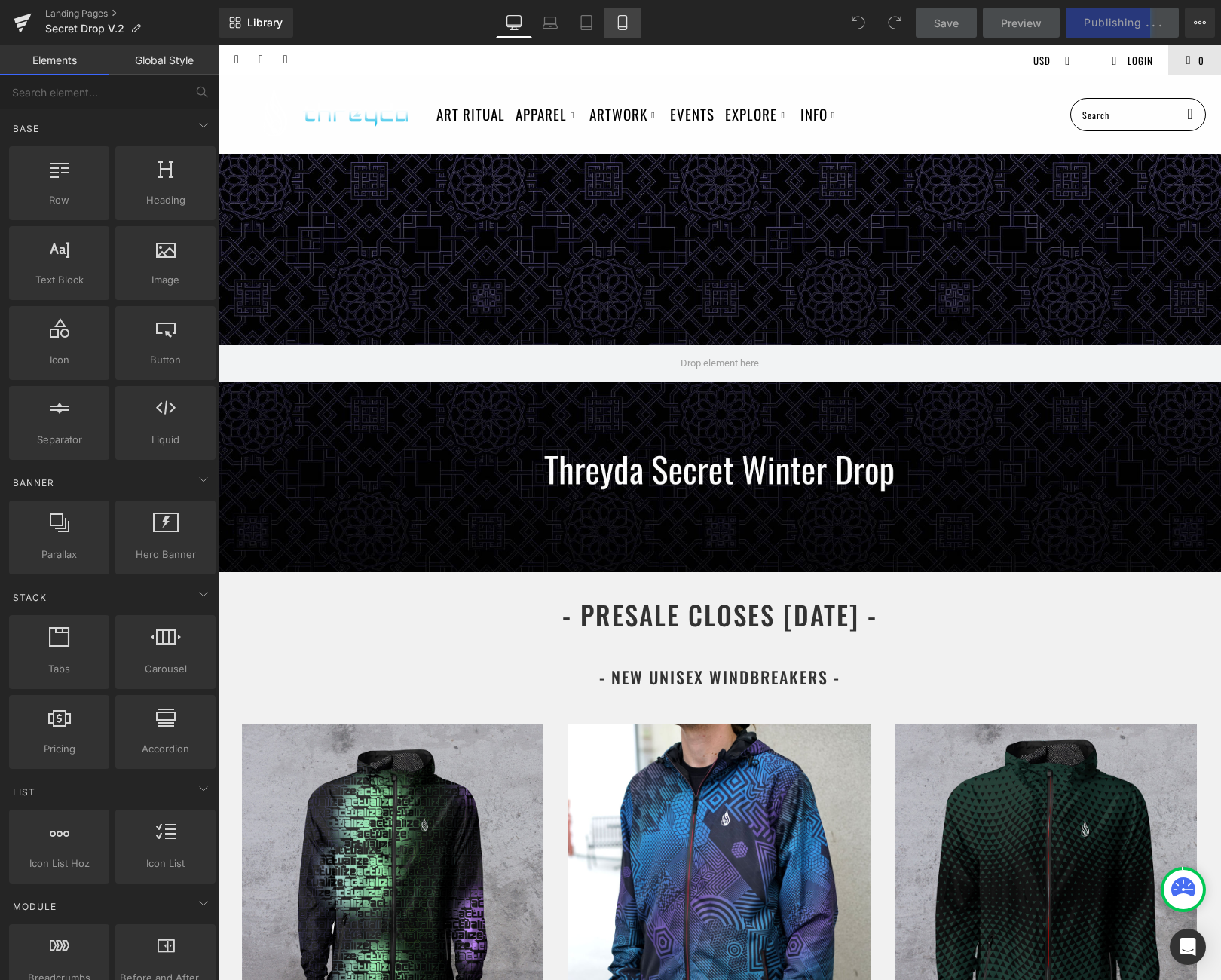
click at [625, 25] on icon at bounding box center [623, 22] width 15 height 15
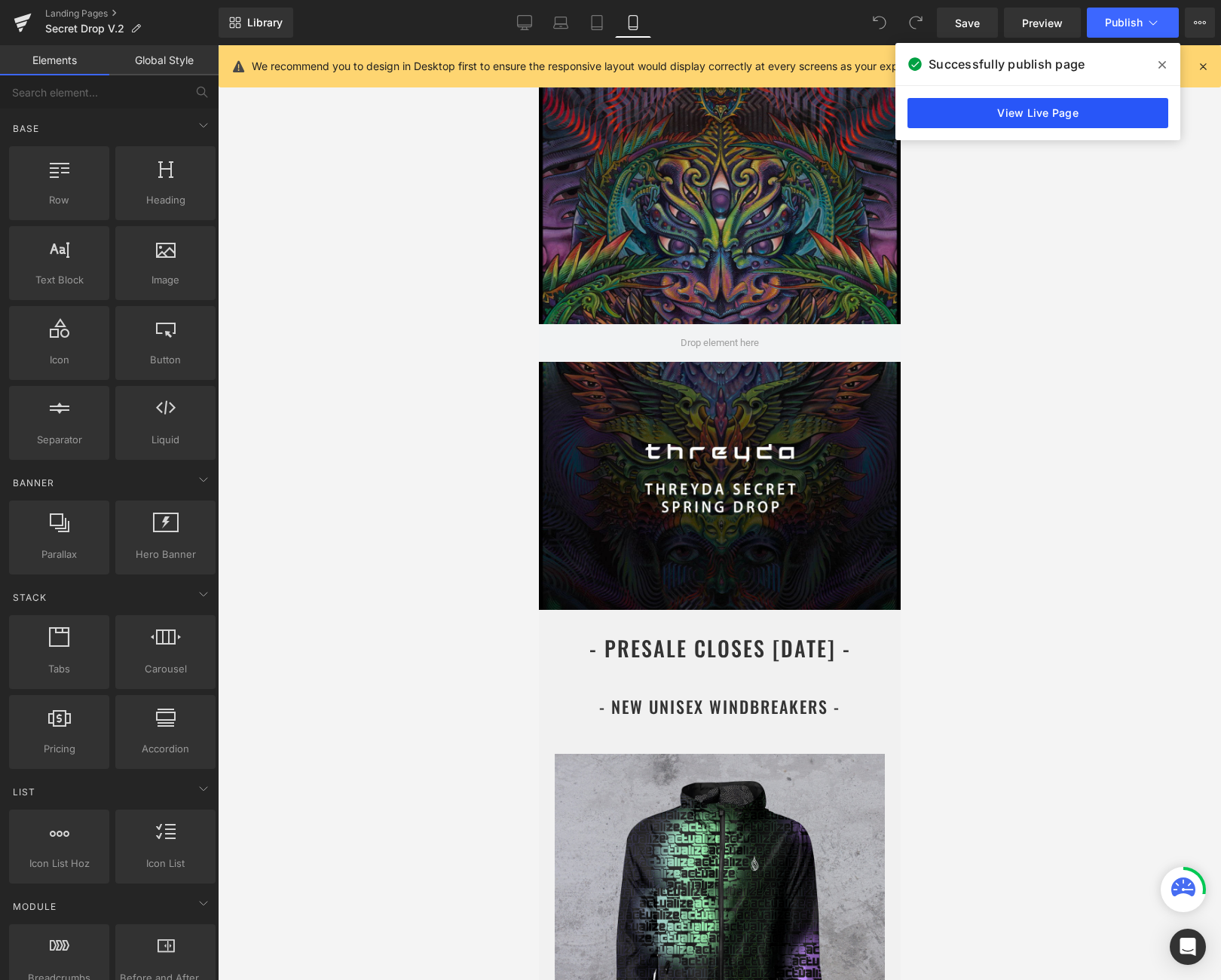
click at [1084, 110] on link "View Live Page" at bounding box center [1038, 113] width 261 height 30
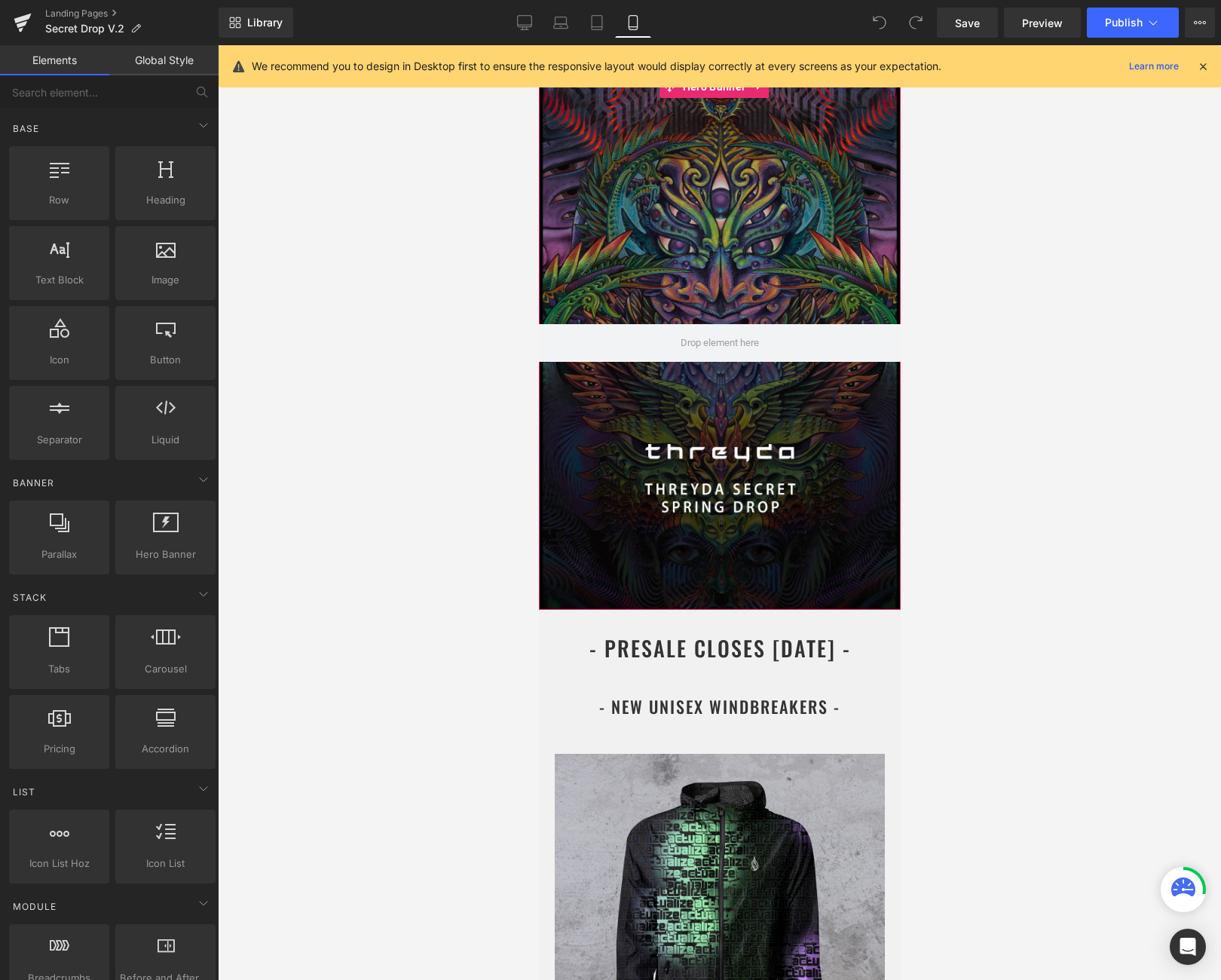
click at [751, 205] on div at bounding box center [720, 342] width 362 height 535
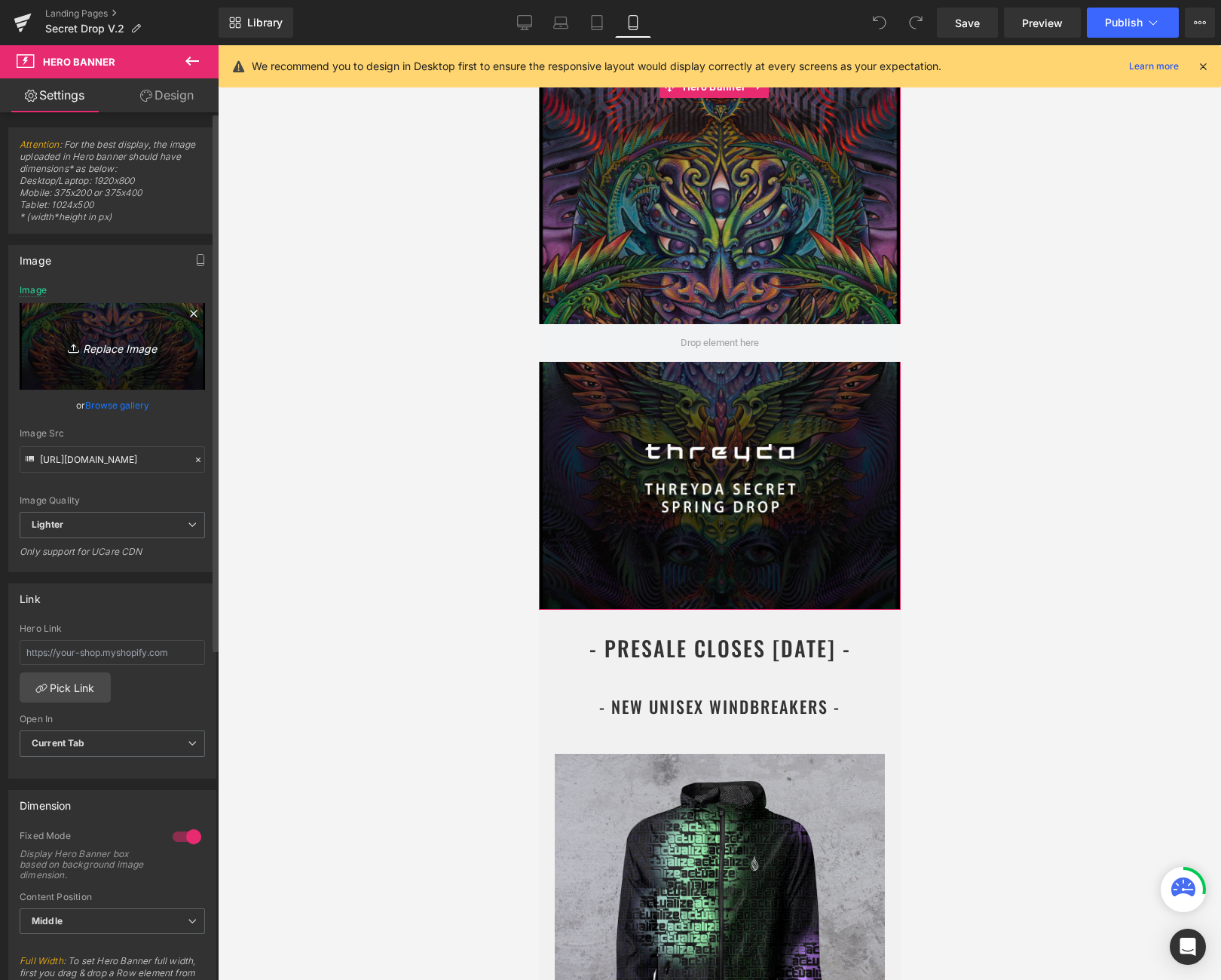
click at [125, 347] on icon "Replace Image" at bounding box center [112, 346] width 121 height 19
click at [110, 340] on icon "Replace Image" at bounding box center [112, 346] width 121 height 19
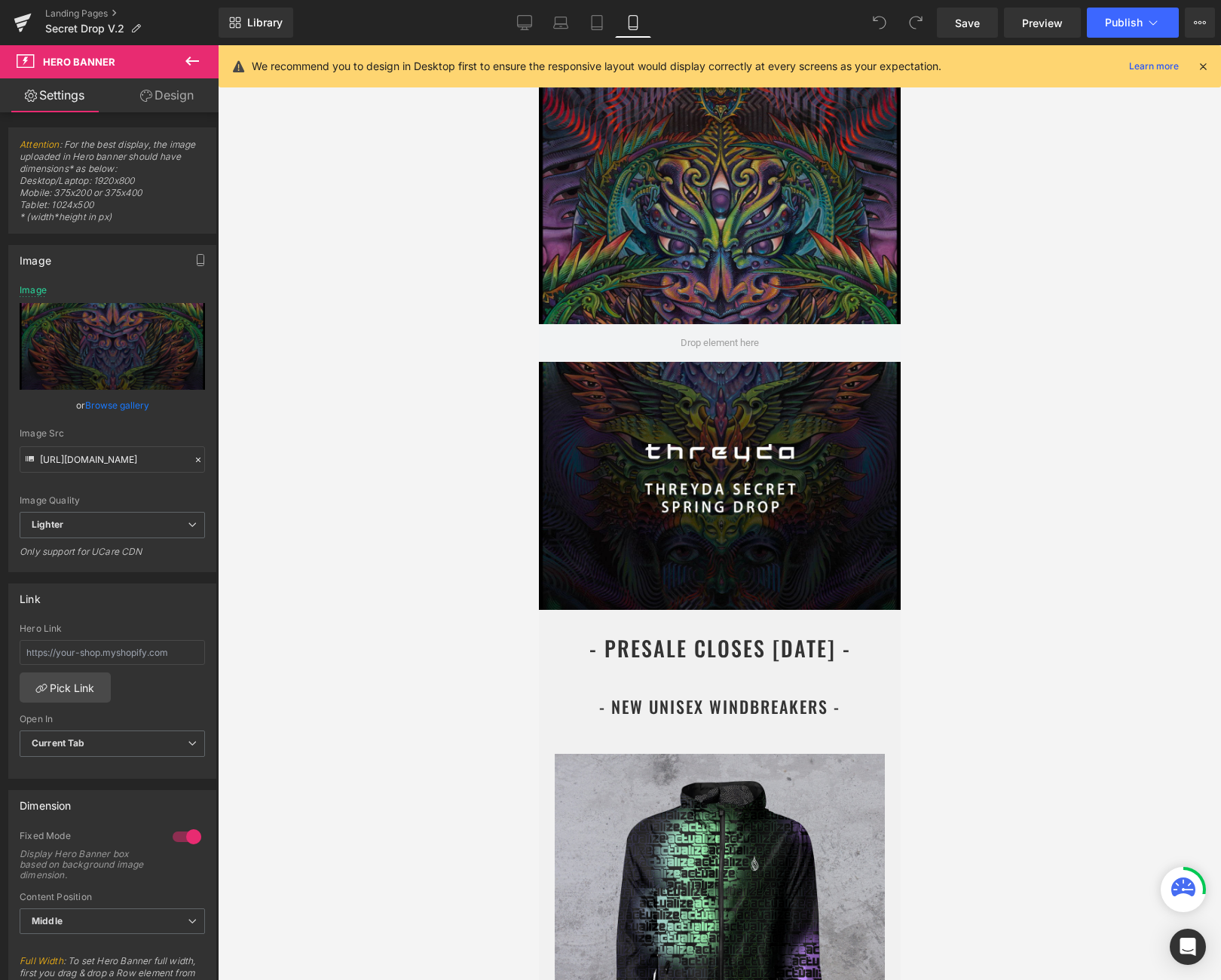
type input "C:\fakepath\Threyda Secret Winter Drop.png"
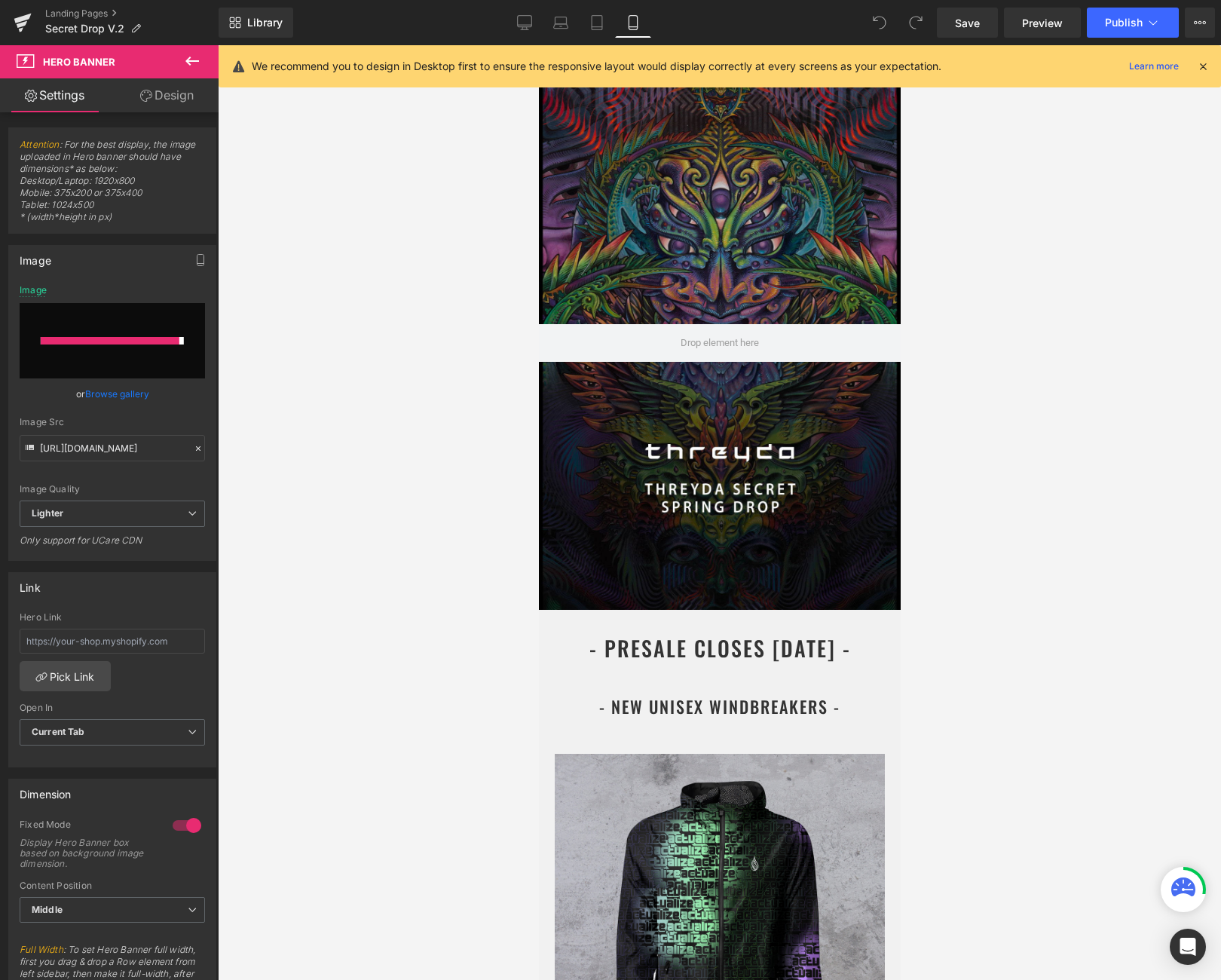
type input "[URL][DOMAIN_NAME]"
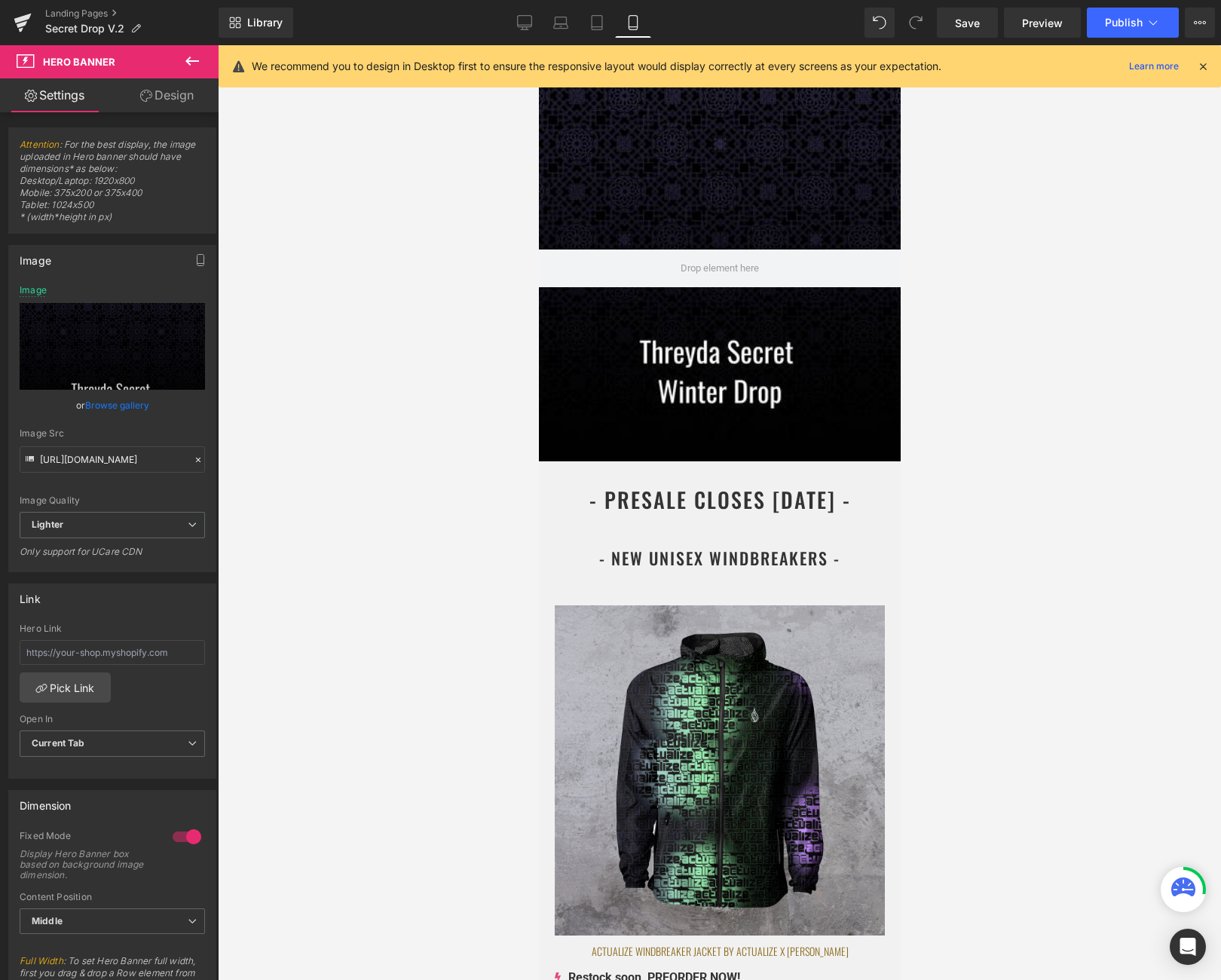
click at [964, 409] on div at bounding box center [720, 512] width 1003 height 935
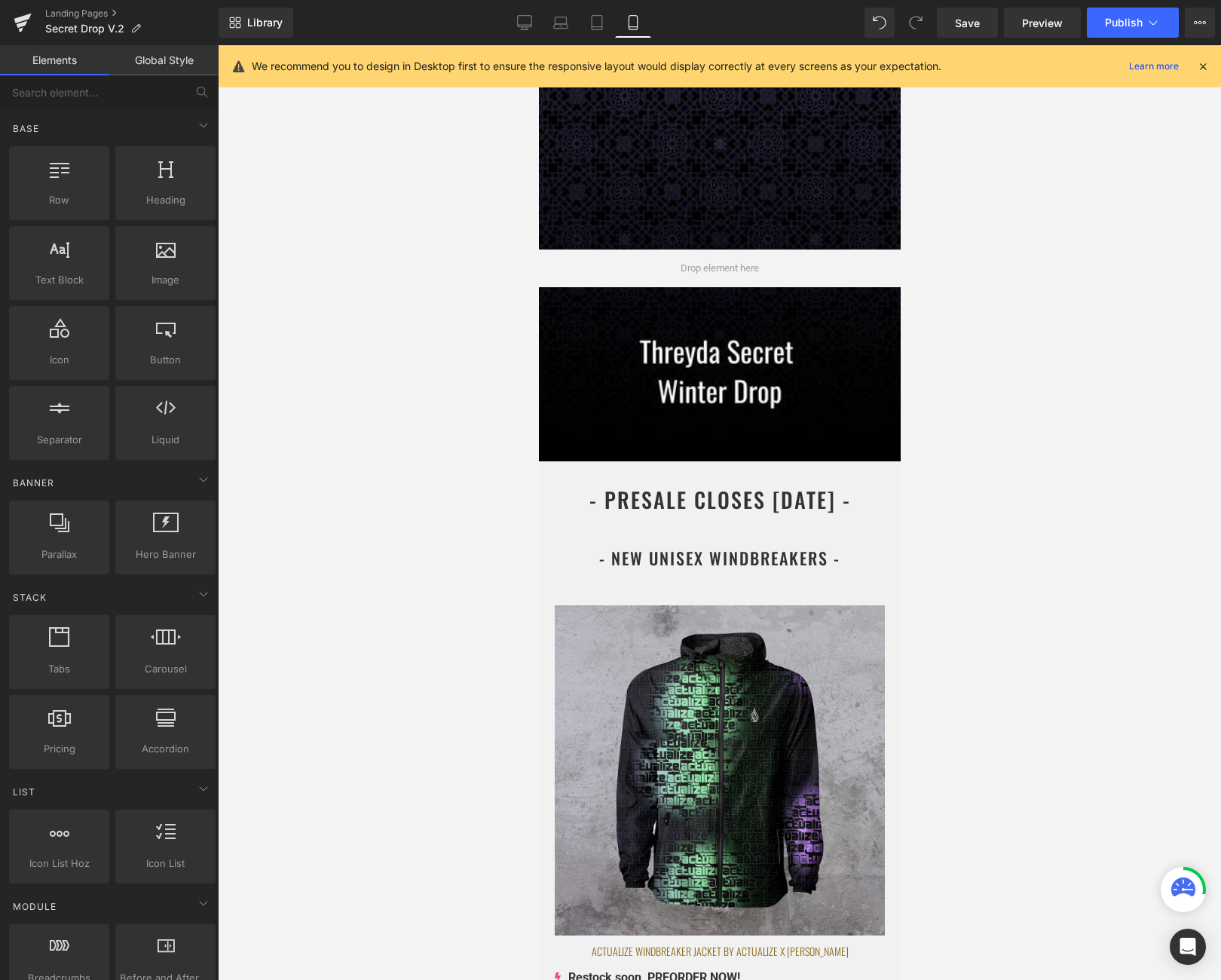
click at [1029, 228] on div at bounding box center [720, 512] width 1003 height 935
click at [1052, 491] on div at bounding box center [720, 512] width 1003 height 935
click at [1154, 20] on icon at bounding box center [1153, 22] width 15 height 15
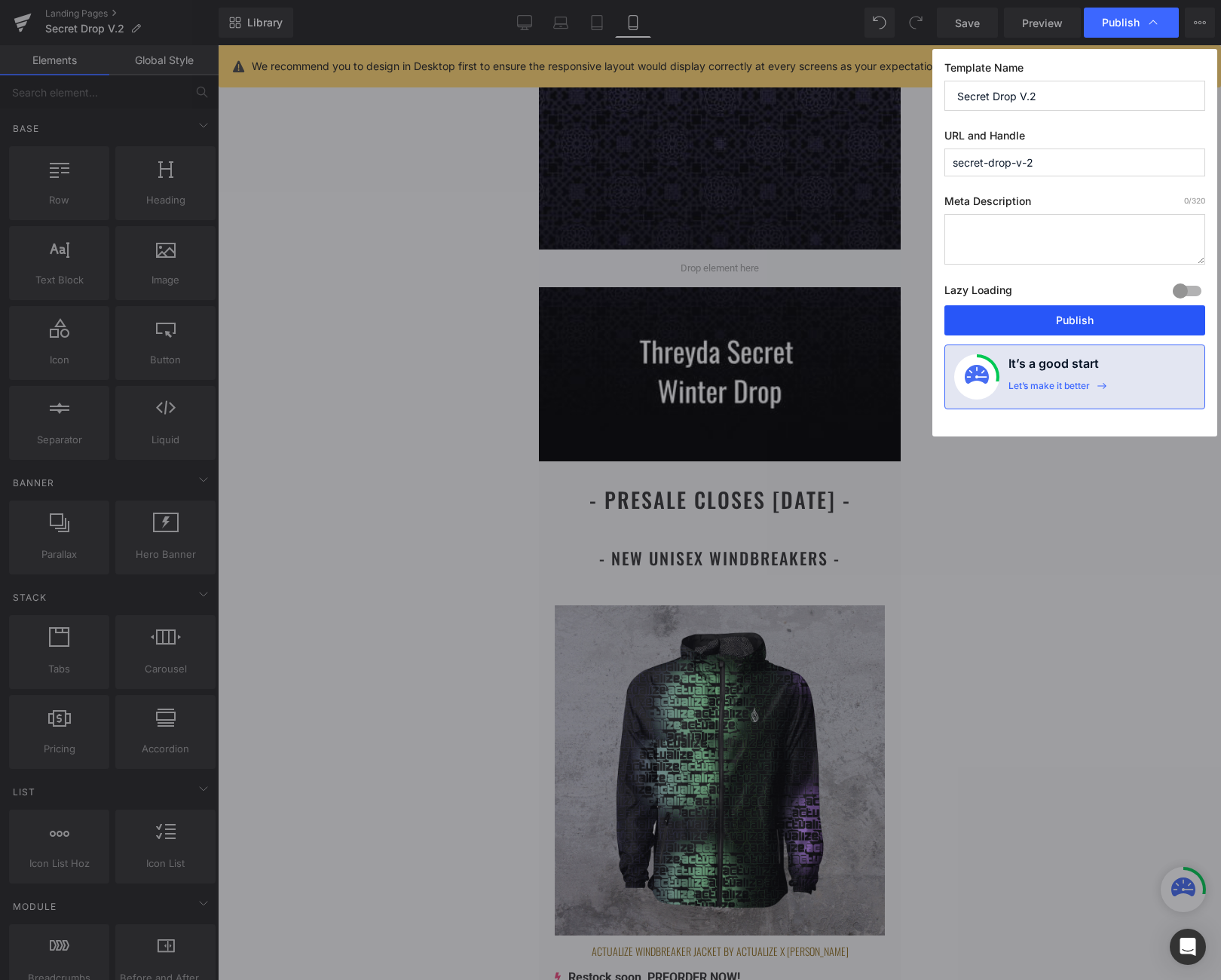
click at [1065, 316] on button "Publish" at bounding box center [1075, 321] width 261 height 30
click at [1040, 593] on div at bounding box center [720, 512] width 1003 height 935
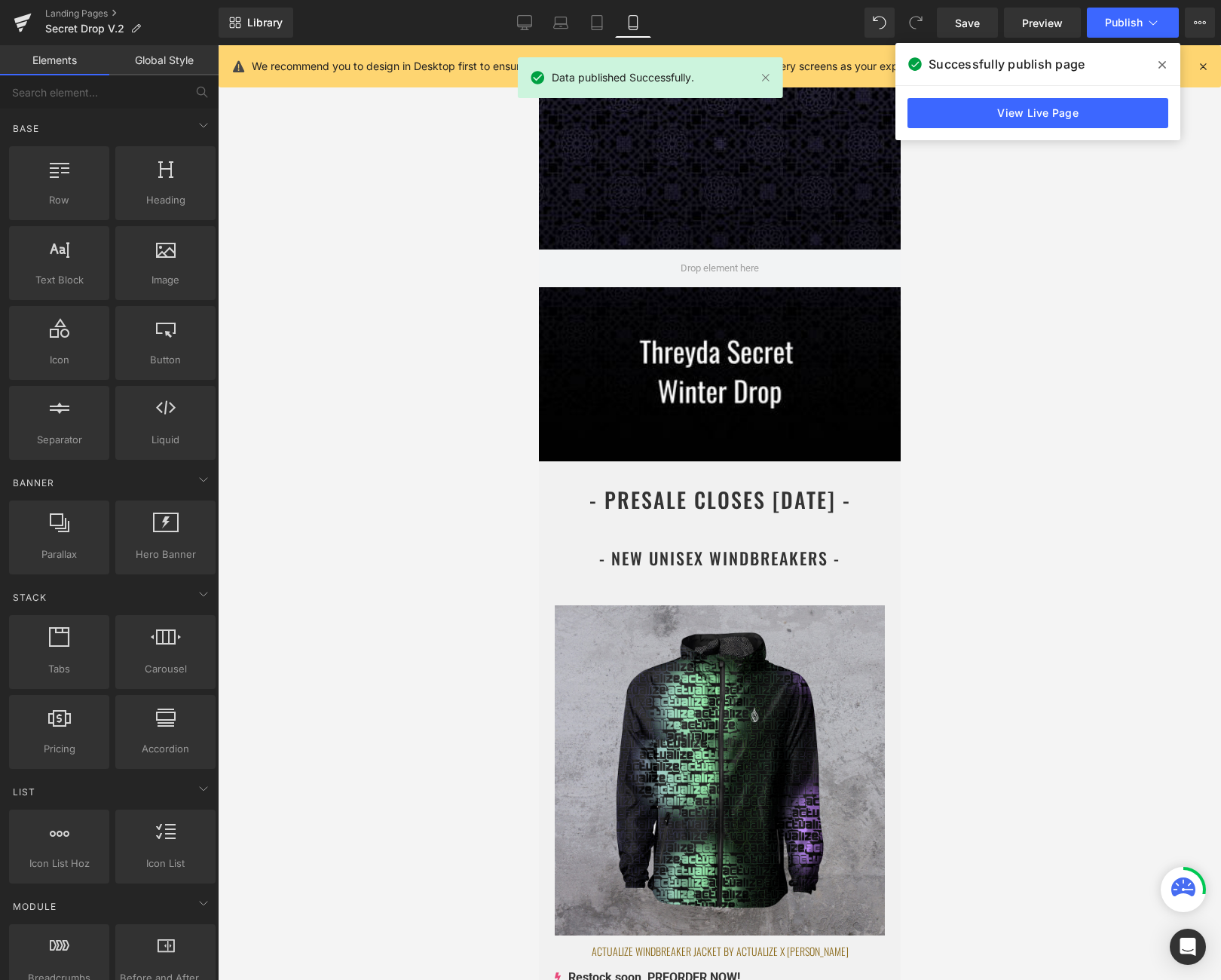
click at [1135, 262] on div at bounding box center [720, 512] width 1003 height 935
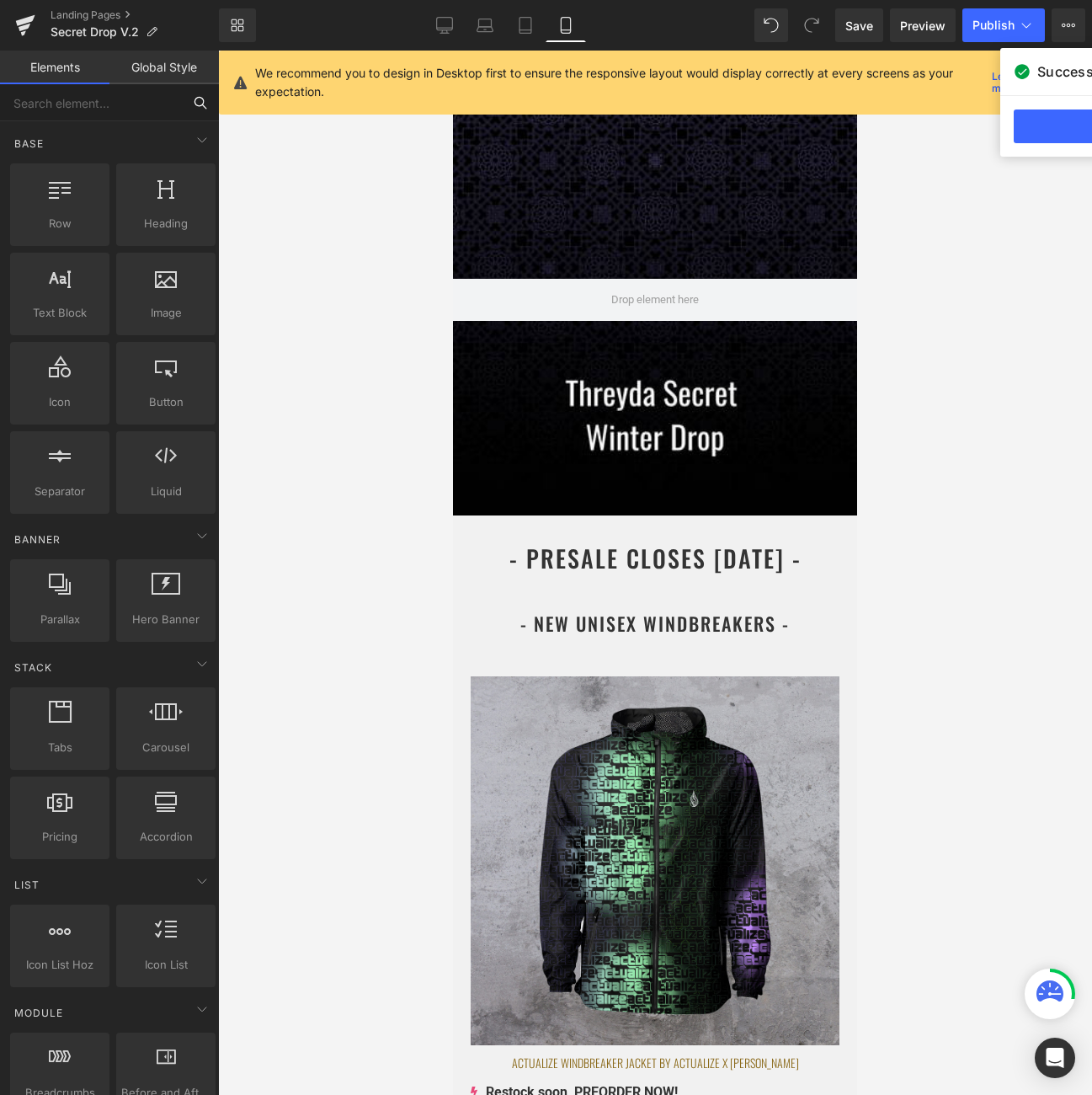
click at [91, 108] on input "text" at bounding box center [90, 102] width 182 height 37
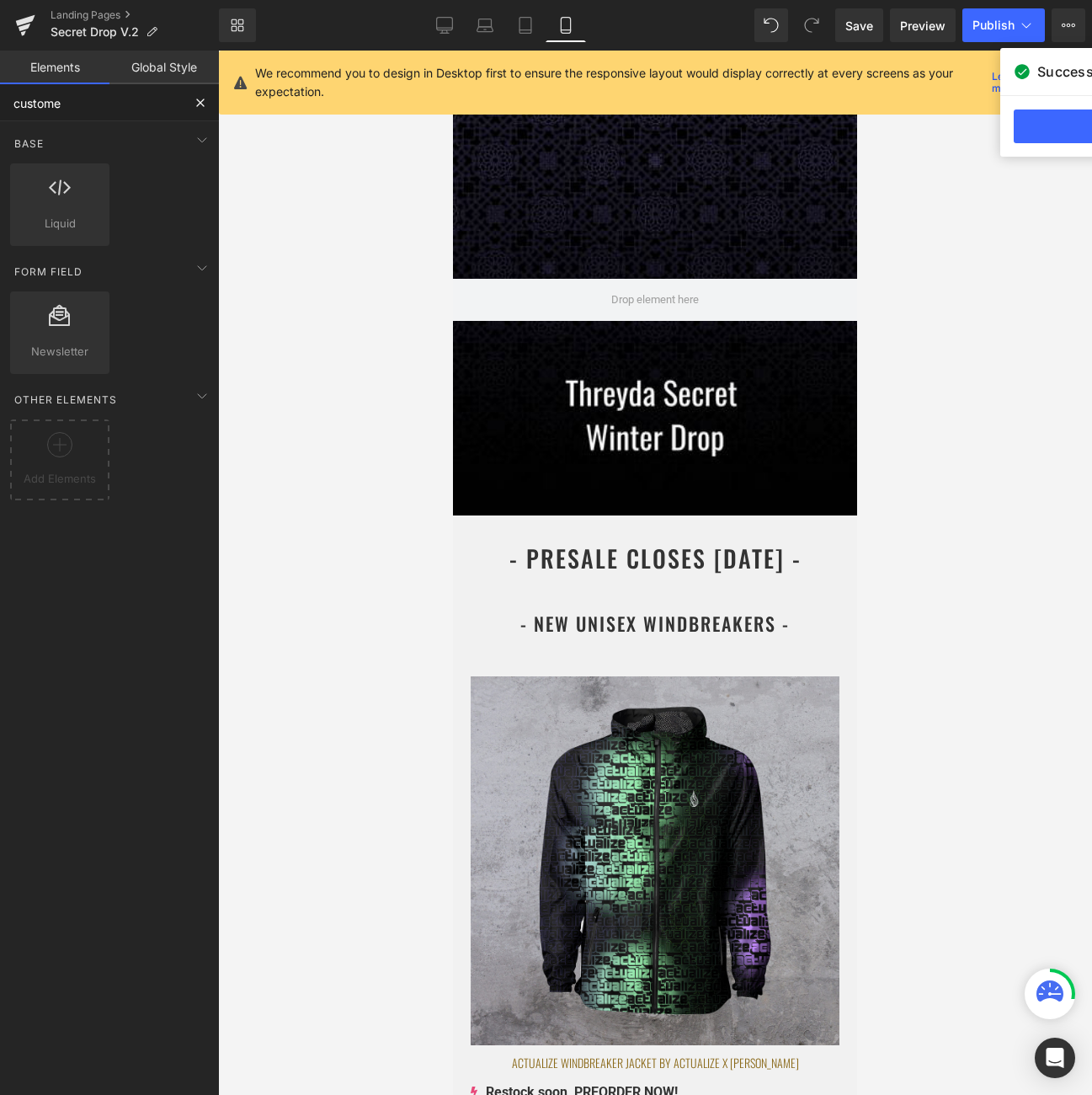
type input "custome"
click at [30, 24] on icon at bounding box center [24, 28] width 12 height 7
